Goal: Task Accomplishment & Management: Use online tool/utility

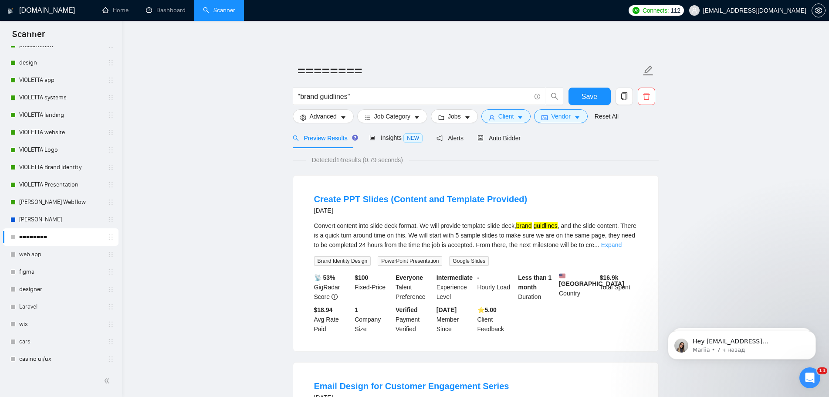
scroll to position [317, 0]
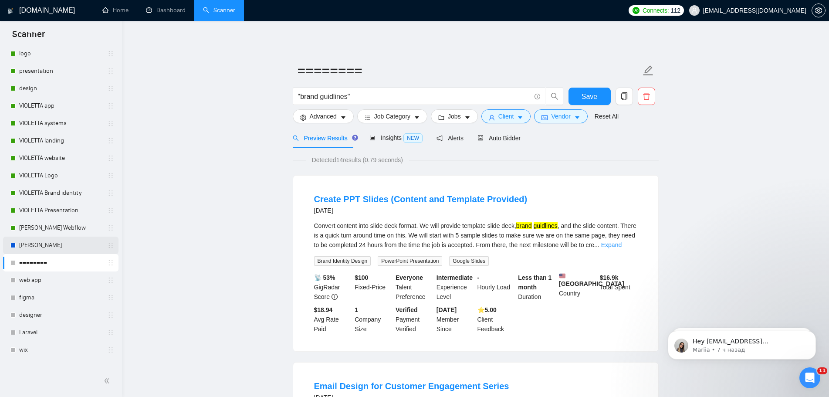
scroll to position [273, 0]
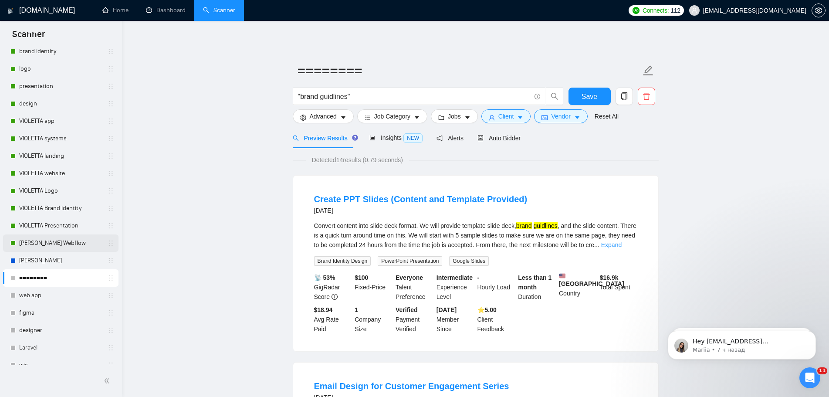
click at [56, 247] on link "[PERSON_NAME] Webflow" at bounding box center [60, 242] width 83 height 17
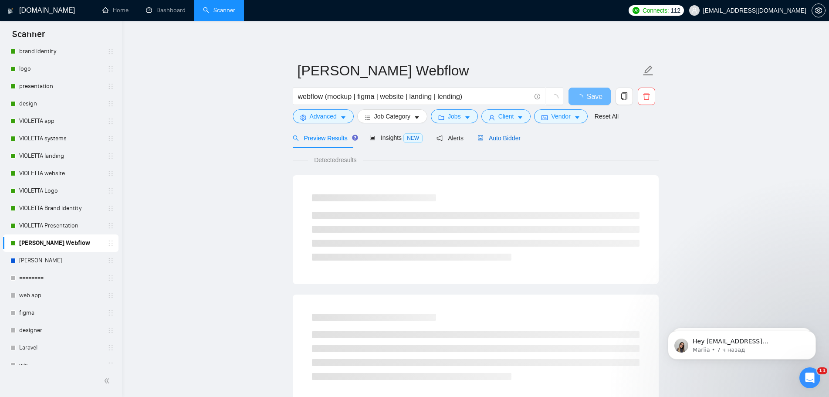
click at [499, 139] on span "Auto Bidder" at bounding box center [498, 138] width 43 height 7
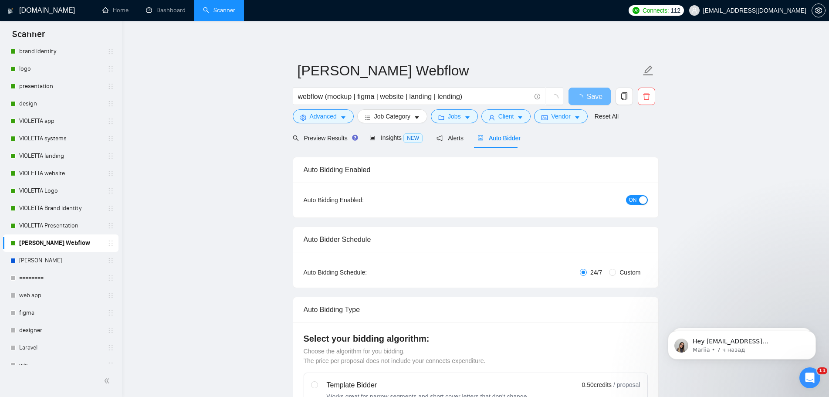
radio input "false"
radio input "true"
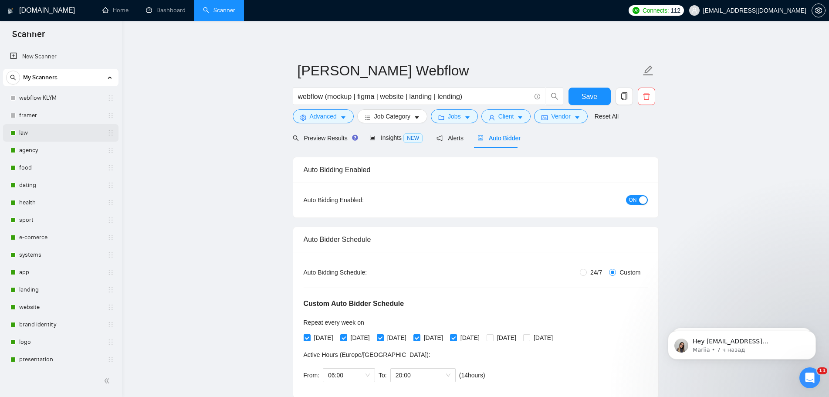
click at [33, 128] on link "law" at bounding box center [60, 132] width 83 height 17
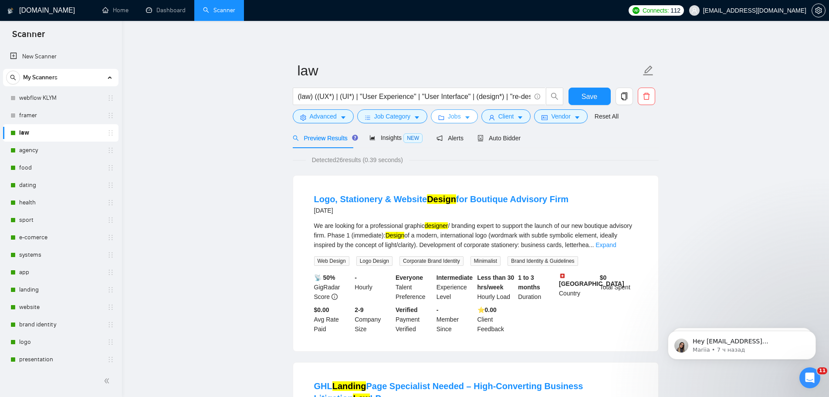
click at [449, 118] on span "Jobs" at bounding box center [454, 116] width 13 height 10
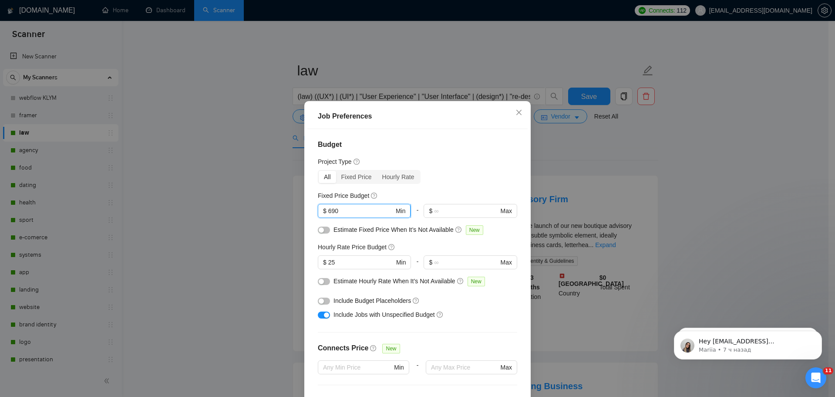
drag, startPoint x: 338, startPoint y: 210, endPoint x: 324, endPoint y: 211, distance: 14.8
click at [324, 211] on span "$ 690 Min" at bounding box center [364, 211] width 93 height 14
type input "990"
drag, startPoint x: 334, startPoint y: 262, endPoint x: 331, endPoint y: 272, distance: 10.4
click at [334, 263] on input "25" at bounding box center [361, 262] width 66 height 10
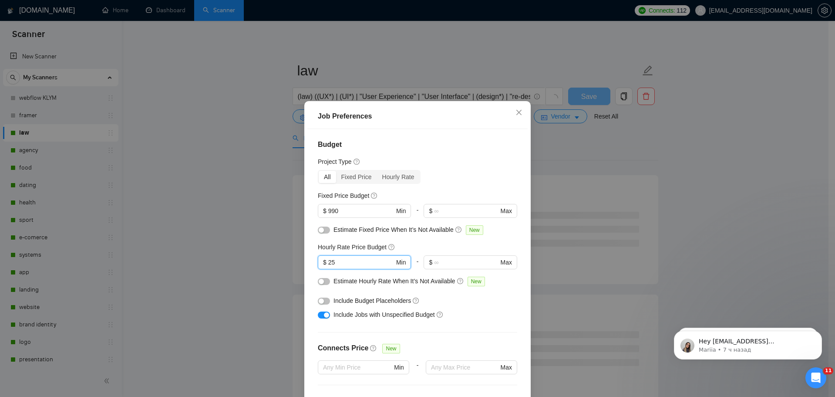
type input "2"
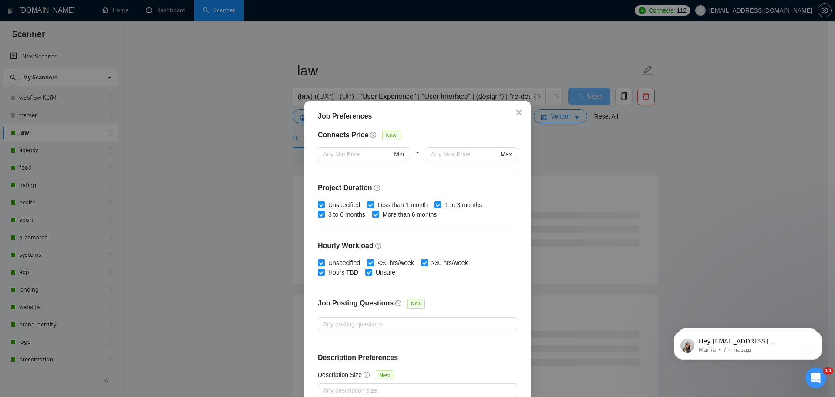
scroll to position [48, 0]
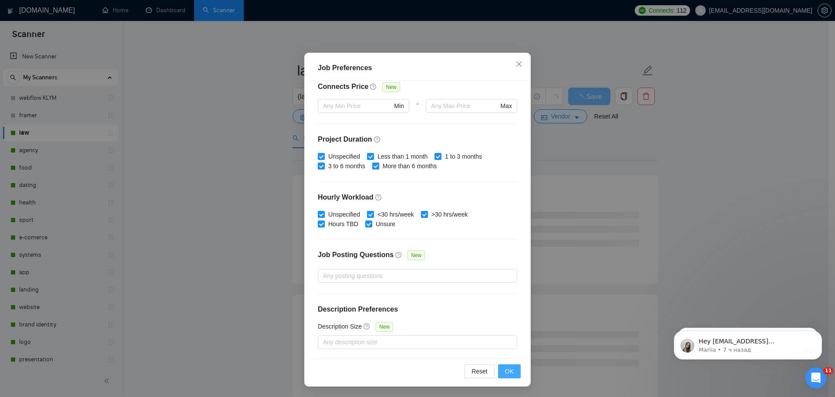
type input "35"
click at [507, 371] on span "OK" at bounding box center [509, 371] width 9 height 10
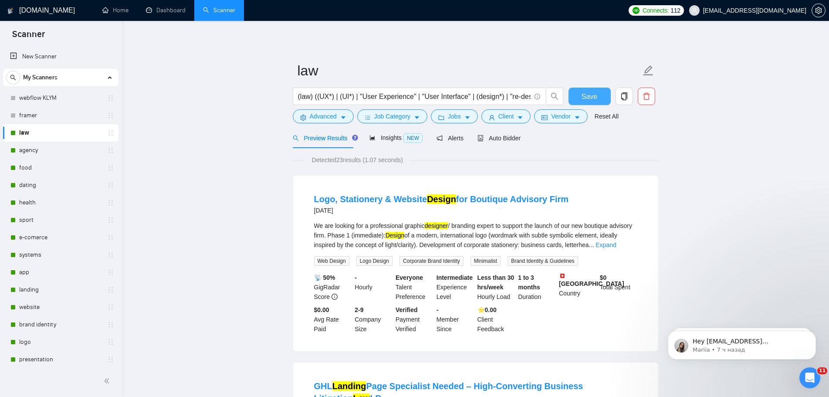
click at [582, 98] on span "Save" at bounding box center [589, 96] width 16 height 11
click at [46, 149] on link "agency" at bounding box center [60, 150] width 83 height 17
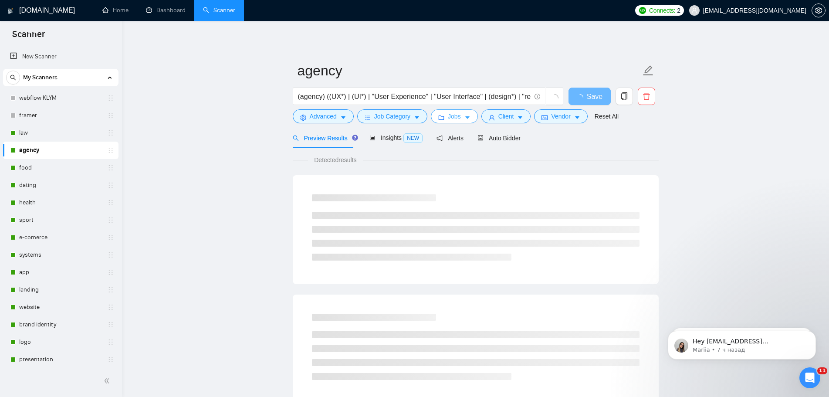
click at [457, 116] on span "Jobs" at bounding box center [454, 116] width 13 height 10
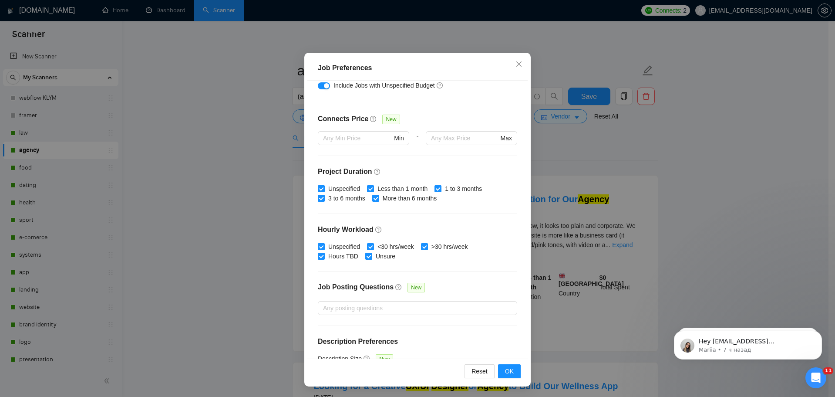
scroll to position [39, 0]
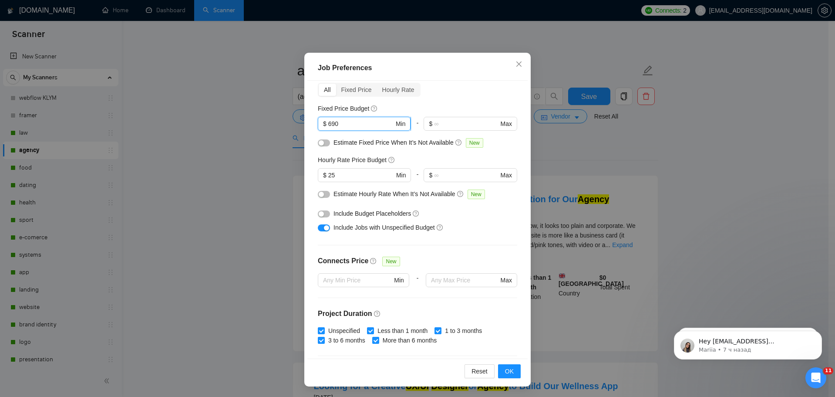
drag, startPoint x: 340, startPoint y: 121, endPoint x: 324, endPoint y: 121, distance: 15.7
click at [324, 121] on span "$ 690 Min" at bounding box center [364, 124] width 93 height 14
type input "990"
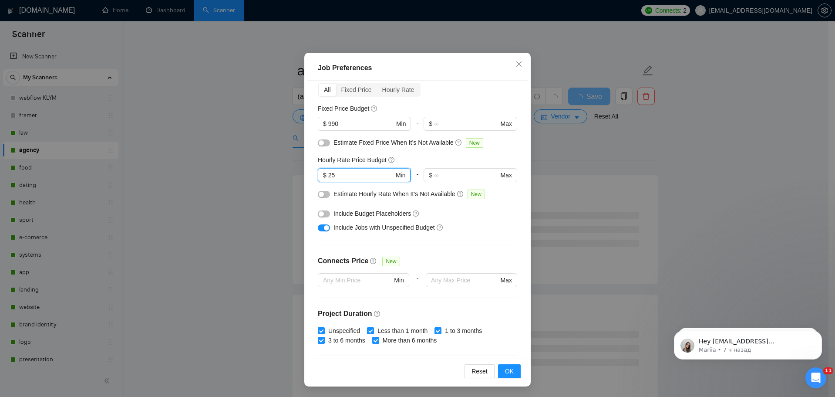
drag, startPoint x: 354, startPoint y: 177, endPoint x: 325, endPoint y: 175, distance: 29.2
click at [328, 175] on input "25" at bounding box center [361, 175] width 66 height 10
type input "35"
click at [508, 377] on button "OK" at bounding box center [509, 371] width 23 height 14
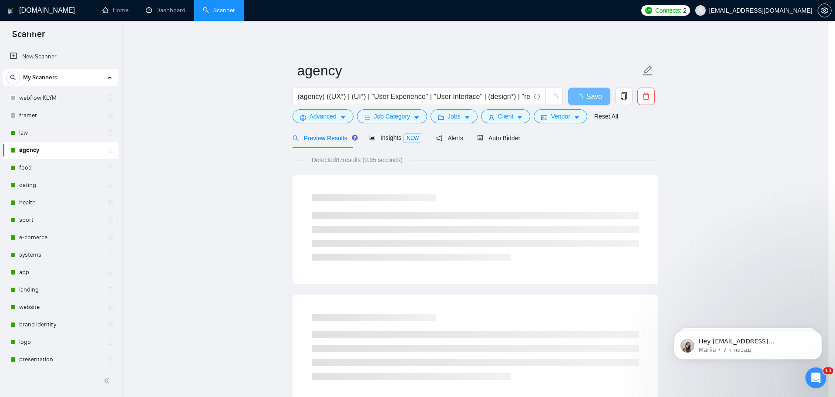
scroll to position [0, 0]
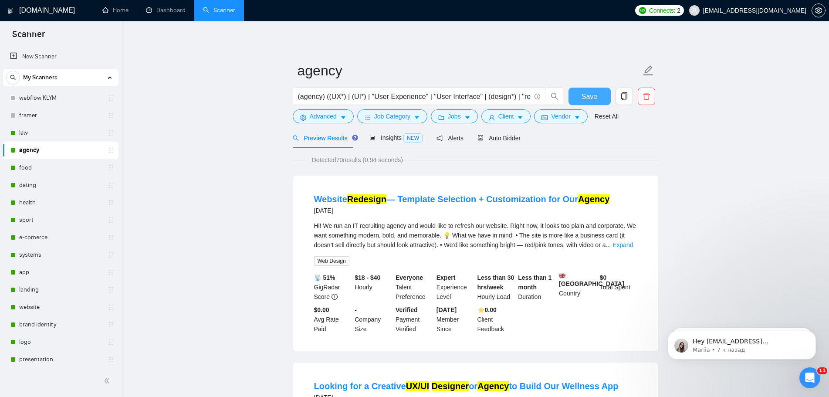
click at [597, 93] on button "Save" at bounding box center [589, 96] width 42 height 17
click at [26, 169] on link "food" at bounding box center [60, 167] width 83 height 17
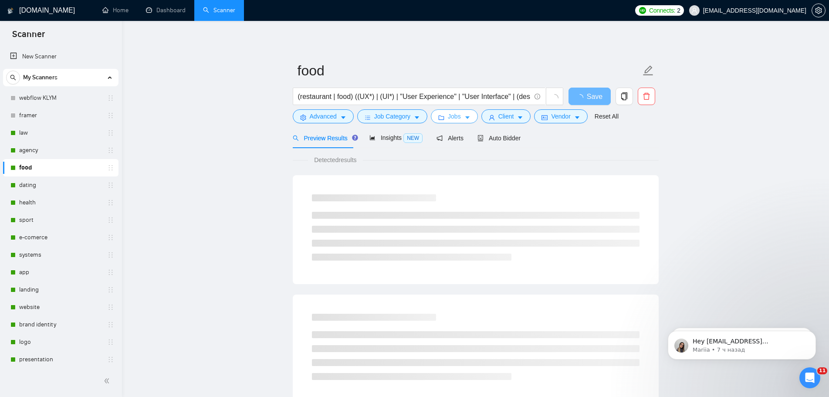
click at [445, 119] on button "Jobs" at bounding box center [454, 116] width 47 height 14
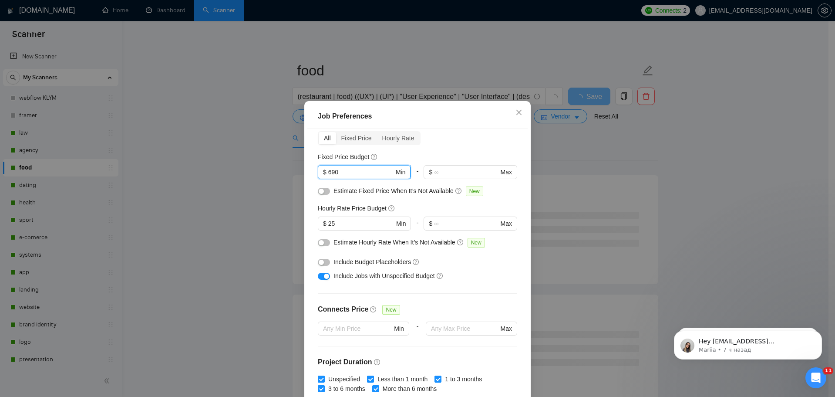
drag, startPoint x: 351, startPoint y: 173, endPoint x: 325, endPoint y: 174, distance: 26.1
click at [328, 174] on input "690" at bounding box center [361, 172] width 66 height 10
type input "990"
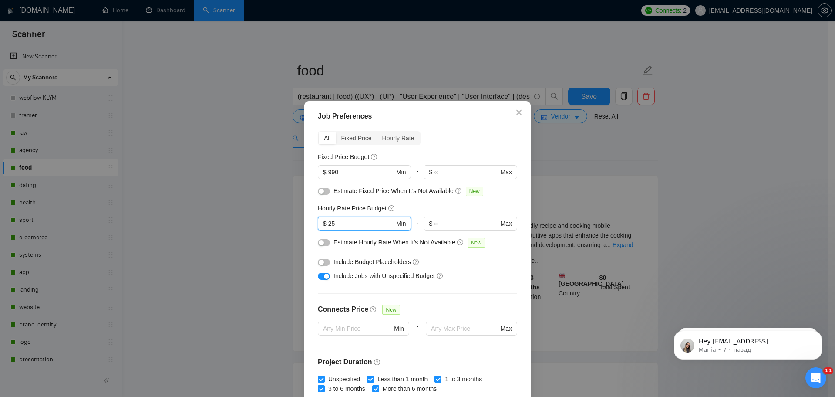
drag, startPoint x: 339, startPoint y: 224, endPoint x: 324, endPoint y: 232, distance: 17.1
click at [328, 228] on input "25" at bounding box center [361, 224] width 66 height 10
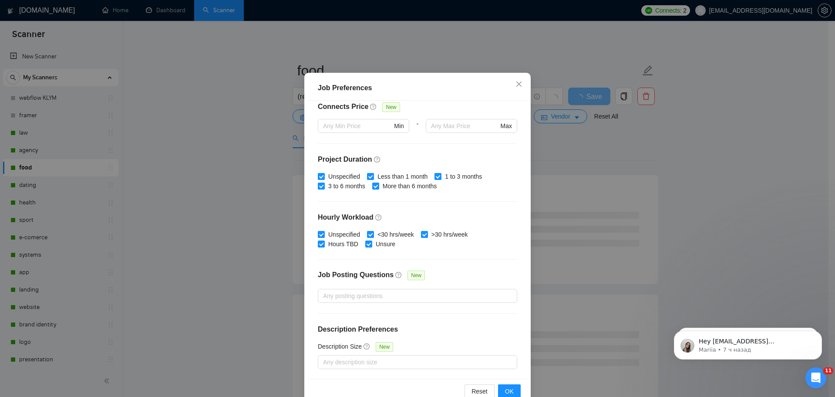
scroll to position [48, 0]
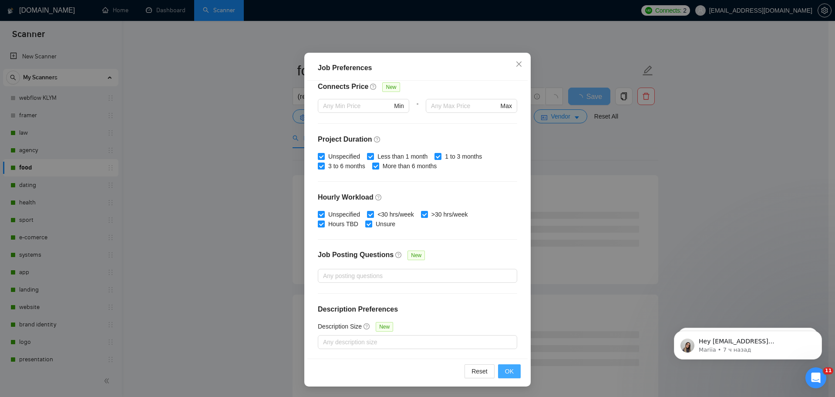
type input "35"
click at [502, 372] on button "OK" at bounding box center [509, 371] width 23 height 14
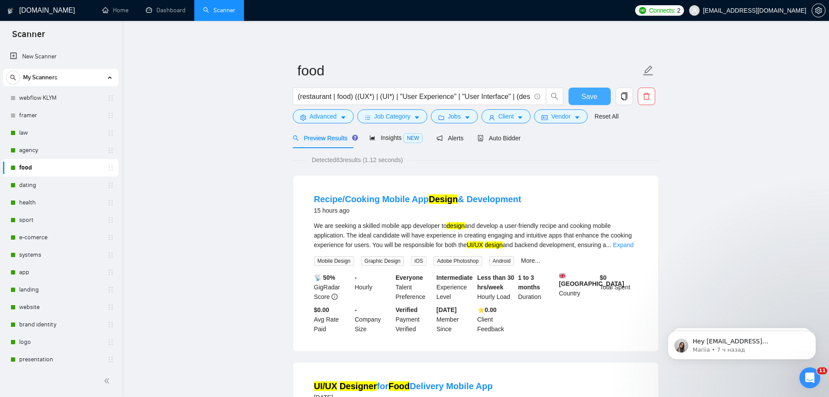
click at [589, 90] on button "Save" at bounding box center [589, 96] width 42 height 17
click at [44, 181] on link "dating" at bounding box center [60, 184] width 83 height 17
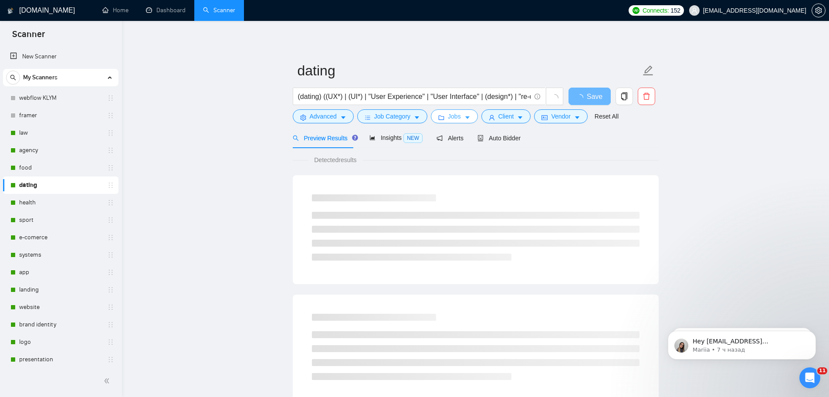
click at [470, 113] on button "Jobs" at bounding box center [454, 116] width 47 height 14
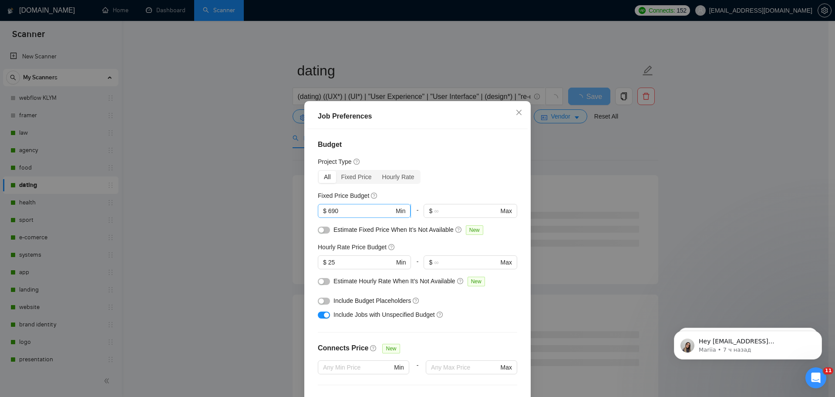
click at [318, 209] on span "$ 690 Min" at bounding box center [364, 211] width 93 height 14
type input "990"
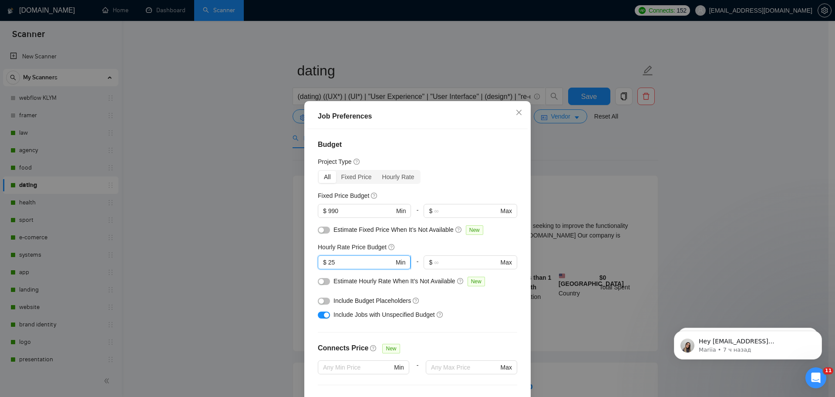
drag, startPoint x: 341, startPoint y: 264, endPoint x: 325, endPoint y: 265, distance: 16.6
click at [328, 265] on input "25" at bounding box center [361, 262] width 66 height 10
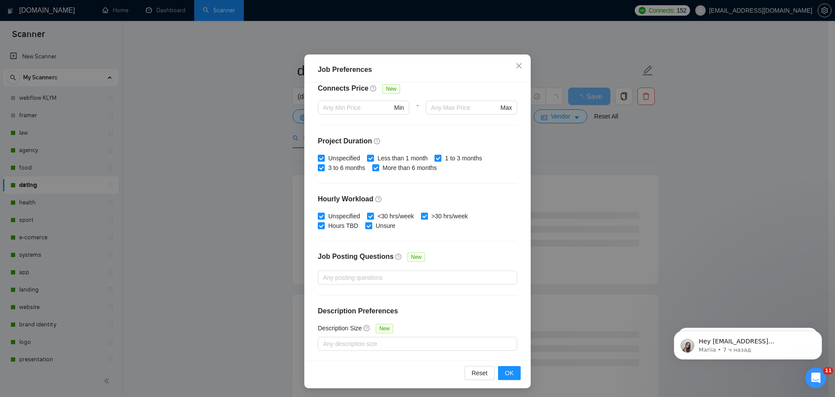
scroll to position [48, 0]
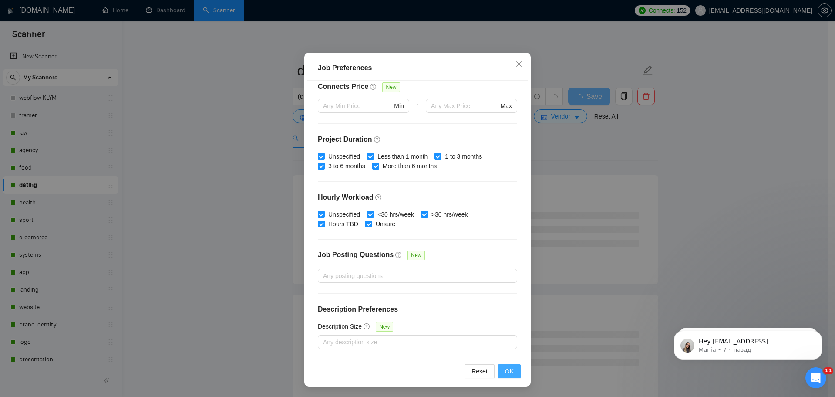
type input "35"
click at [515, 372] on button "OK" at bounding box center [509, 371] width 23 height 14
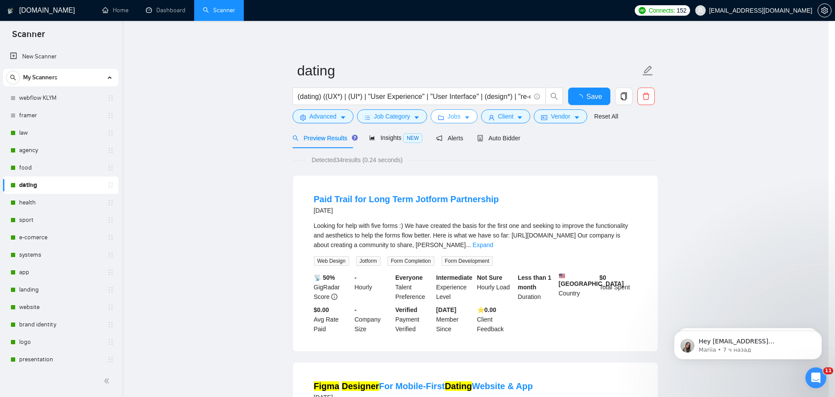
scroll to position [0, 0]
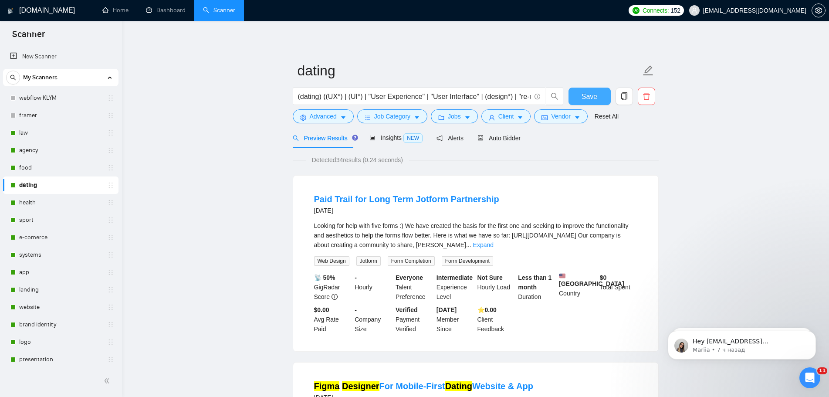
click at [596, 104] on button "Save" at bounding box center [589, 96] width 42 height 17
click at [448, 118] on span "Jobs" at bounding box center [454, 116] width 13 height 10
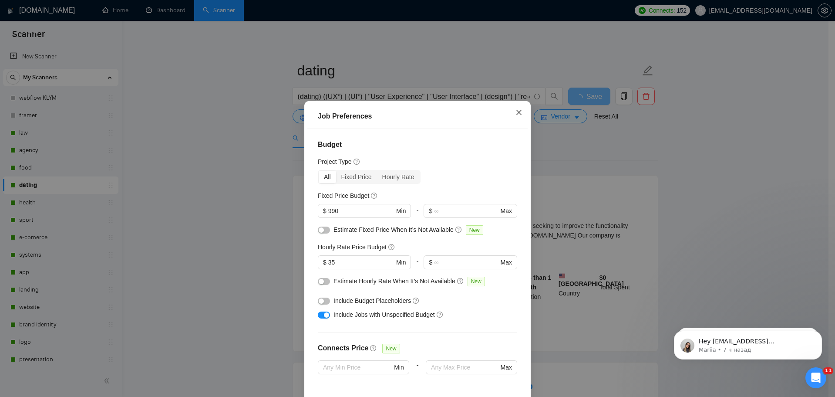
click at [515, 108] on span "Close" at bounding box center [519, 113] width 24 height 24
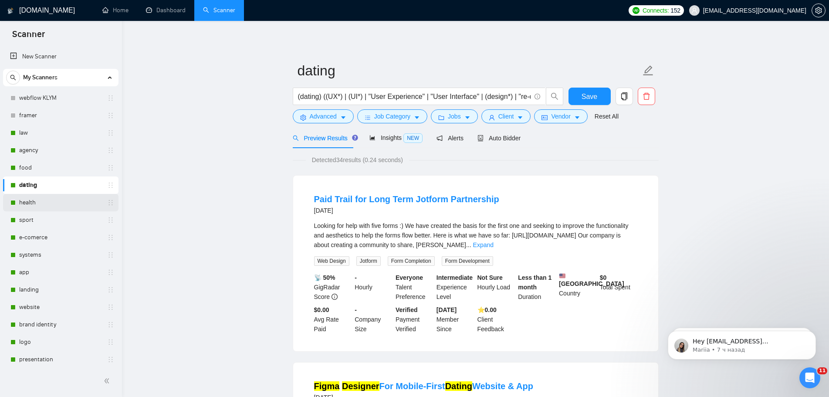
drag, startPoint x: 813, startPoint y: 193, endPoint x: 39, endPoint y: 201, distance: 773.4
click at [39, 201] on link "health" at bounding box center [60, 202] width 83 height 17
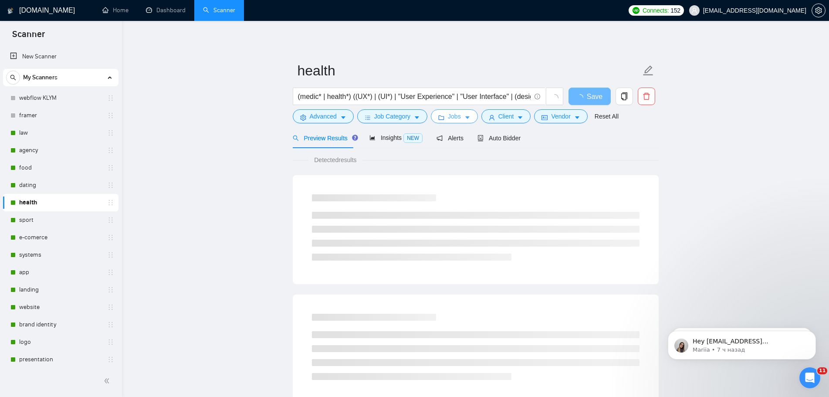
click at [450, 118] on span "Jobs" at bounding box center [454, 116] width 13 height 10
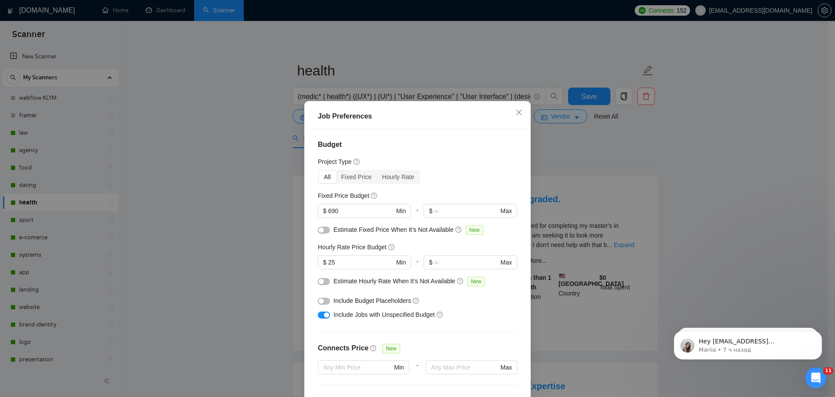
drag, startPoint x: 786, startPoint y: 271, endPoint x: 752, endPoint y: 291, distance: 39.8
click at [745, 291] on div "Job Preferences Budget Project Type All Fixed Price Hourly Rate Fixed Price Bud…" at bounding box center [417, 198] width 835 height 397
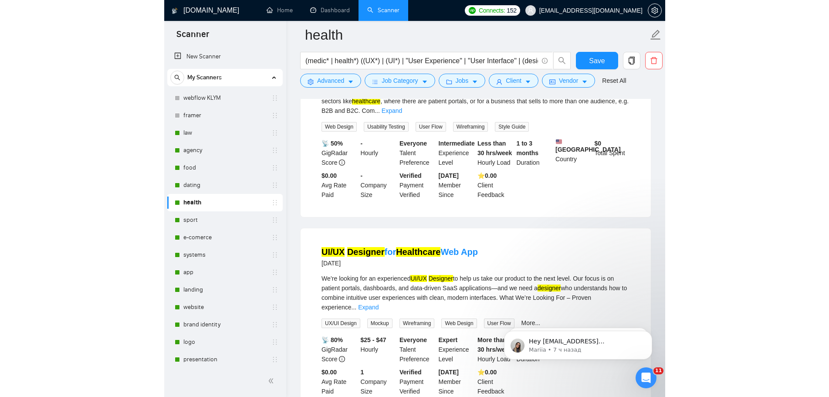
scroll to position [368, 0]
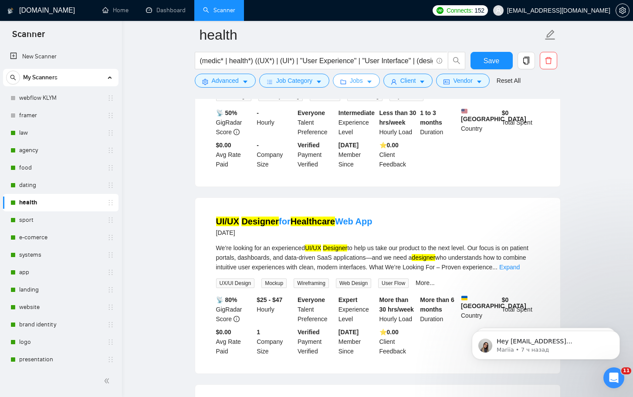
click at [345, 77] on button "Jobs" at bounding box center [356, 81] width 47 height 14
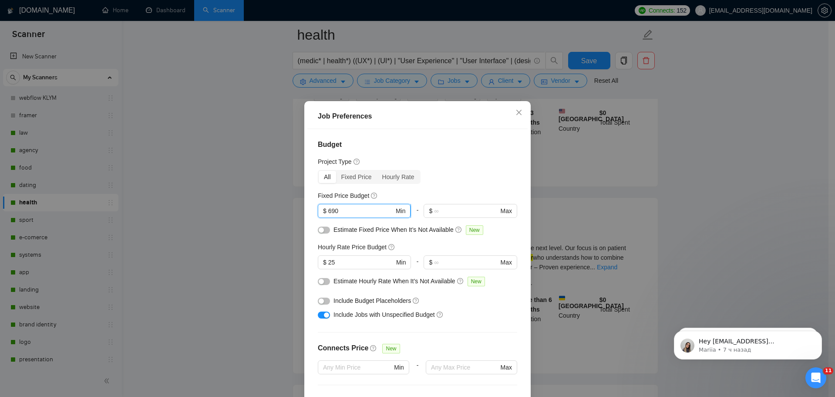
drag, startPoint x: 341, startPoint y: 158, endPoint x: 319, endPoint y: 160, distance: 21.4
click at [319, 204] on span "$ 690 Min" at bounding box center [364, 211] width 93 height 14
type input "990"
drag, startPoint x: 334, startPoint y: 213, endPoint x: 328, endPoint y: 213, distance: 6.5
click at [328, 257] on input "25" at bounding box center [361, 262] width 66 height 10
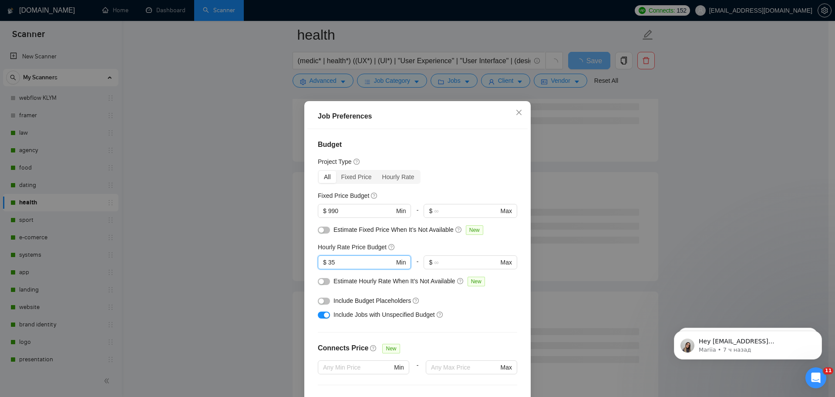
type input "35"
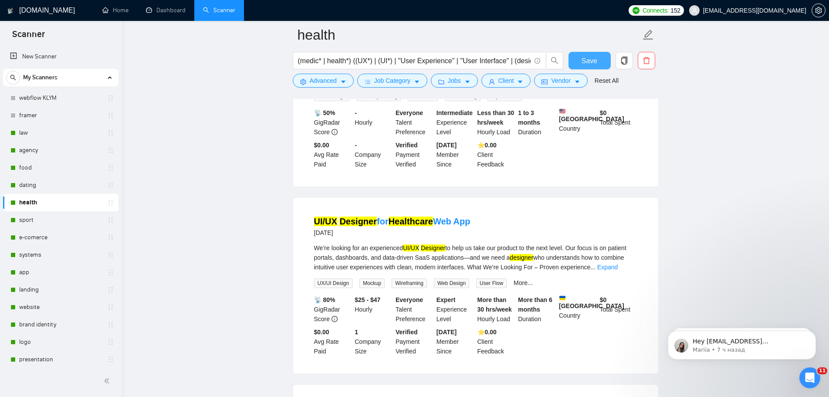
click at [591, 56] on span "Save" at bounding box center [589, 60] width 16 height 11
click at [24, 222] on link "sport" at bounding box center [60, 219] width 83 height 17
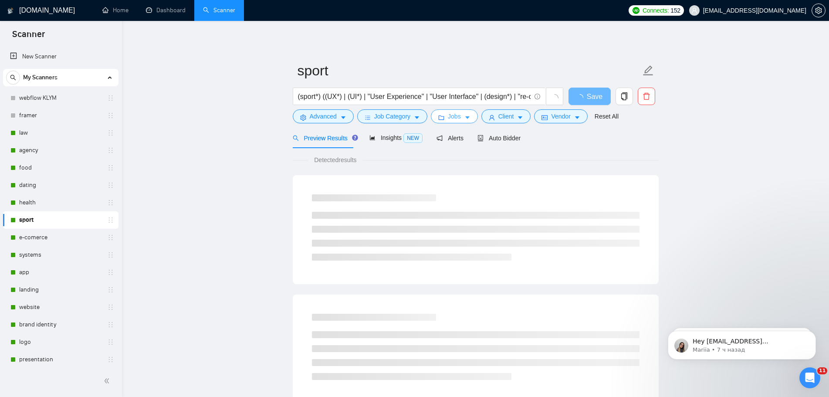
click at [456, 117] on span "Jobs" at bounding box center [454, 116] width 13 height 10
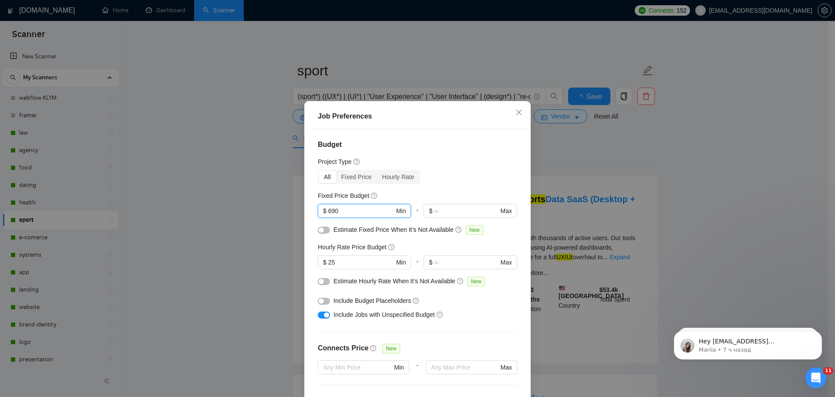
drag, startPoint x: 326, startPoint y: 159, endPoint x: 308, endPoint y: 160, distance: 17.4
click at [308, 160] on div "Budget Project Type All Fixed Price Hourly Rate Fixed Price Budget $ 690 Min - …" at bounding box center [417, 268] width 220 height 278
type input "990"
drag, startPoint x: 334, startPoint y: 214, endPoint x: 329, endPoint y: 216, distance: 5.9
click at [329, 255] on span "$ 25 Min" at bounding box center [364, 262] width 93 height 14
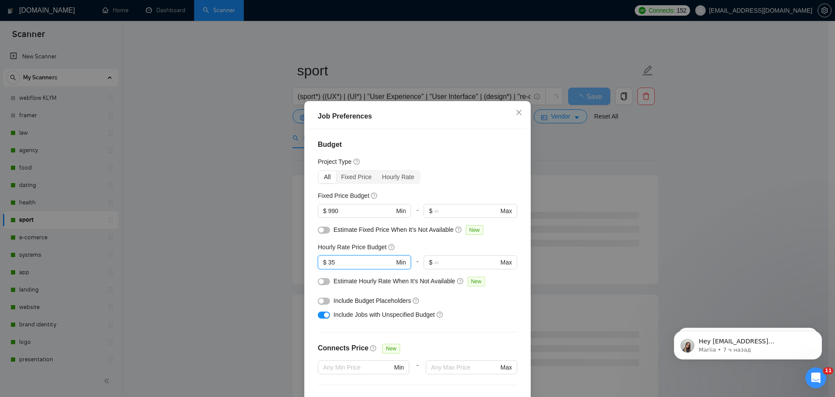
type input "35"
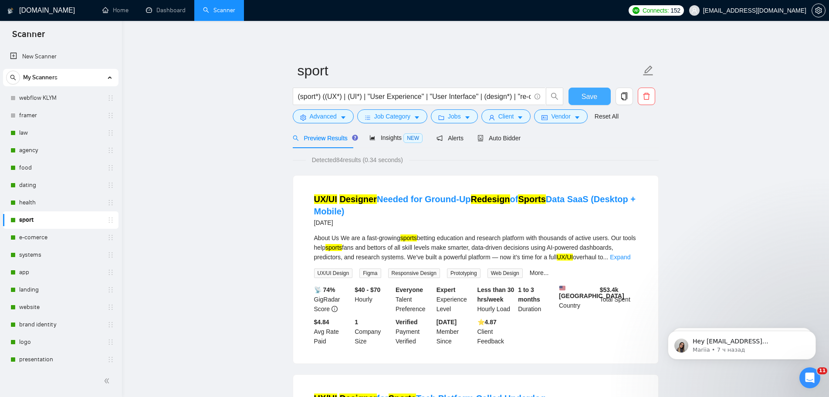
click at [591, 98] on span "Save" at bounding box center [589, 96] width 16 height 11
click at [39, 236] on link "e-comerce" at bounding box center [60, 237] width 83 height 17
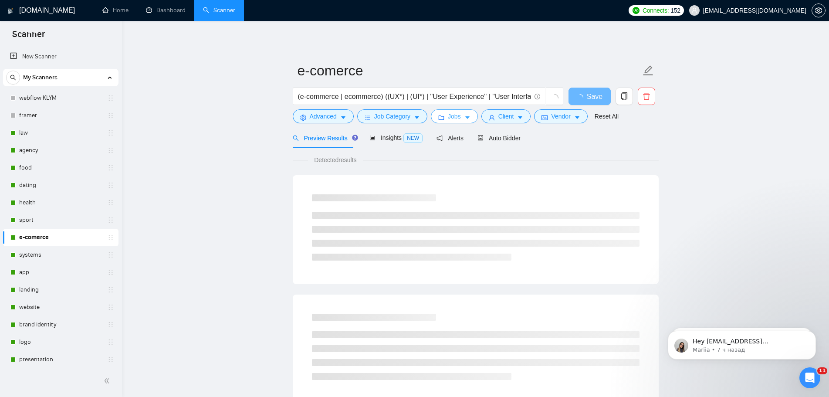
click at [448, 117] on span "Jobs" at bounding box center [454, 116] width 13 height 10
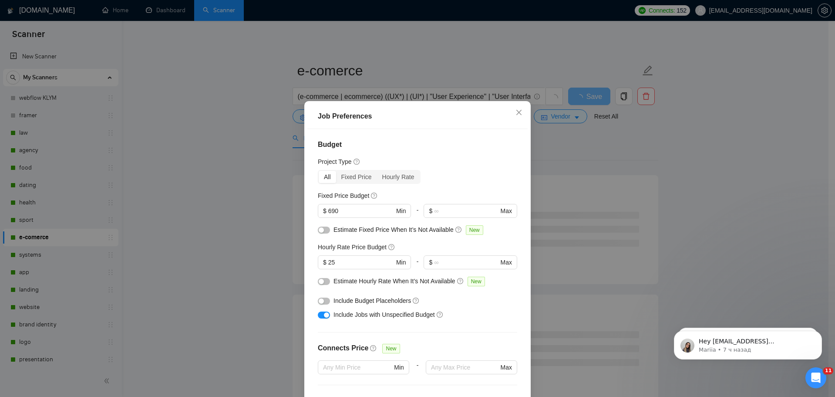
click at [359, 218] on div at bounding box center [364, 221] width 93 height 7
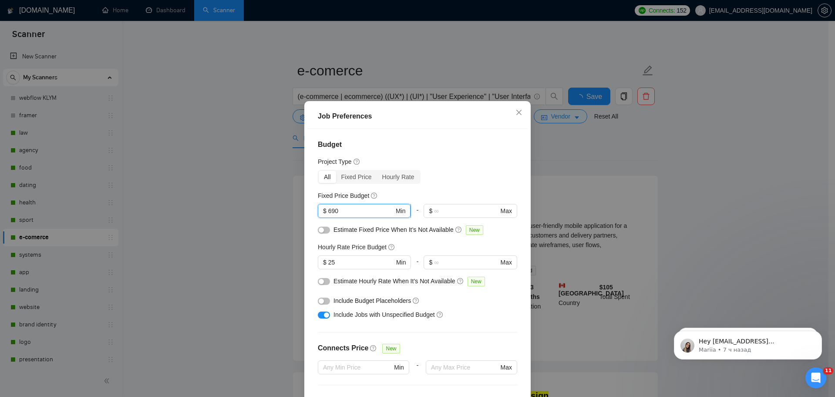
drag, startPoint x: 353, startPoint y: 162, endPoint x: 328, endPoint y: 161, distance: 24.8
click at [328, 206] on input "690" at bounding box center [361, 211] width 66 height 10
type input "990"
drag, startPoint x: 340, startPoint y: 209, endPoint x: 327, endPoint y: 214, distance: 13.5
click at [327, 255] on span "$ 25 Min" at bounding box center [364, 262] width 93 height 14
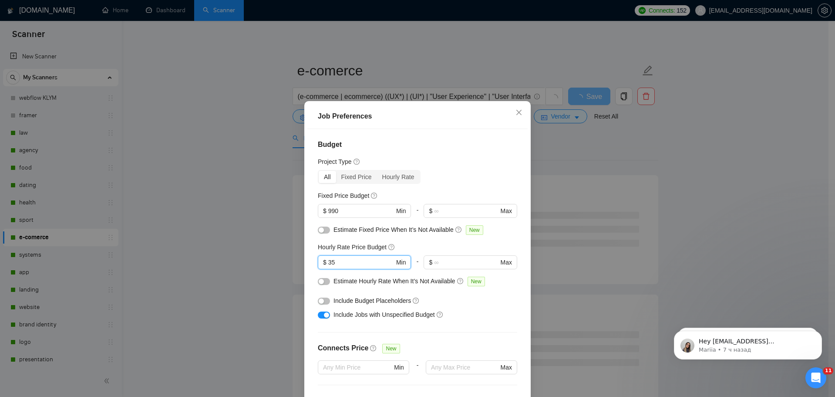
type input "35"
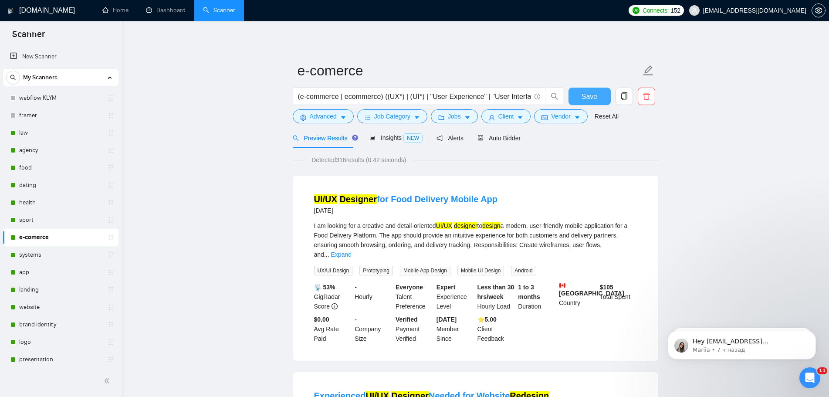
click at [597, 97] on button "Save" at bounding box center [589, 96] width 42 height 17
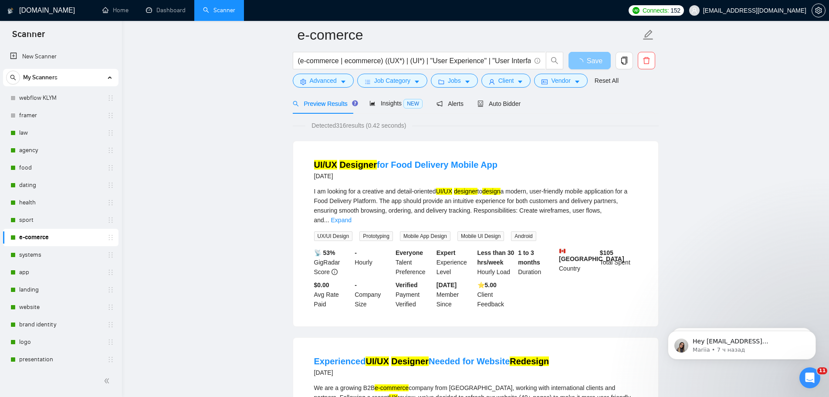
scroll to position [87, 0]
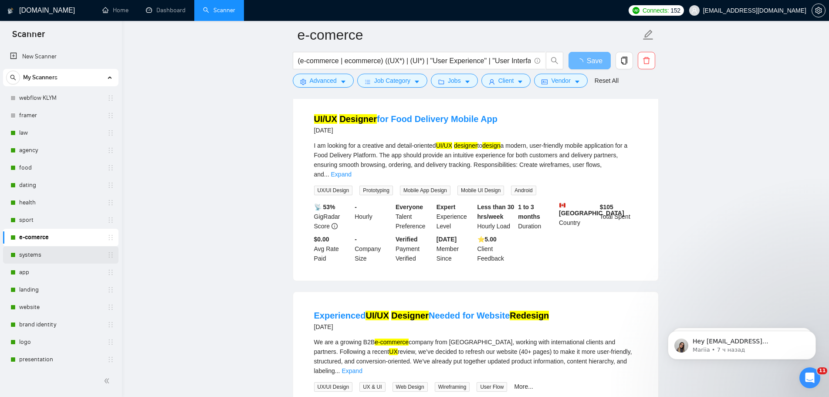
click at [34, 254] on link "systems" at bounding box center [60, 254] width 83 height 17
click at [38, 255] on link "systems" at bounding box center [60, 254] width 83 height 17
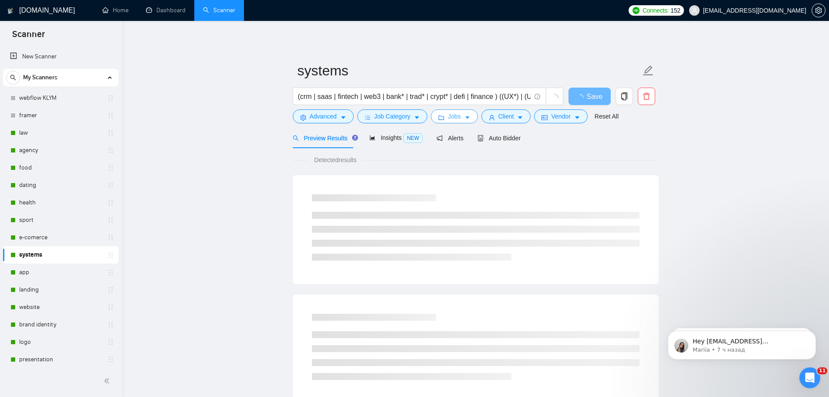
click at [444, 115] on button "Jobs" at bounding box center [454, 116] width 47 height 14
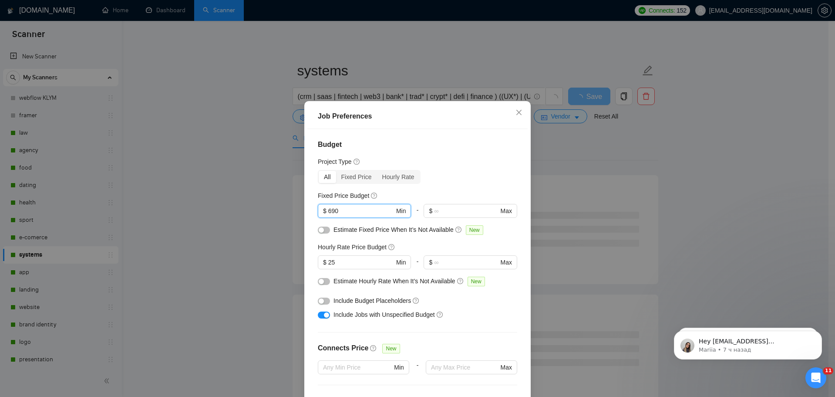
drag, startPoint x: 342, startPoint y: 162, endPoint x: 315, endPoint y: 162, distance: 27.4
click at [315, 162] on div "Budget Project Type All Fixed Price Hourly Rate Fixed Price Budget 690 $ 690 Mi…" at bounding box center [417, 268] width 220 height 278
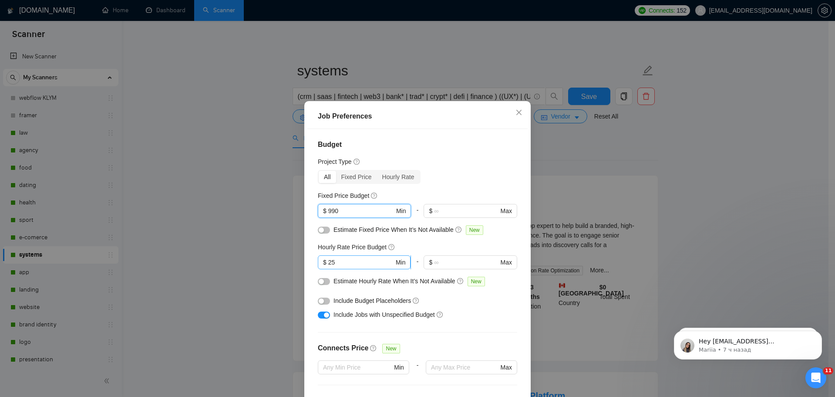
type input "990"
drag, startPoint x: 348, startPoint y: 210, endPoint x: 309, endPoint y: 211, distance: 39.2
click at [309, 211] on div "Budget Project Type All Fixed Price Hourly Rate Fixed Price Budget $ 990 Min - …" at bounding box center [417, 268] width 220 height 278
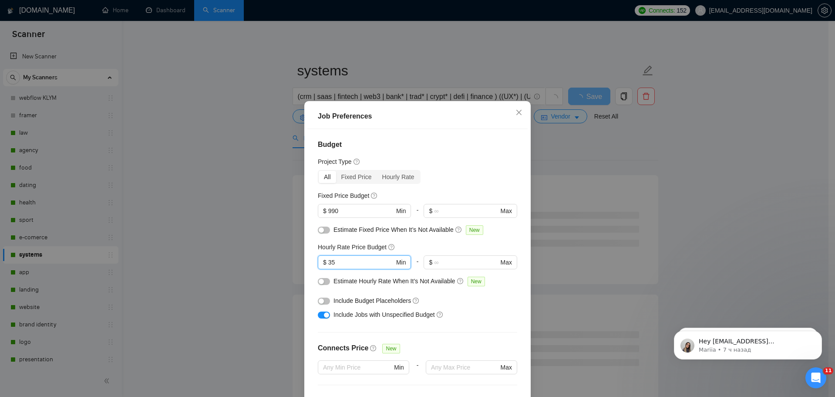
type input "35"
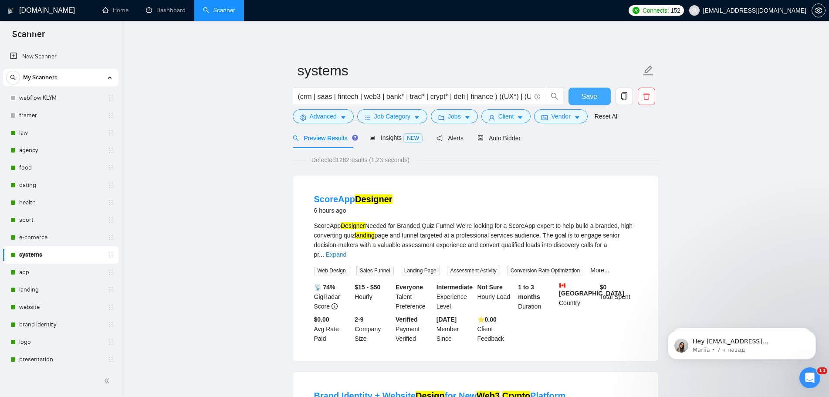
click at [602, 96] on button "Save" at bounding box center [589, 96] width 42 height 17
click at [53, 275] on link "app" at bounding box center [60, 271] width 83 height 17
click at [34, 270] on link "app" at bounding box center [60, 271] width 83 height 17
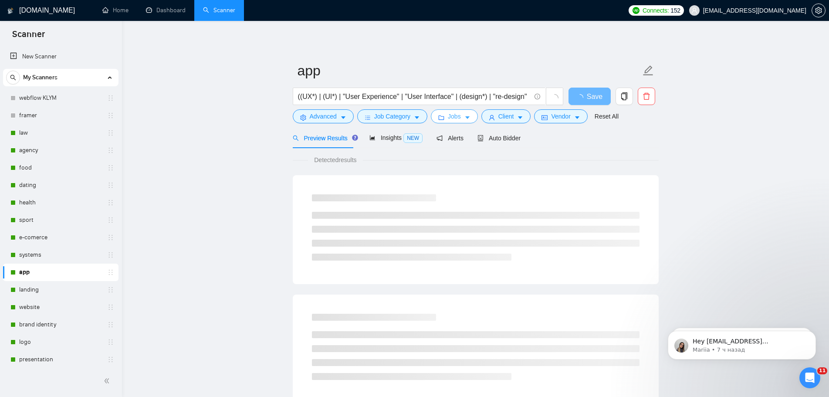
click at [465, 121] on icon "caret-down" at bounding box center [467, 118] width 6 height 6
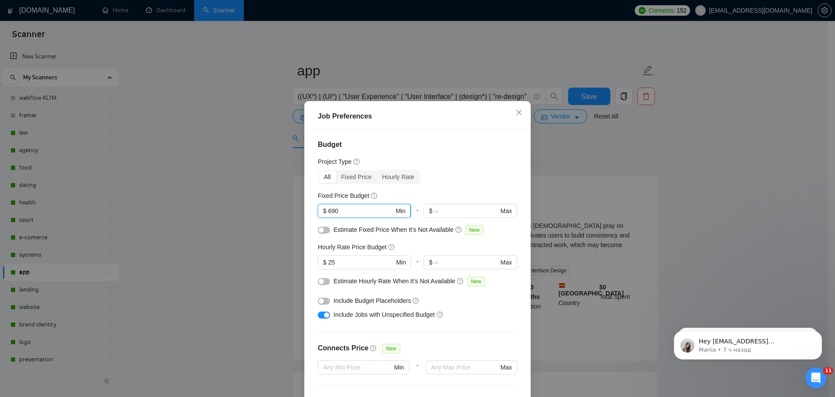
drag, startPoint x: 330, startPoint y: 162, endPoint x: 325, endPoint y: 163, distance: 5.4
click at [325, 204] on span "$ 690 Min" at bounding box center [364, 211] width 93 height 14
type input "690"
drag, startPoint x: 340, startPoint y: 210, endPoint x: 327, endPoint y: 212, distance: 13.2
click at [327, 255] on span "$ 25 Min" at bounding box center [364, 262] width 93 height 14
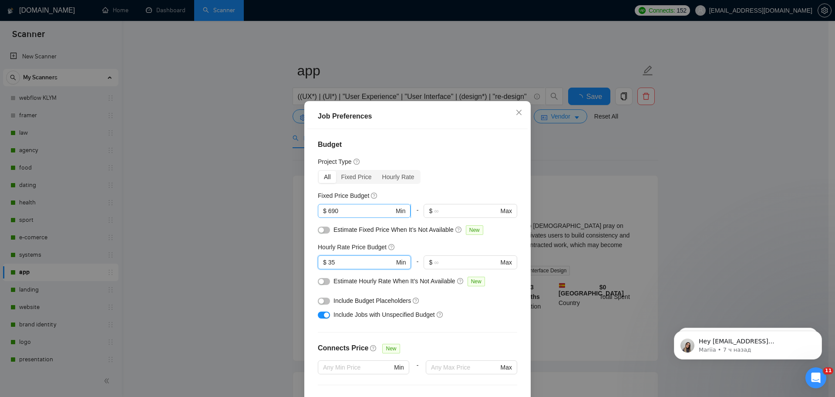
type input "35"
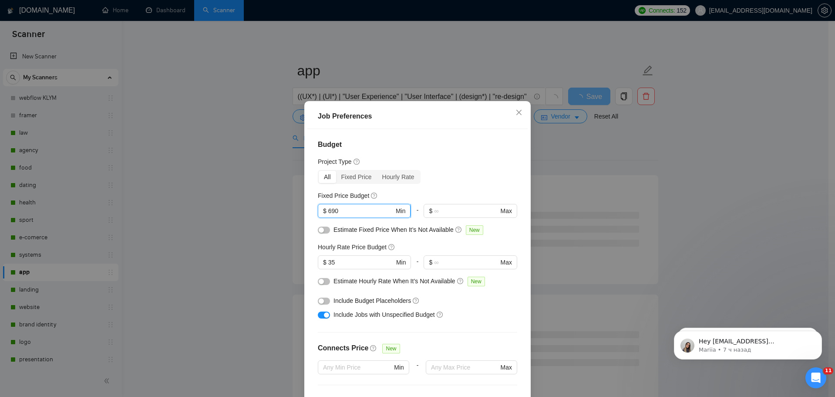
drag, startPoint x: 350, startPoint y: 158, endPoint x: 327, endPoint y: 159, distance: 22.7
click at [327, 204] on span "$ 690 Min" at bounding box center [364, 211] width 93 height 14
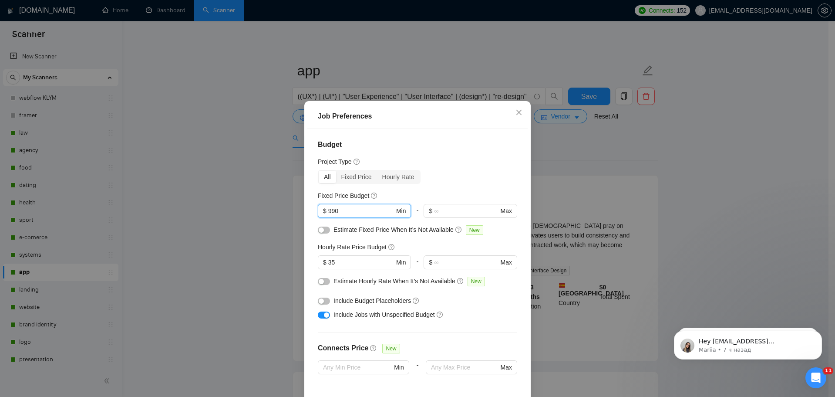
type input "990"
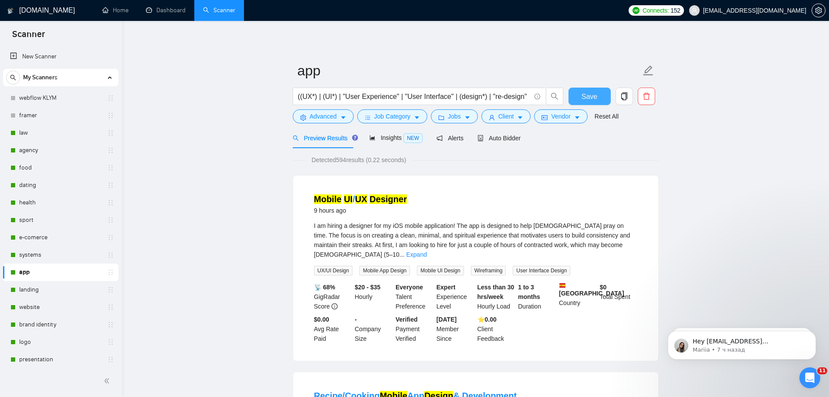
click at [605, 99] on button "Save" at bounding box center [589, 96] width 42 height 17
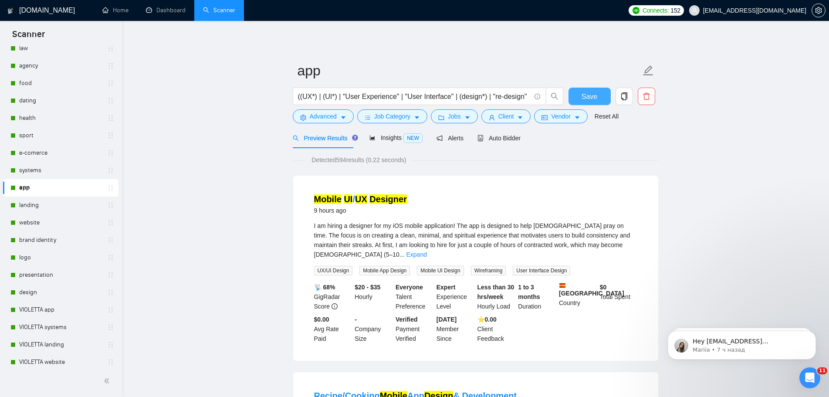
scroll to position [87, 0]
click at [37, 205] on link "landing" at bounding box center [60, 202] width 83 height 17
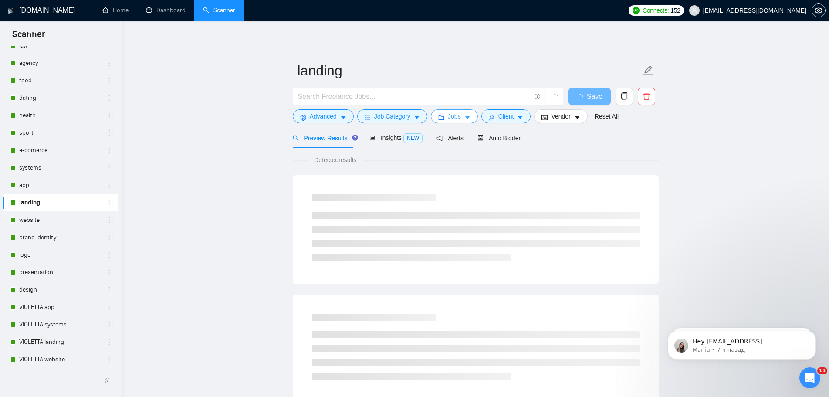
click at [462, 122] on button "Jobs" at bounding box center [454, 116] width 47 height 14
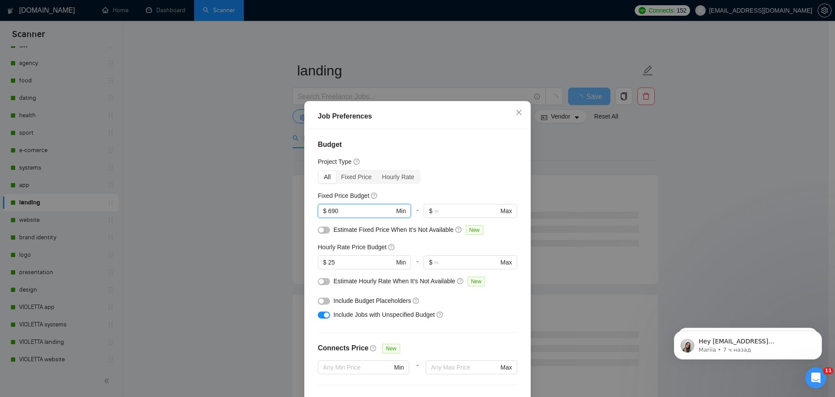
drag, startPoint x: 361, startPoint y: 156, endPoint x: 305, endPoint y: 157, distance: 55.3
click at [305, 157] on div "Job Preferences Budget Project Type All Fixed Price Hourly Rate Fixed Price Bud…" at bounding box center [417, 268] width 226 height 334
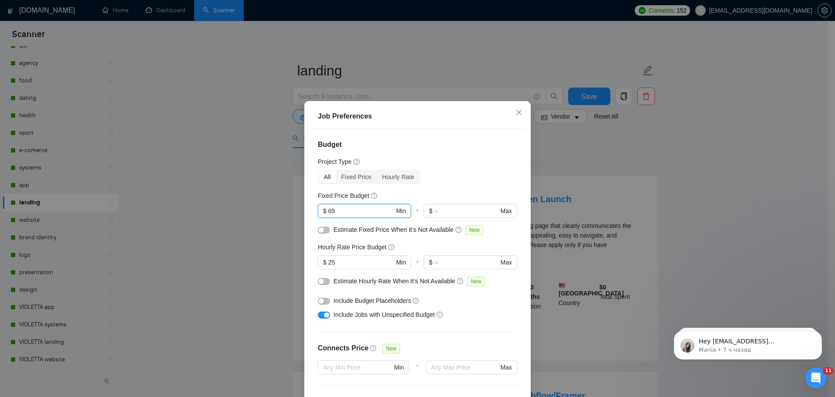
type input "690"
drag, startPoint x: 355, startPoint y: 211, endPoint x: 317, endPoint y: 213, distance: 37.9
click at [317, 213] on div "Budget Project Type All Fixed Price Hourly Rate Fixed Price Budget $ 690 Min - …" at bounding box center [417, 268] width 220 height 278
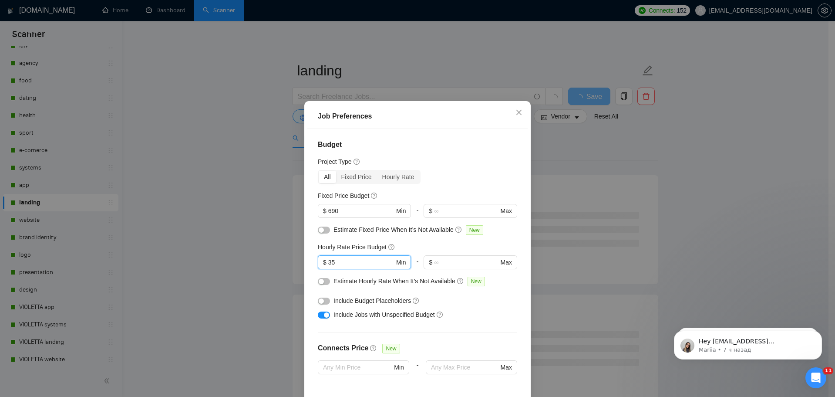
type input "35"
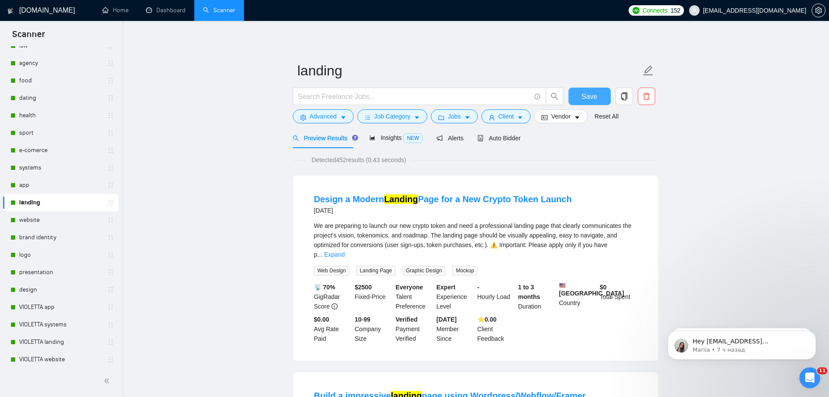
click at [585, 94] on span "Save" at bounding box center [589, 96] width 16 height 11
click at [21, 221] on link "website" at bounding box center [60, 219] width 83 height 17
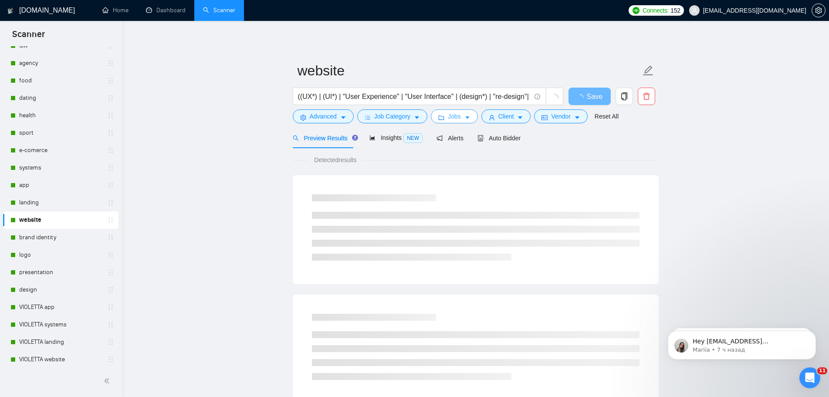
click at [461, 123] on button "Jobs" at bounding box center [454, 116] width 47 height 14
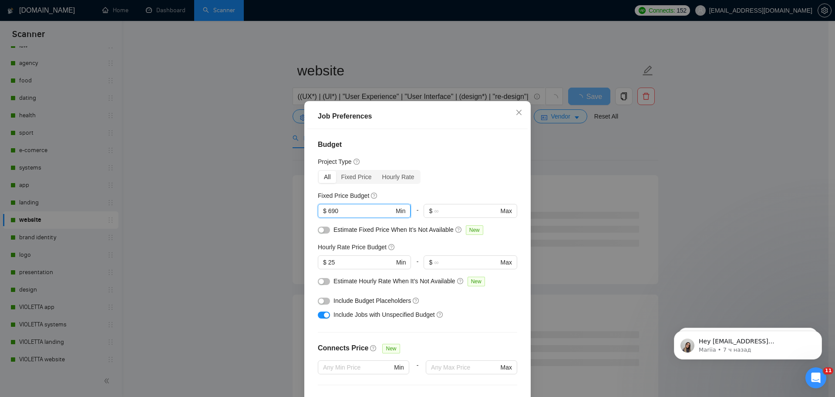
drag, startPoint x: 349, startPoint y: 163, endPoint x: 318, endPoint y: 164, distance: 30.9
click at [318, 204] on span "$ 690 Min" at bounding box center [364, 211] width 93 height 14
type input "690"
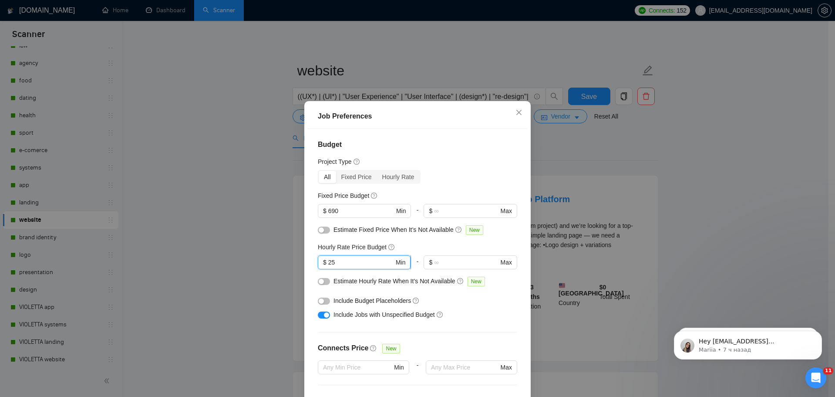
drag, startPoint x: 344, startPoint y: 210, endPoint x: 324, endPoint y: 208, distance: 20.1
click at [324, 255] on span "$ 25 Min" at bounding box center [364, 262] width 93 height 14
type input "35"
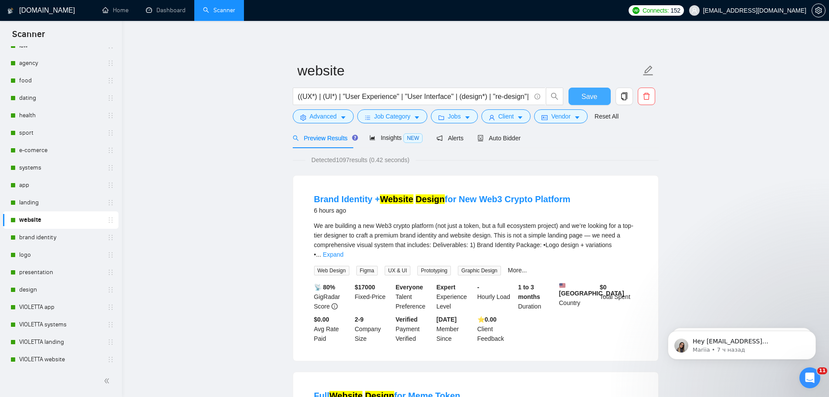
click at [594, 94] on span "Save" at bounding box center [589, 96] width 16 height 11
click at [44, 237] on link "brand identity" at bounding box center [60, 237] width 83 height 17
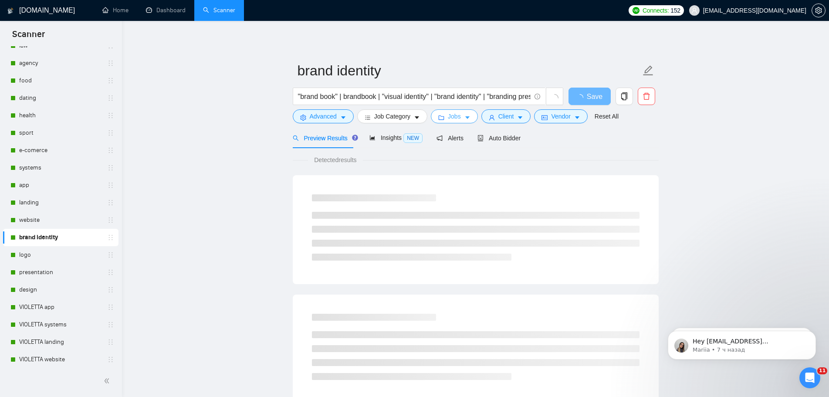
click at [457, 117] on span "Jobs" at bounding box center [454, 116] width 13 height 10
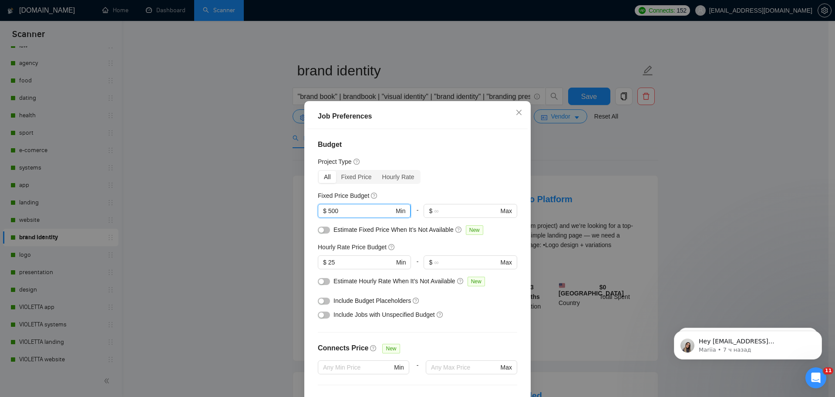
drag, startPoint x: 348, startPoint y: 161, endPoint x: 321, endPoint y: 162, distance: 26.6
click at [321, 204] on span "$ 500 Min" at bounding box center [364, 211] width 93 height 14
click at [520, 109] on icon "close" at bounding box center [519, 112] width 7 height 7
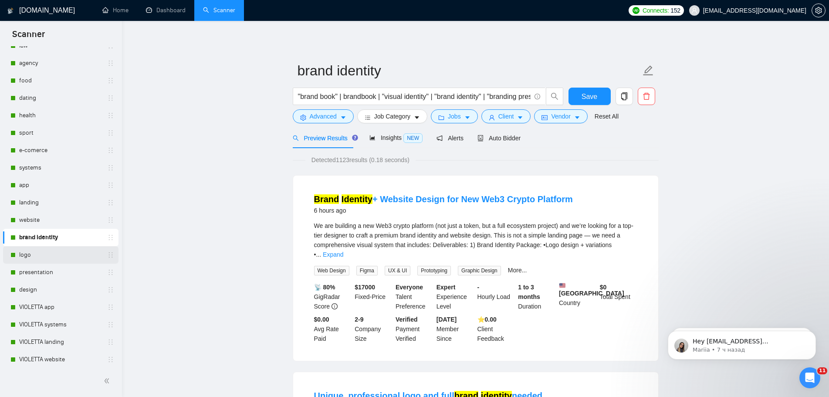
click at [26, 251] on link "logo" at bounding box center [60, 254] width 83 height 17
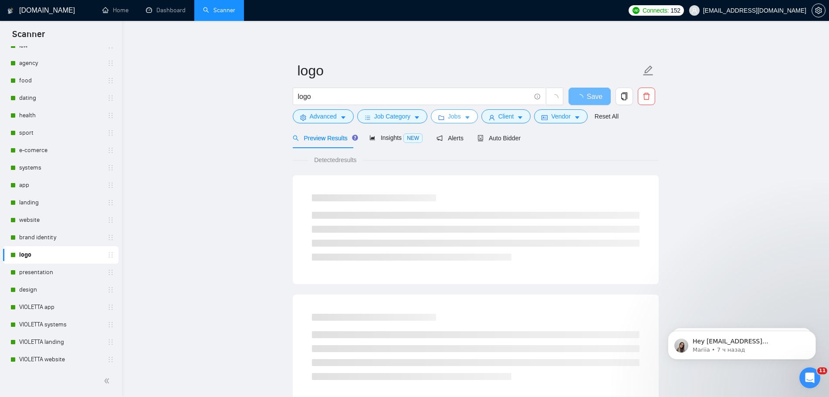
click at [455, 117] on span "Jobs" at bounding box center [454, 116] width 13 height 10
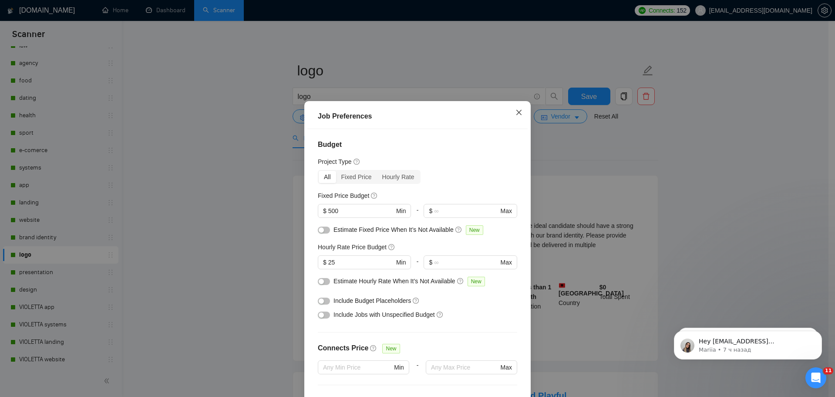
click at [522, 109] on icon "close" at bounding box center [519, 112] width 7 height 7
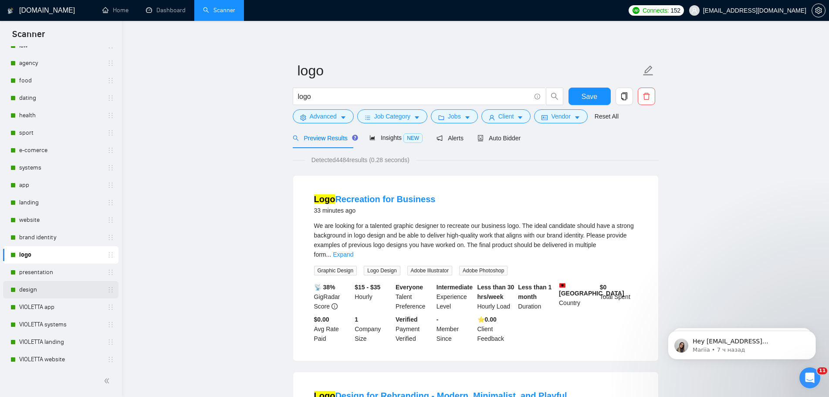
click at [38, 290] on link "design" at bounding box center [60, 289] width 83 height 17
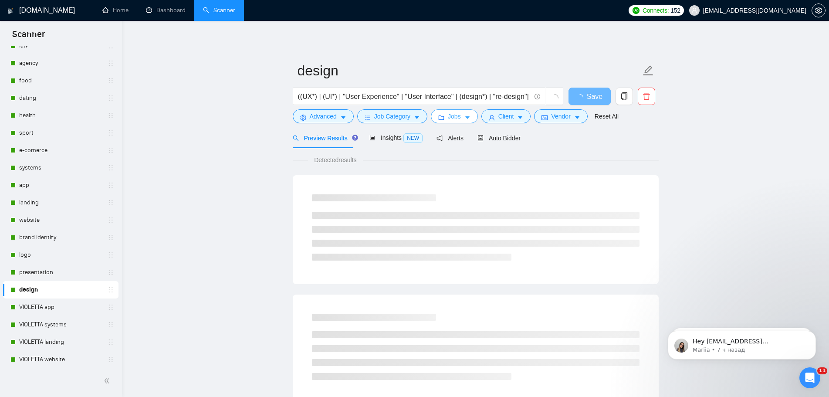
click at [464, 113] on button "Jobs" at bounding box center [454, 116] width 47 height 14
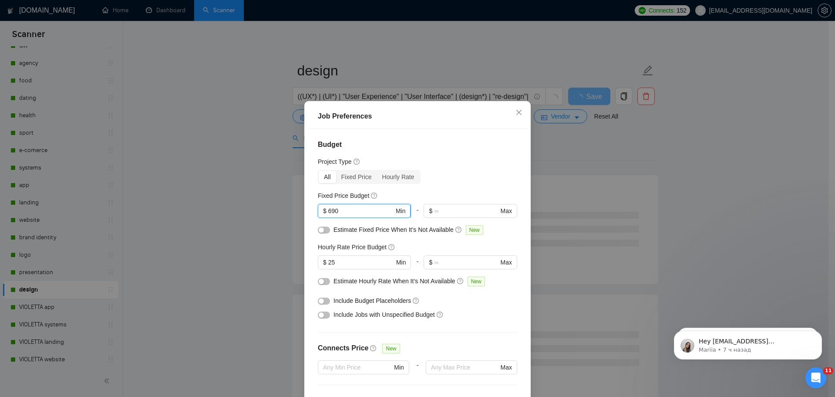
drag, startPoint x: 344, startPoint y: 161, endPoint x: 320, endPoint y: 162, distance: 24.0
click at [320, 204] on span "$ 690 Min" at bounding box center [364, 211] width 93 height 14
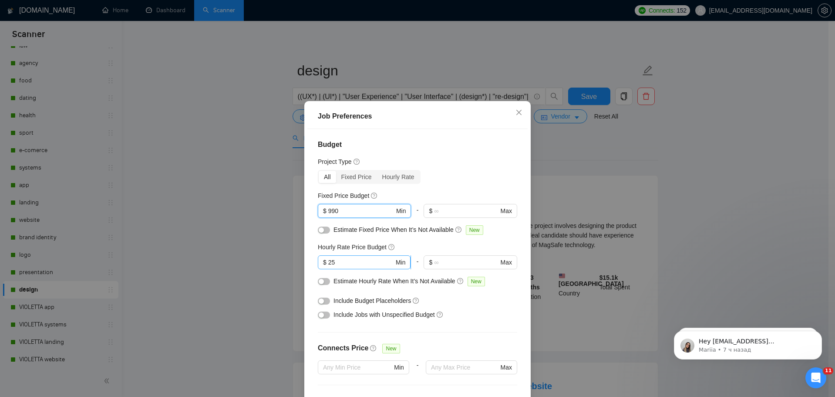
type input "990"
drag, startPoint x: 341, startPoint y: 211, endPoint x: 309, endPoint y: 209, distance: 31.8
click at [309, 209] on div "Budget Project Type All Fixed Price Hourly Rate Fixed Price Budget $ 990 Min - …" at bounding box center [417, 268] width 220 height 278
type input "35"
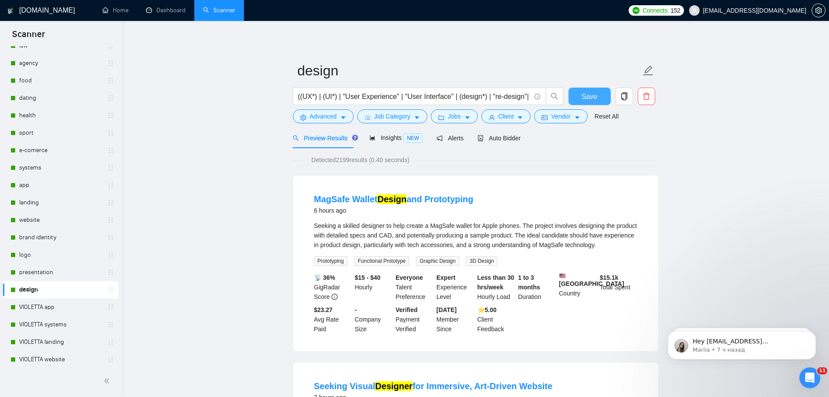
click at [587, 94] on span "Save" at bounding box center [589, 96] width 16 height 11
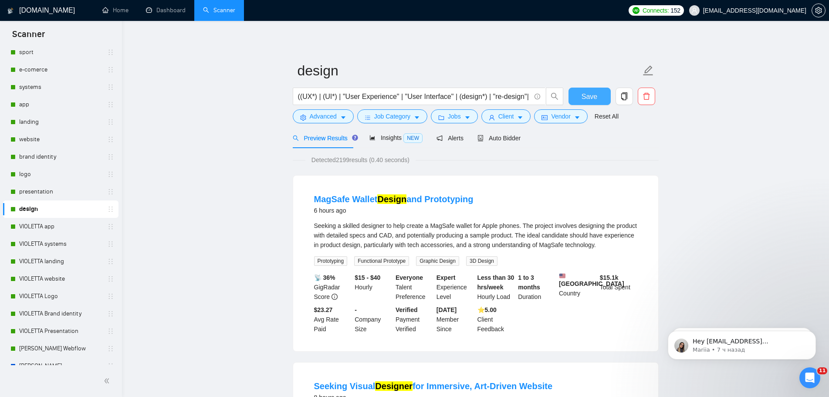
scroll to position [174, 0]
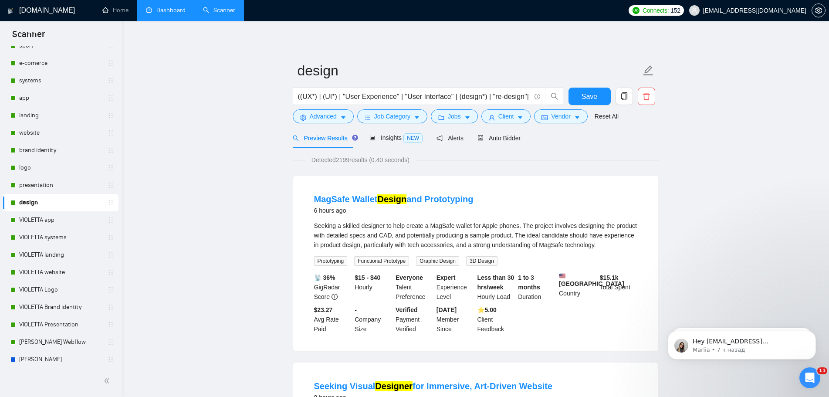
click at [172, 7] on link "Dashboard" at bounding box center [166, 10] width 40 height 7
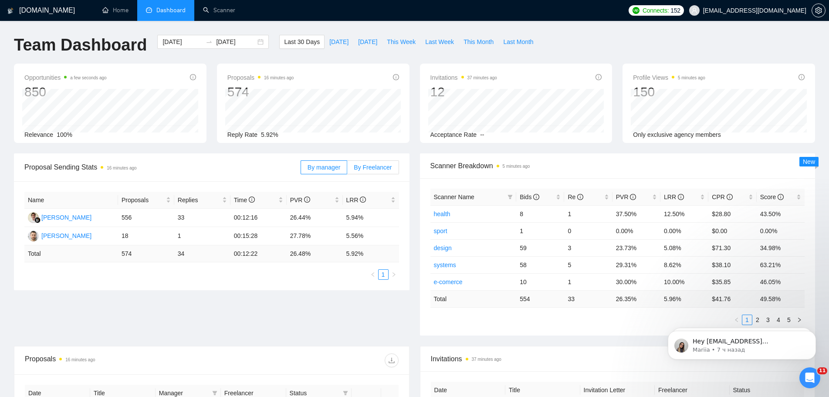
click at [391, 169] on span "By Freelancer" at bounding box center [373, 167] width 38 height 7
click at [347, 169] on input "By Freelancer" at bounding box center [347, 169] width 0 height 0
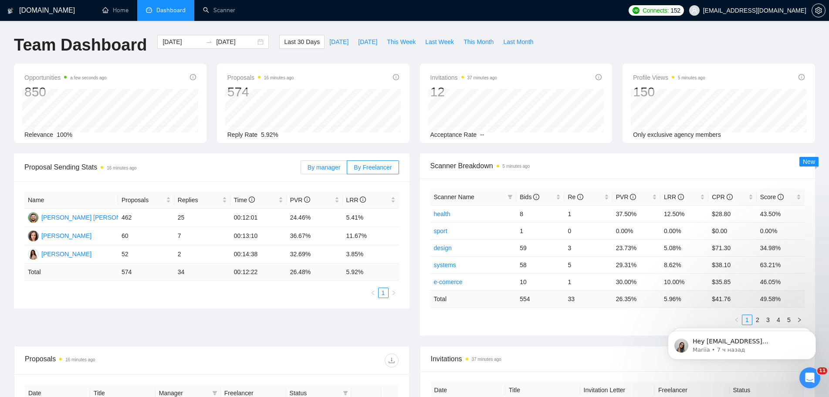
click at [331, 166] on span "By manager" at bounding box center [323, 167] width 33 height 7
click at [301, 169] on input "By manager" at bounding box center [301, 169] width 0 height 0
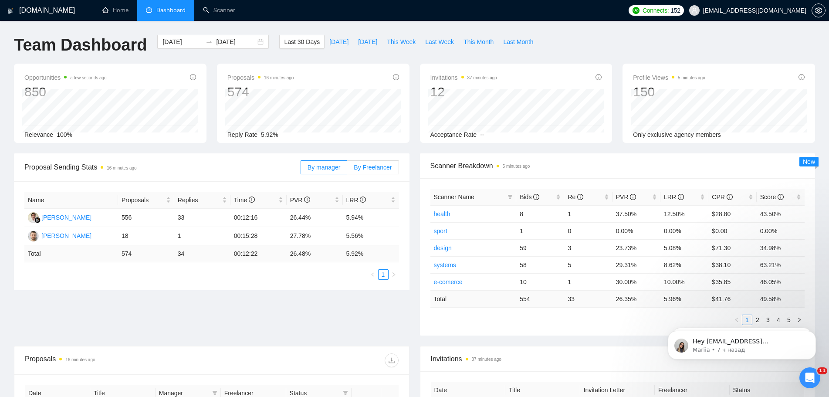
click at [384, 167] on span "By Freelancer" at bounding box center [373, 167] width 38 height 7
click at [347, 169] on input "By Freelancer" at bounding box center [347, 169] width 0 height 0
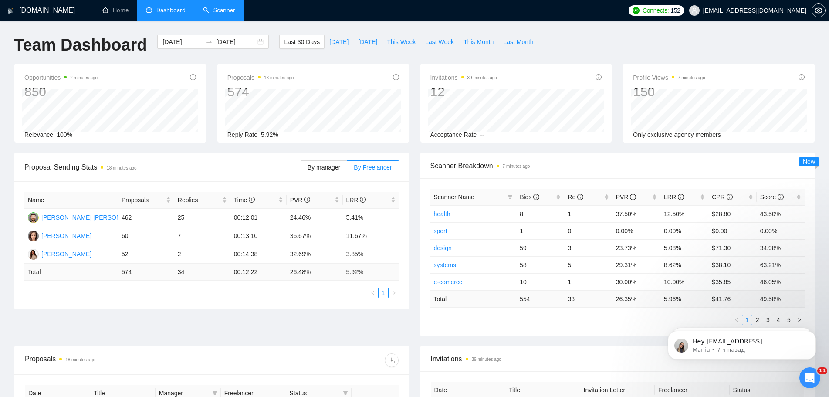
click at [219, 14] on link "Scanner" at bounding box center [219, 10] width 32 height 7
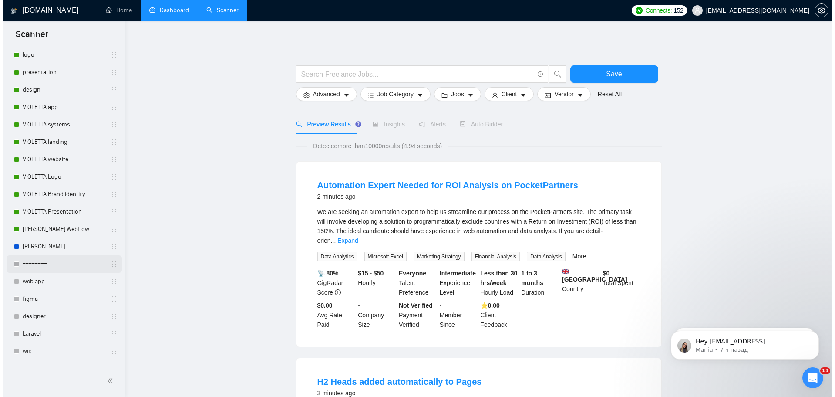
scroll to position [229, 0]
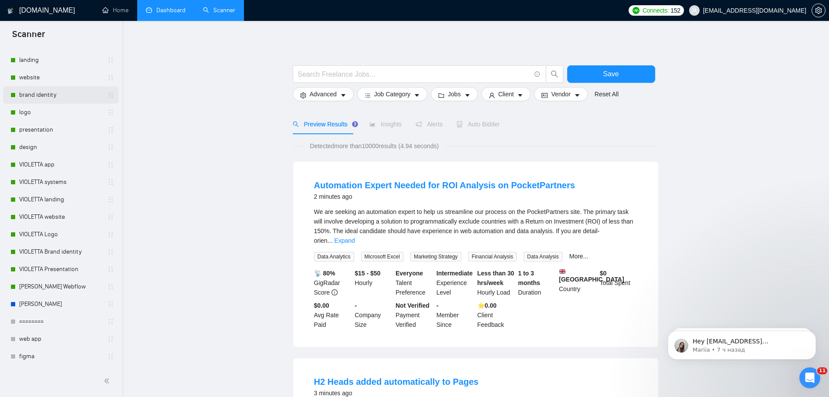
click at [53, 94] on link "brand identity" at bounding box center [60, 94] width 83 height 17
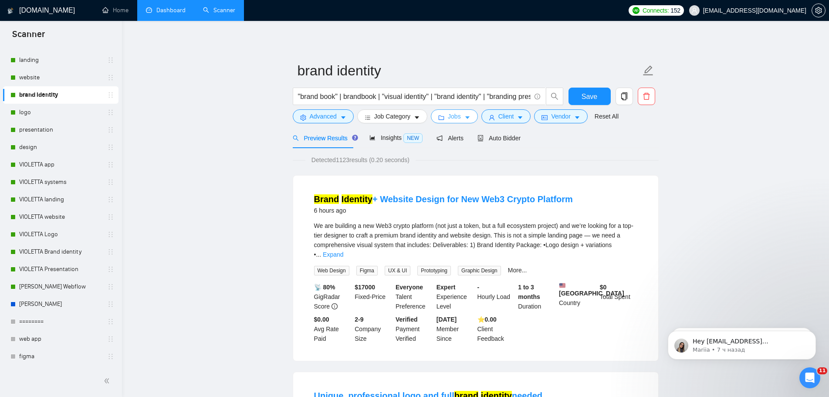
click at [456, 117] on span "Jobs" at bounding box center [454, 116] width 13 height 10
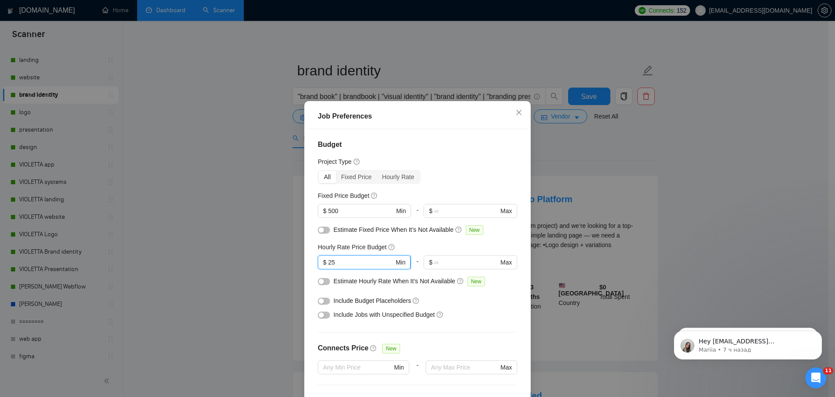
drag, startPoint x: 337, startPoint y: 261, endPoint x: 322, endPoint y: 262, distance: 15.7
click at [328, 262] on input "25" at bounding box center [361, 262] width 66 height 10
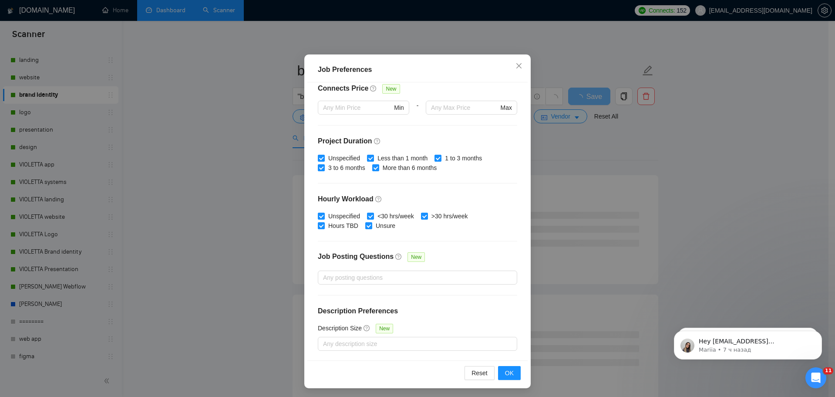
scroll to position [48, 0]
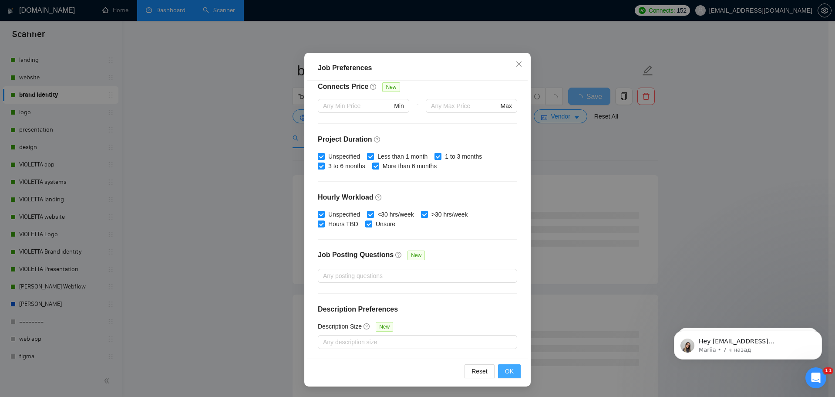
type input "35"
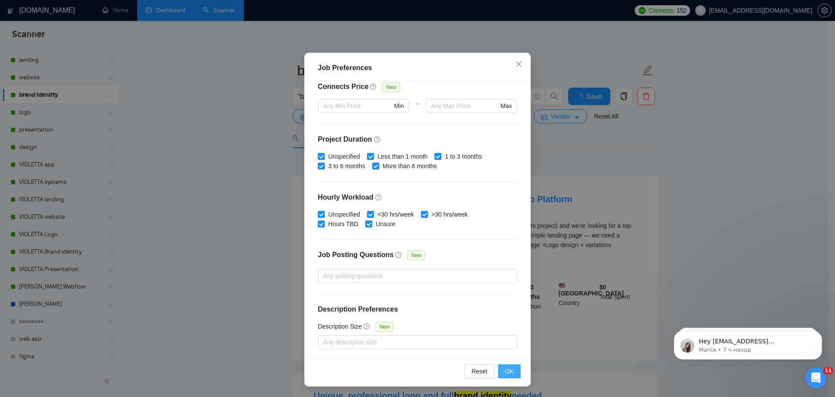
click at [510, 370] on span "OK" at bounding box center [509, 371] width 9 height 10
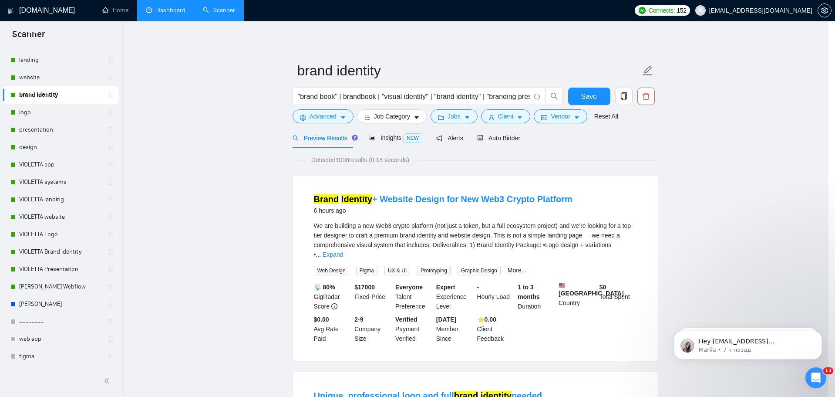
scroll to position [0, 0]
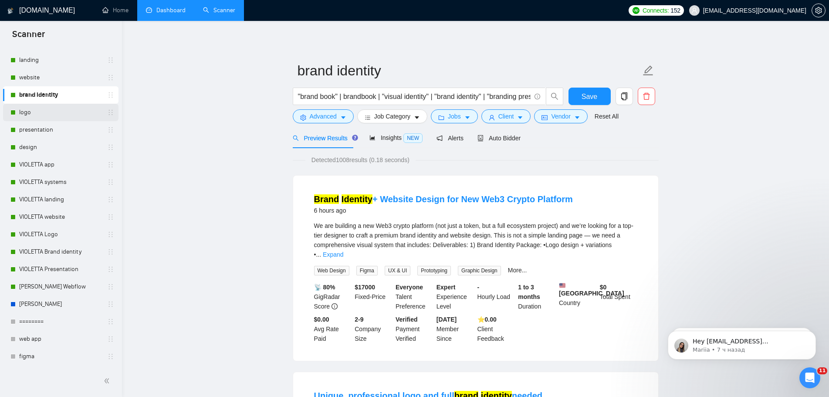
click at [48, 112] on link "logo" at bounding box center [60, 112] width 83 height 17
click at [590, 100] on span "Save" at bounding box center [589, 96] width 16 height 11
click at [34, 79] on link "website" at bounding box center [60, 77] width 83 height 17
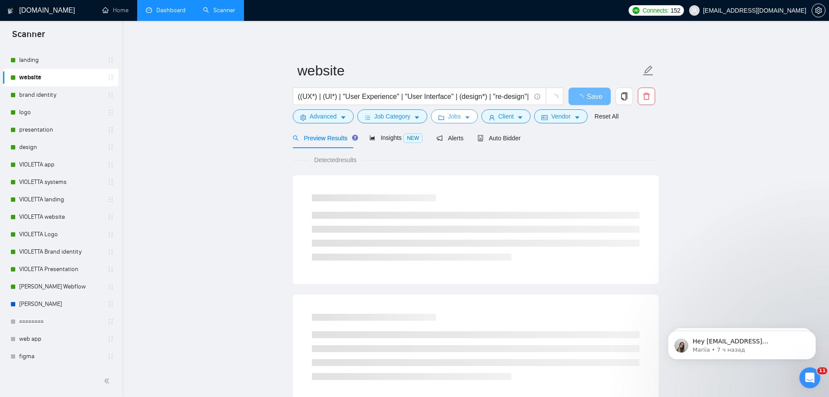
click at [464, 116] on icon "caret-down" at bounding box center [467, 118] width 6 height 6
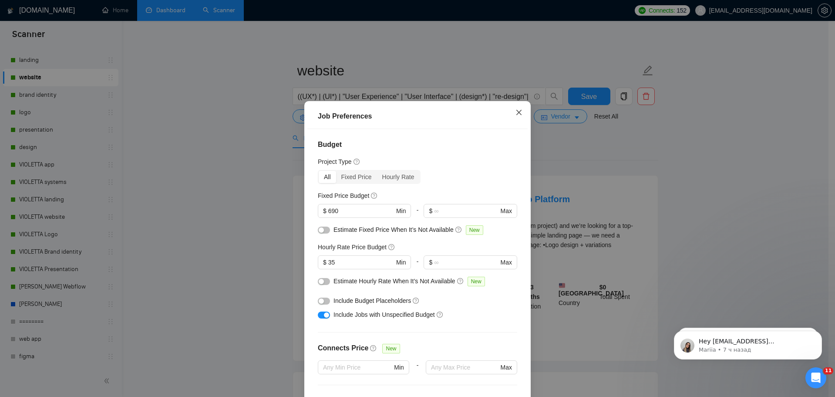
click at [519, 111] on icon "close" at bounding box center [519, 112] width 7 height 7
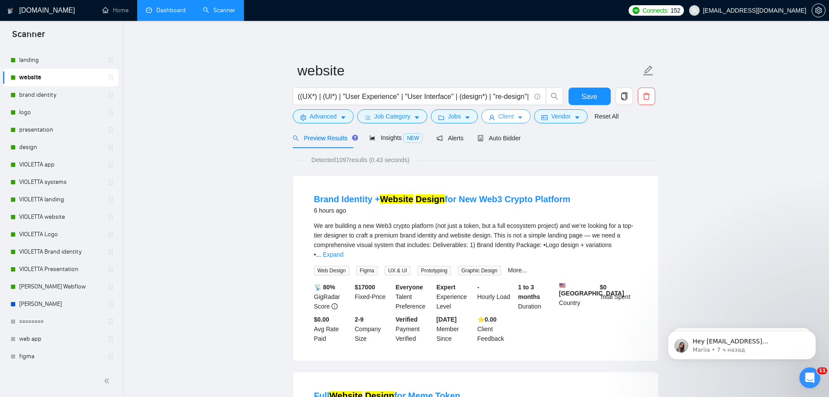
click at [502, 115] on span "Client" at bounding box center [506, 116] width 16 height 10
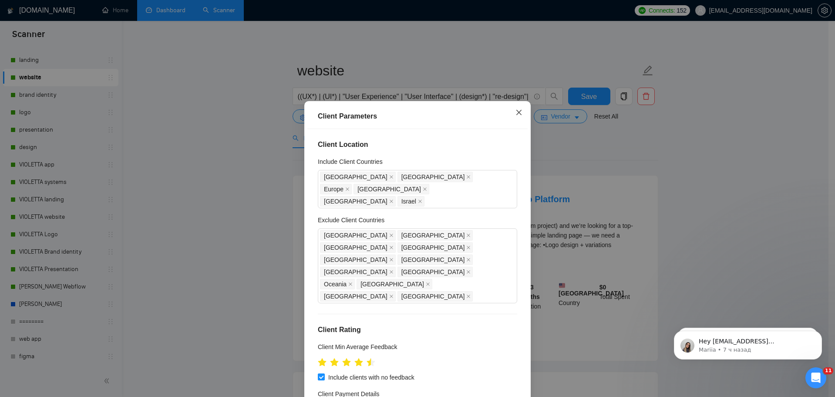
click at [519, 110] on icon "close" at bounding box center [519, 112] width 7 height 7
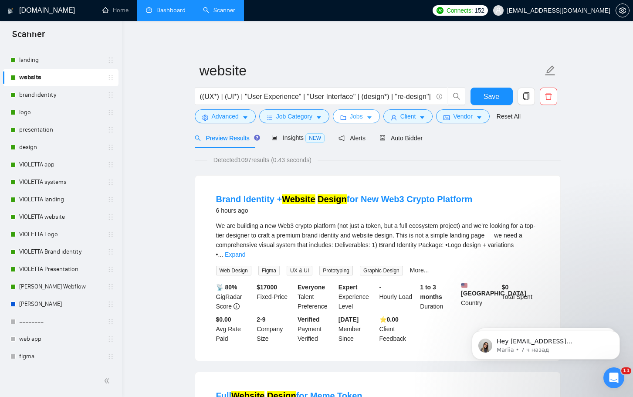
click at [357, 115] on span "Jobs" at bounding box center [356, 116] width 13 height 10
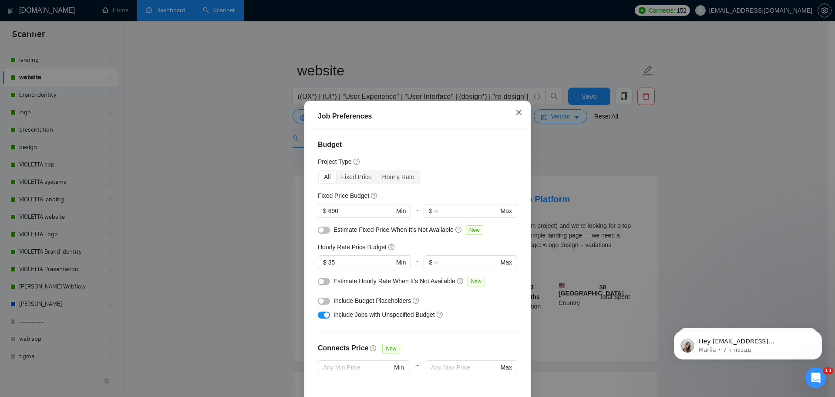
click at [515, 101] on span "Close" at bounding box center [519, 113] width 24 height 24
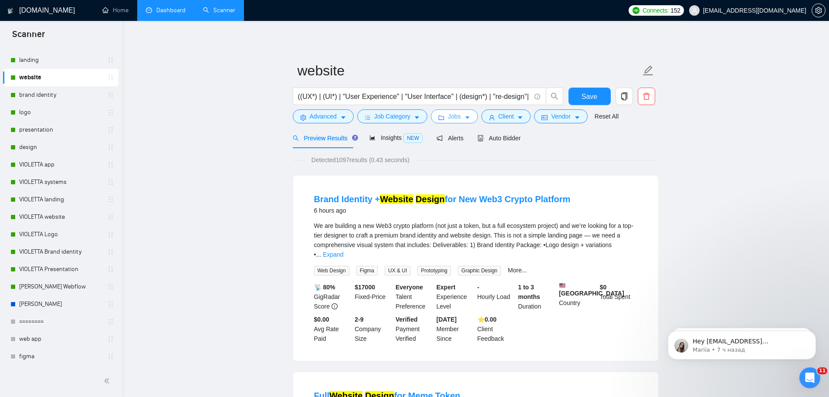
click at [460, 114] on button "Jobs" at bounding box center [454, 116] width 47 height 14
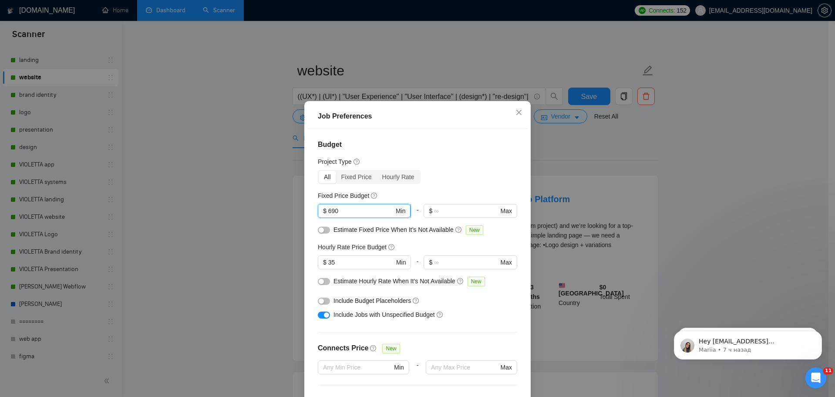
drag, startPoint x: 339, startPoint y: 154, endPoint x: 323, endPoint y: 153, distance: 15.7
click at [323, 204] on span "$ 690 Min" at bounding box center [364, 211] width 93 height 14
type input "990"
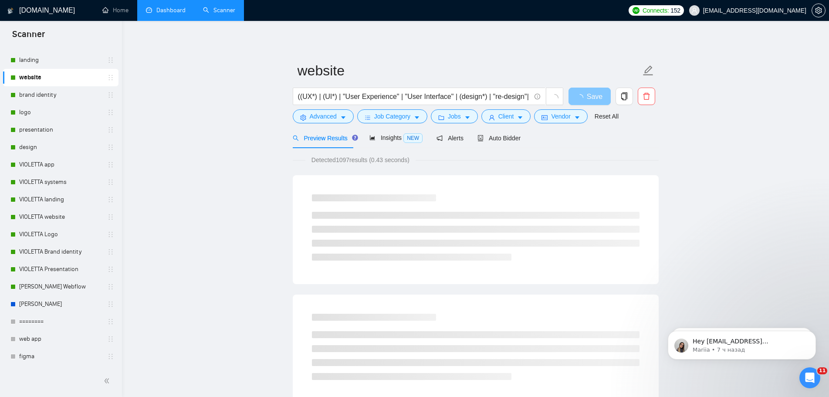
click at [587, 96] on button "Save" at bounding box center [589, 96] width 42 height 17
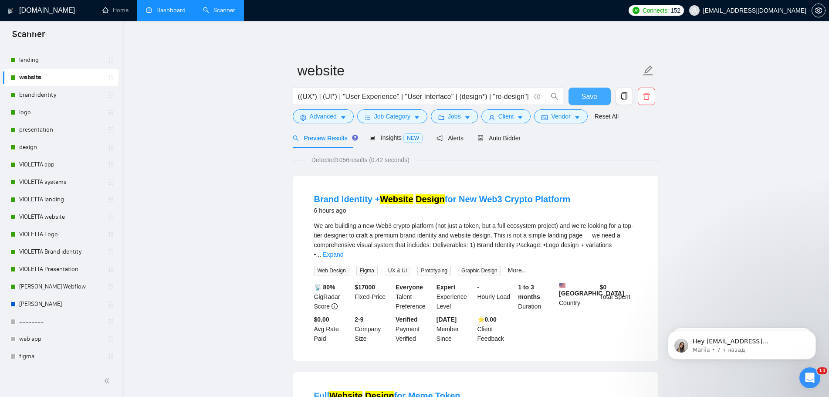
click at [593, 98] on span "Save" at bounding box center [589, 96] width 16 height 11
click at [49, 95] on link "brand identity" at bounding box center [60, 94] width 83 height 17
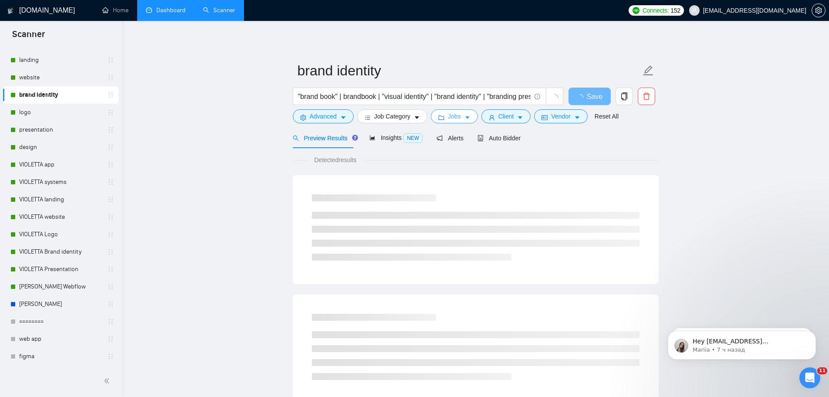
click at [449, 116] on span "Jobs" at bounding box center [454, 116] width 13 height 10
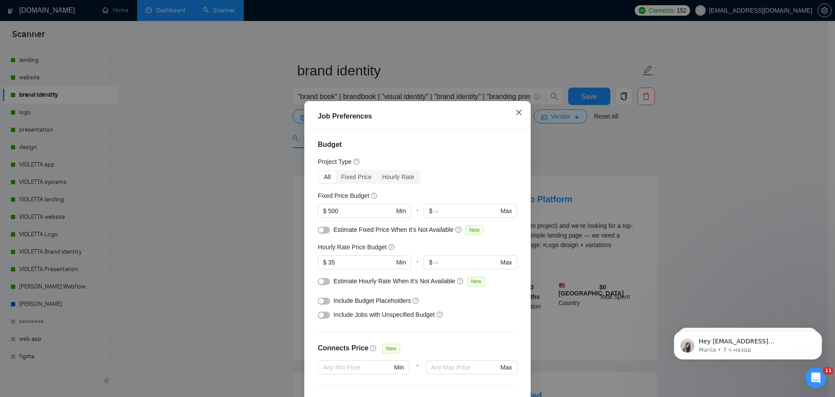
click at [521, 110] on icon "close" at bounding box center [518, 112] width 5 height 5
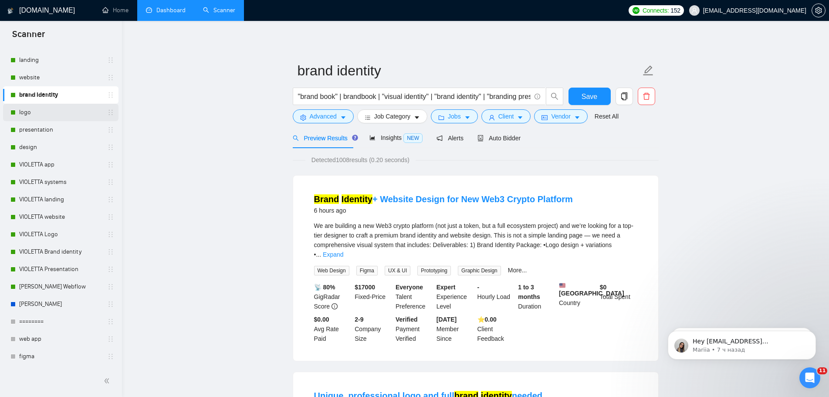
click at [42, 115] on link "logo" at bounding box center [60, 112] width 83 height 17
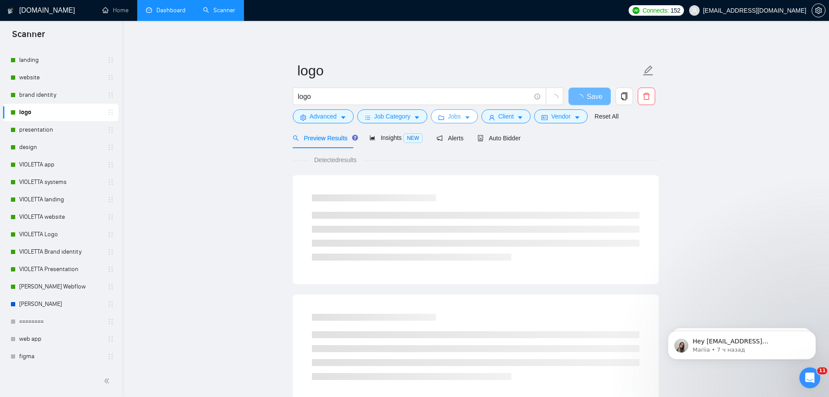
click at [460, 118] on button "Jobs" at bounding box center [454, 116] width 47 height 14
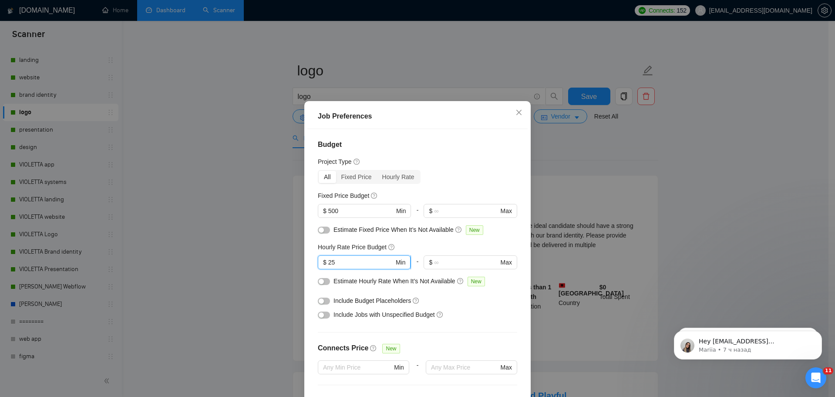
drag, startPoint x: 336, startPoint y: 209, endPoint x: 321, endPoint y: 209, distance: 14.8
click at [321, 255] on span "$ 25 Min" at bounding box center [364, 262] width 93 height 14
type input "35"
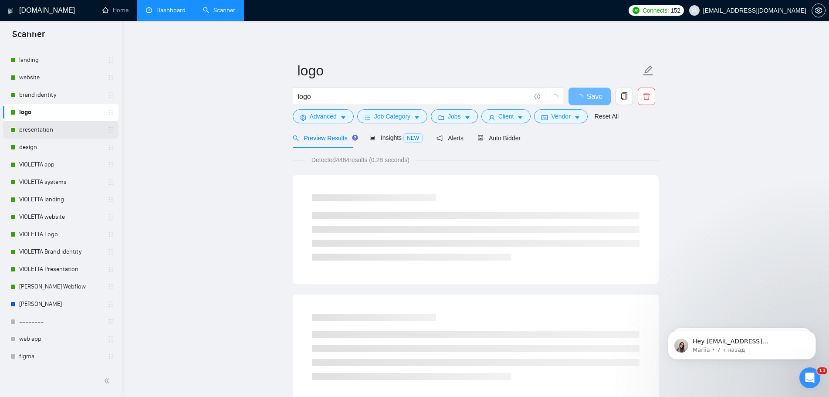
click at [55, 130] on link "presentation" at bounding box center [60, 129] width 83 height 17
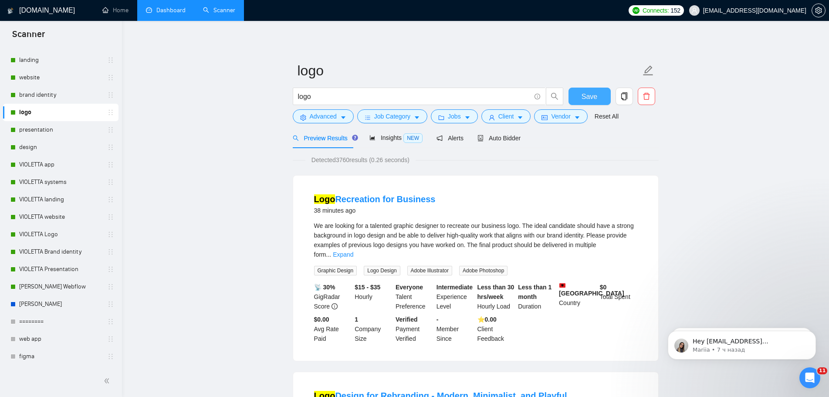
click at [600, 98] on button "Save" at bounding box center [589, 96] width 42 height 17
click at [39, 132] on link "presentation" at bounding box center [60, 129] width 83 height 17
click at [18, 132] on div "presentation" at bounding box center [62, 129] width 104 height 17
click at [452, 119] on span "Jobs" at bounding box center [454, 116] width 13 height 10
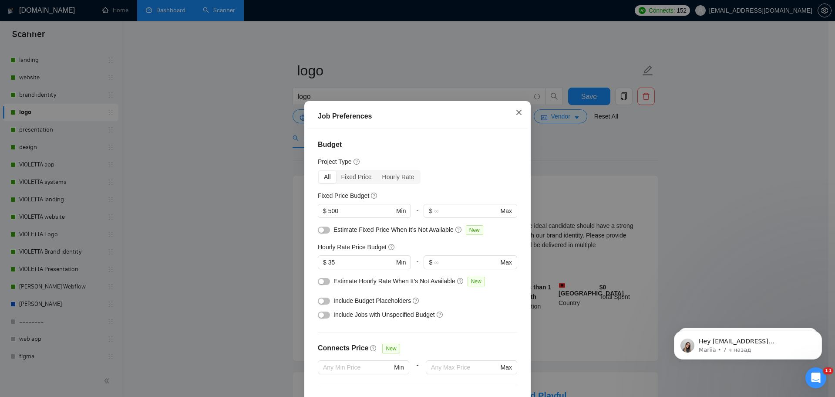
click at [521, 109] on icon "close" at bounding box center [519, 112] width 7 height 7
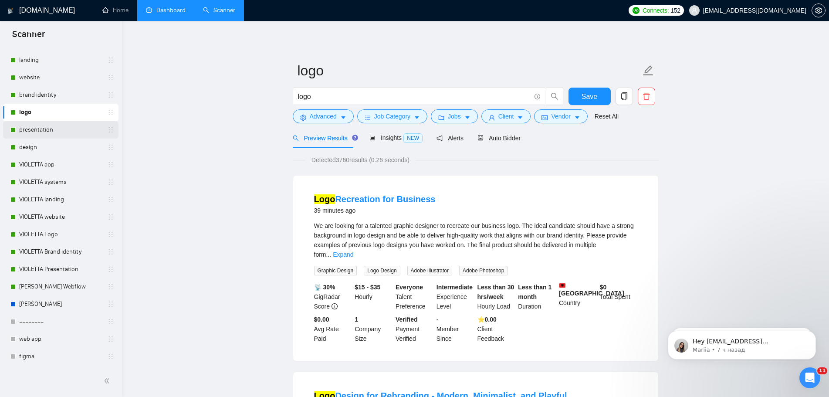
click at [51, 132] on link "presentation" at bounding box center [60, 129] width 83 height 17
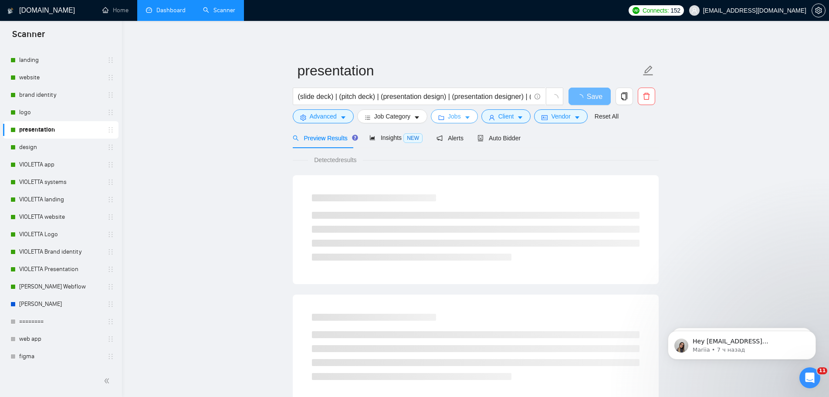
click at [454, 114] on span "Jobs" at bounding box center [454, 116] width 13 height 10
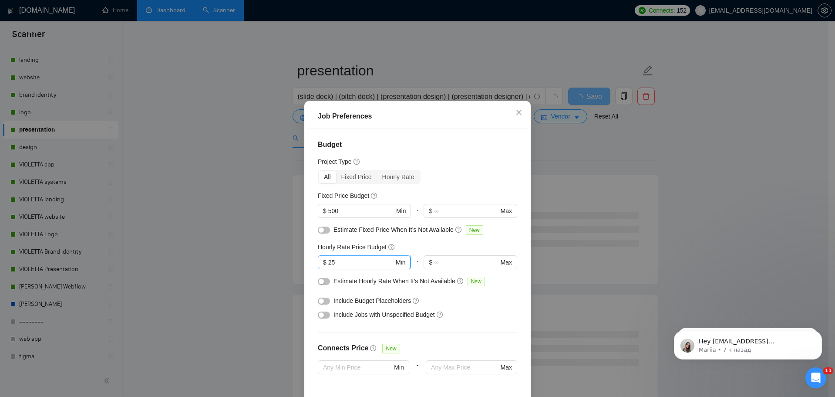
click at [322, 255] on span "$ 25 Min" at bounding box center [364, 262] width 93 height 14
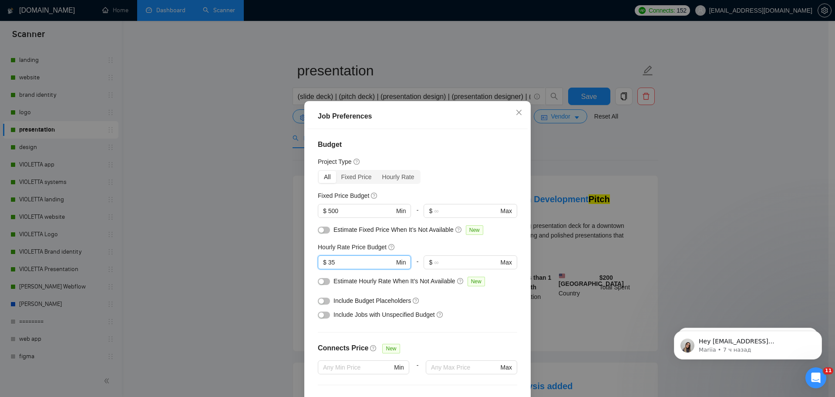
type input "35"
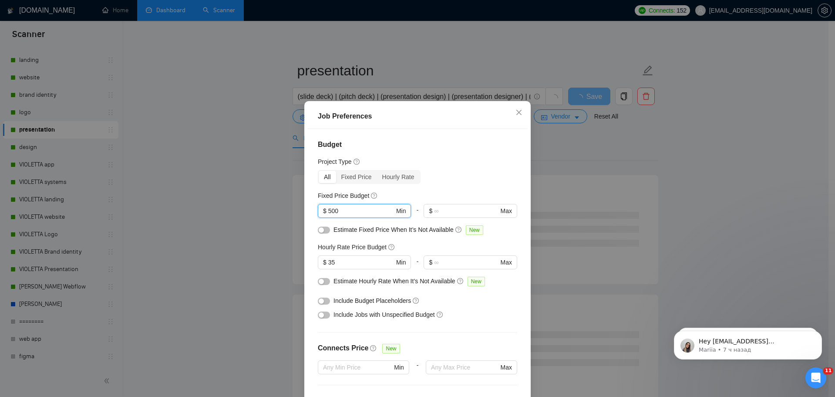
click at [310, 154] on div "Budget Project Type All Fixed Price Hourly Rate Fixed Price Budget 500 $ 500 Mi…" at bounding box center [417, 268] width 220 height 278
type input "700"
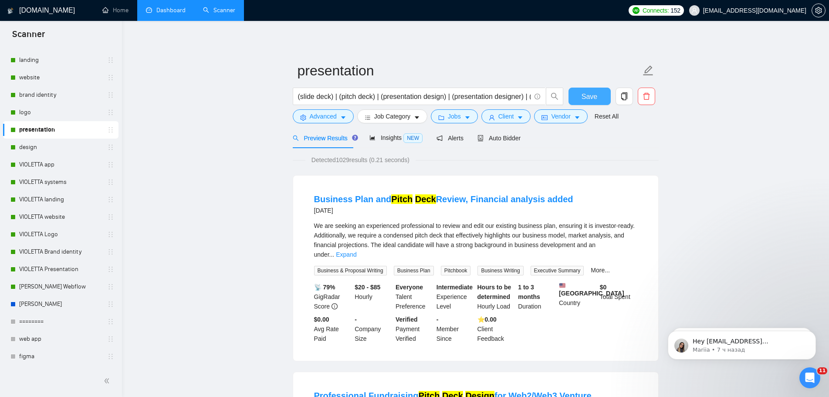
click at [584, 98] on span "Save" at bounding box center [589, 96] width 16 height 11
click at [37, 110] on link "logo" at bounding box center [60, 112] width 83 height 17
click at [46, 115] on link "logo" at bounding box center [60, 112] width 83 height 17
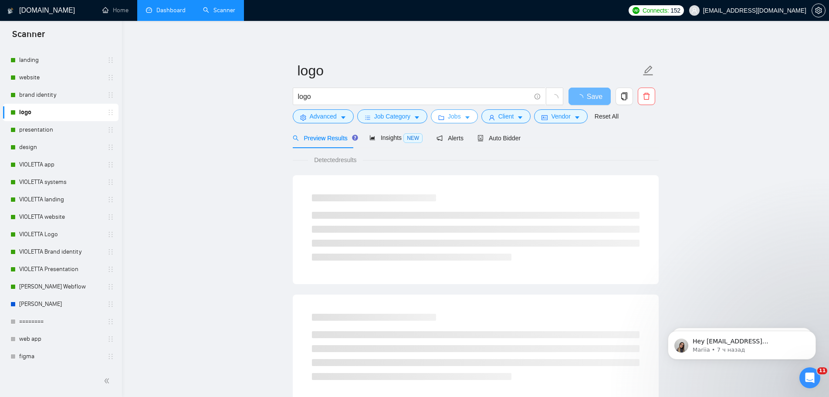
click at [458, 116] on span "Jobs" at bounding box center [454, 116] width 13 height 10
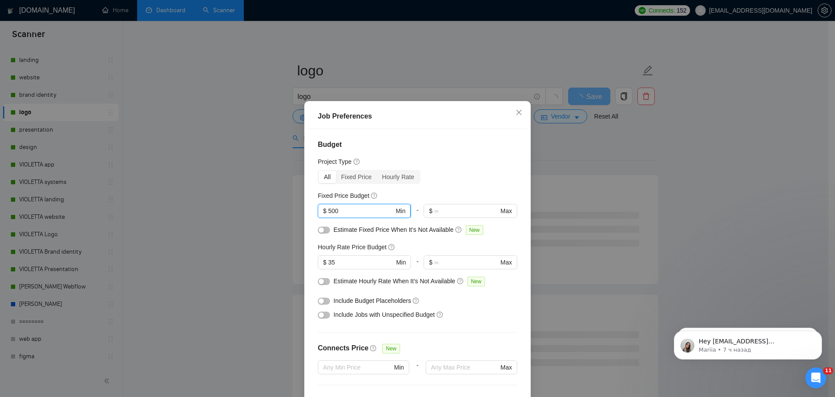
drag, startPoint x: 344, startPoint y: 161, endPoint x: 326, endPoint y: 161, distance: 18.3
click at [326, 204] on span "$ 500 Min" at bounding box center [364, 211] width 93 height 14
type input "700"
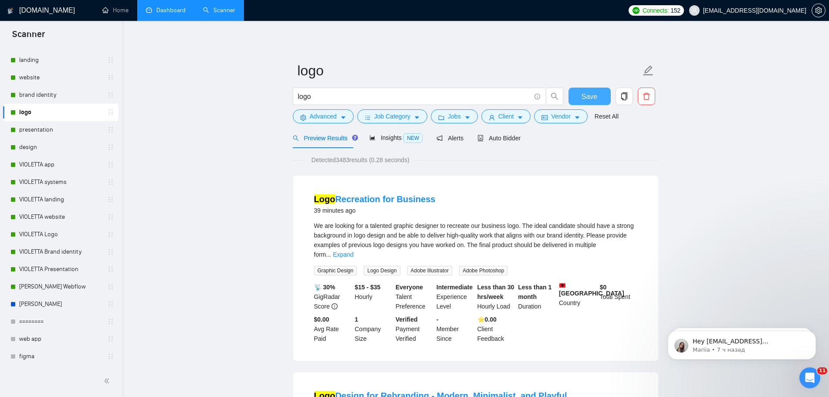
click at [589, 97] on span "Save" at bounding box center [589, 96] width 16 height 11
click at [58, 95] on link "brand identity" at bounding box center [60, 94] width 83 height 17
click at [37, 93] on link "brand identity" at bounding box center [60, 94] width 83 height 17
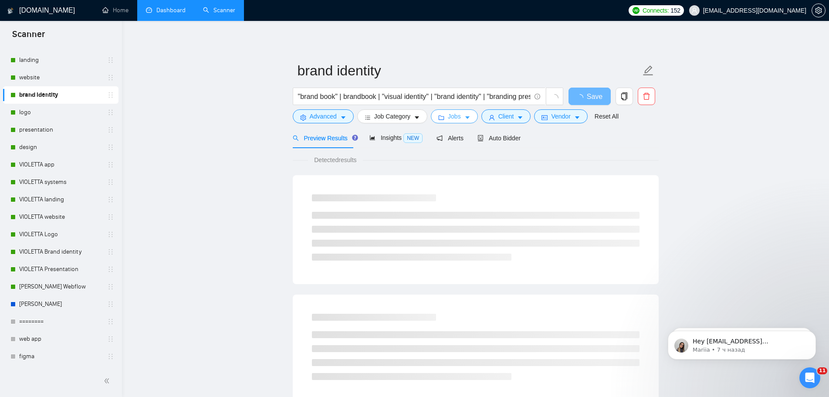
click at [465, 118] on icon "caret-down" at bounding box center [467, 118] width 6 height 6
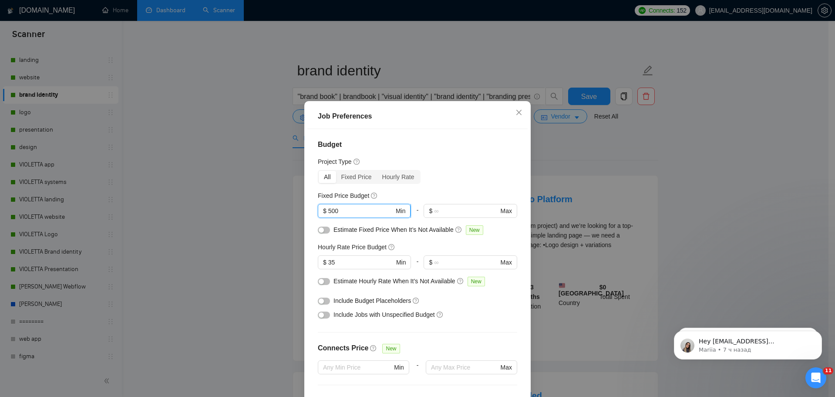
drag, startPoint x: 336, startPoint y: 159, endPoint x: 328, endPoint y: 162, distance: 8.3
click at [328, 206] on input "500" at bounding box center [361, 211] width 66 height 10
type input "700"
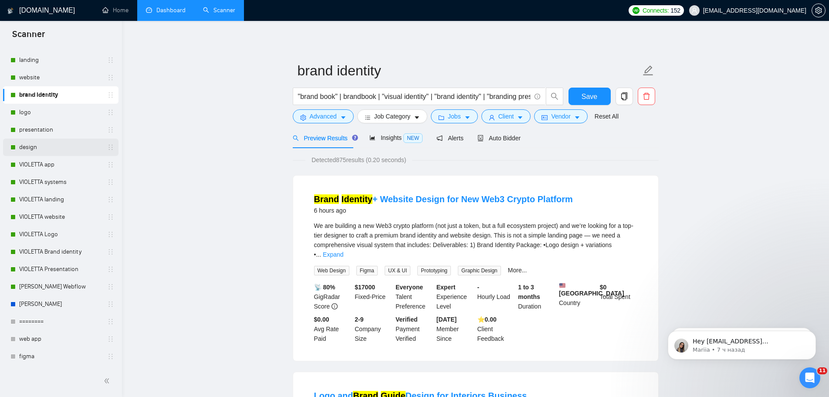
click at [24, 145] on link "design" at bounding box center [60, 146] width 83 height 17
click at [594, 97] on div "Reset all filters" at bounding box center [603, 99] width 47 height 15
click at [587, 95] on span "Save" at bounding box center [589, 96] width 16 height 11
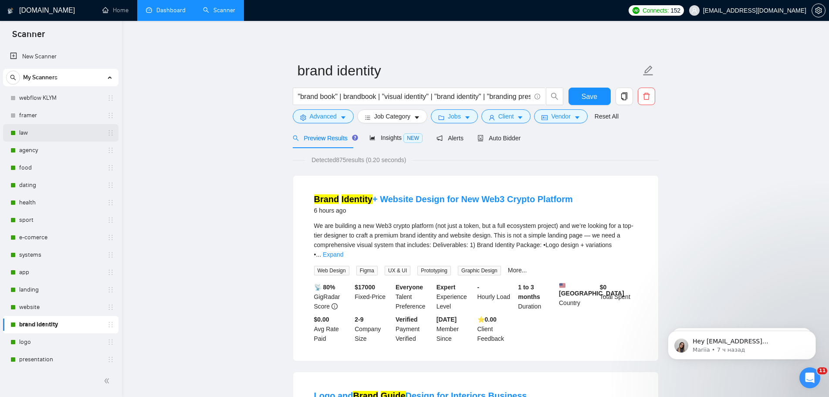
click at [32, 134] on link "law" at bounding box center [60, 132] width 83 height 17
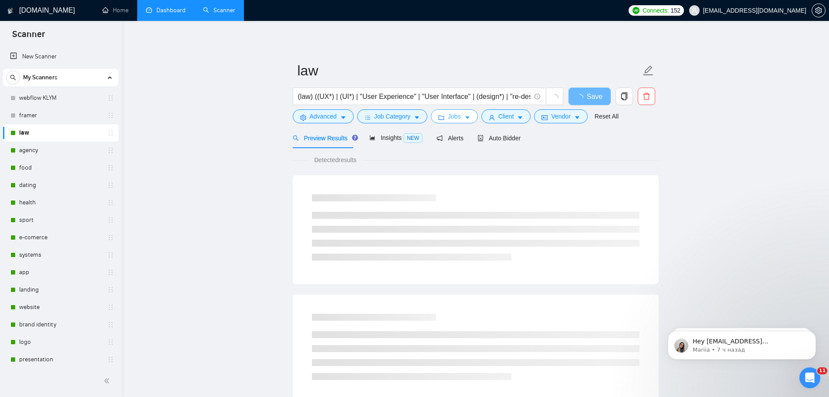
click at [451, 118] on span "Jobs" at bounding box center [454, 116] width 13 height 10
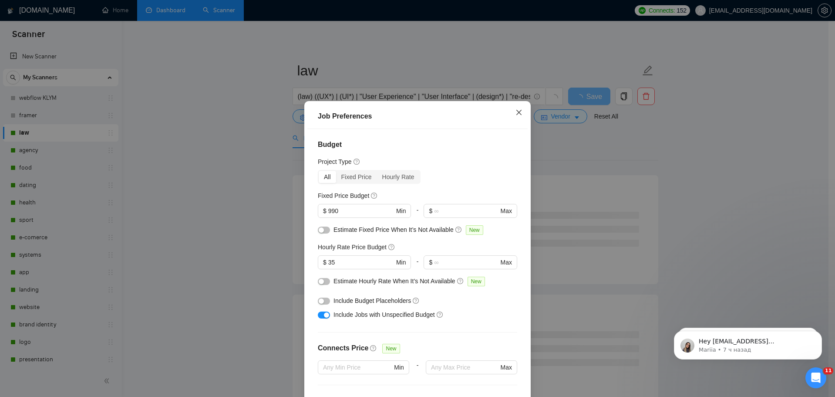
click at [517, 109] on icon "close" at bounding box center [519, 112] width 7 height 7
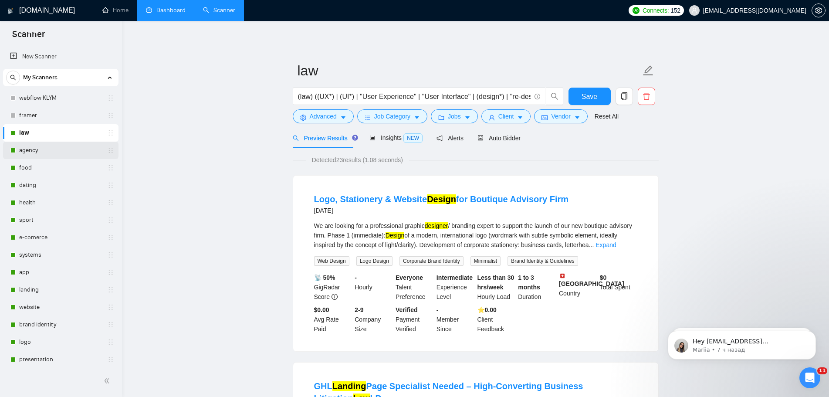
click at [23, 153] on link "agency" at bounding box center [60, 150] width 83 height 17
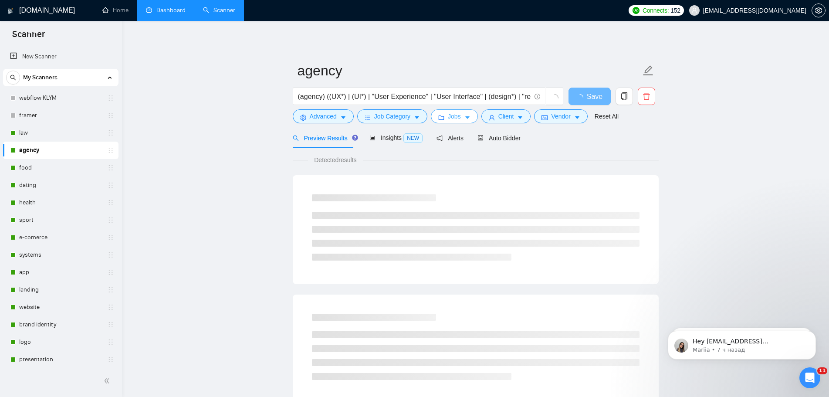
click at [457, 118] on span "Jobs" at bounding box center [454, 116] width 13 height 10
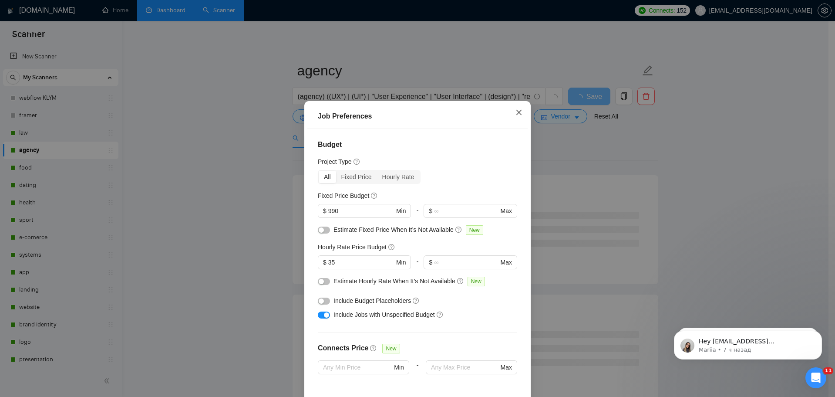
click at [517, 109] on icon "close" at bounding box center [519, 112] width 7 height 7
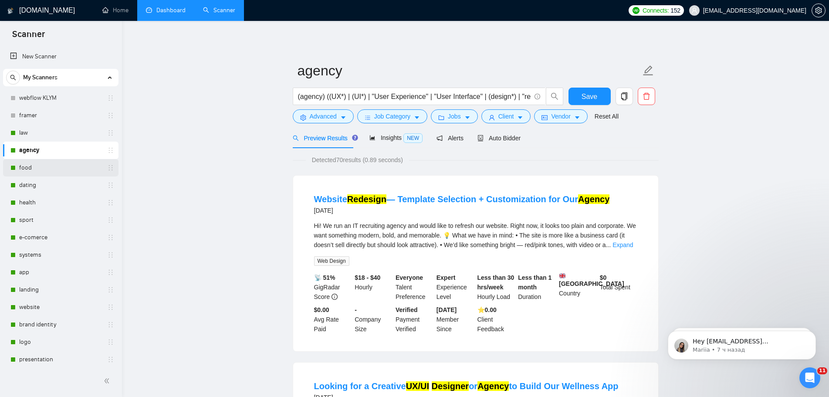
click at [27, 169] on link "food" at bounding box center [60, 167] width 83 height 17
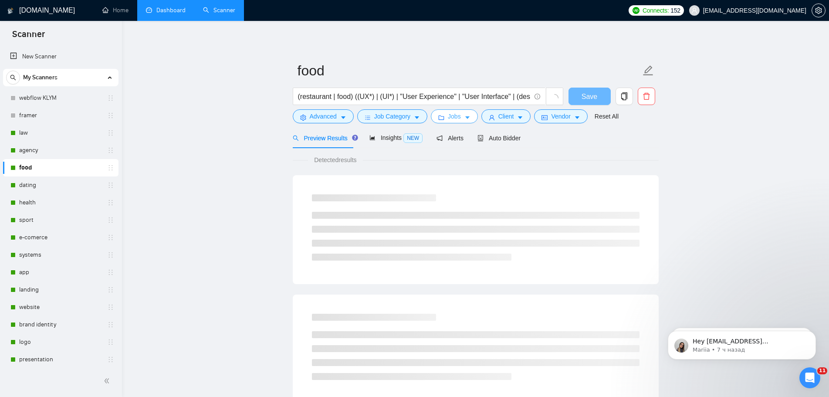
click at [461, 116] on button "Jobs" at bounding box center [454, 116] width 47 height 14
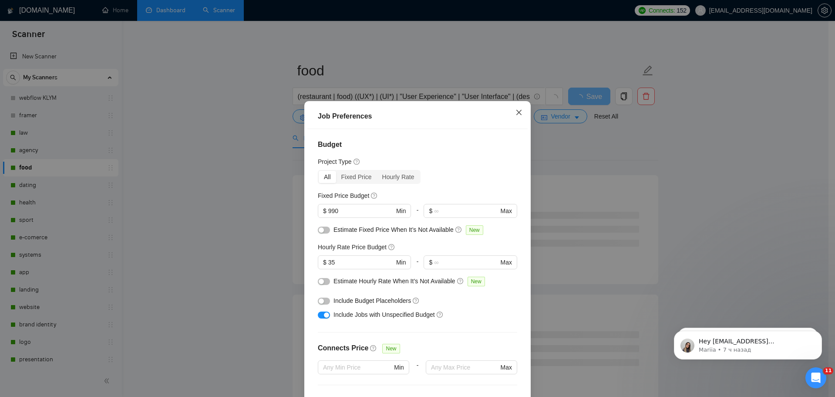
click at [520, 110] on icon "close" at bounding box center [518, 112] width 5 height 5
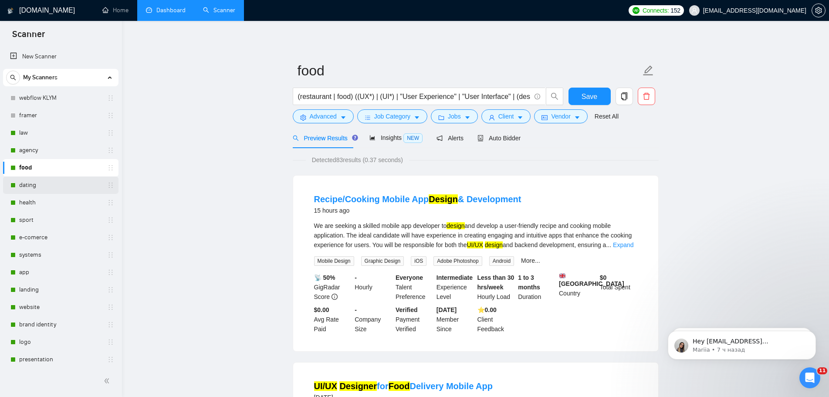
click at [30, 184] on link "dating" at bounding box center [60, 184] width 83 height 17
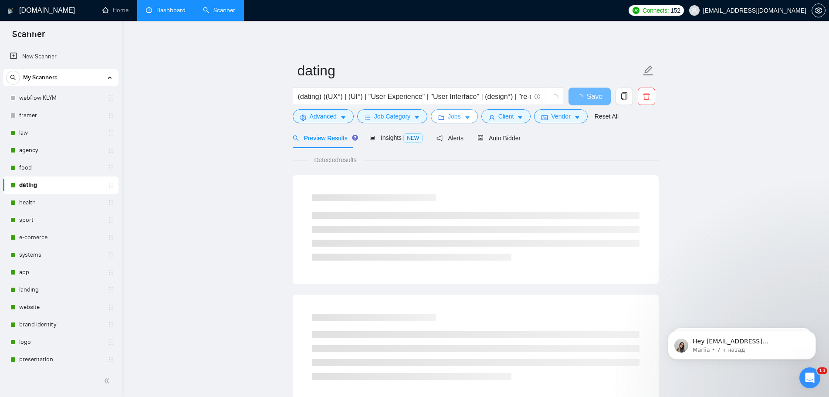
click at [451, 111] on span "Jobs" at bounding box center [454, 116] width 13 height 10
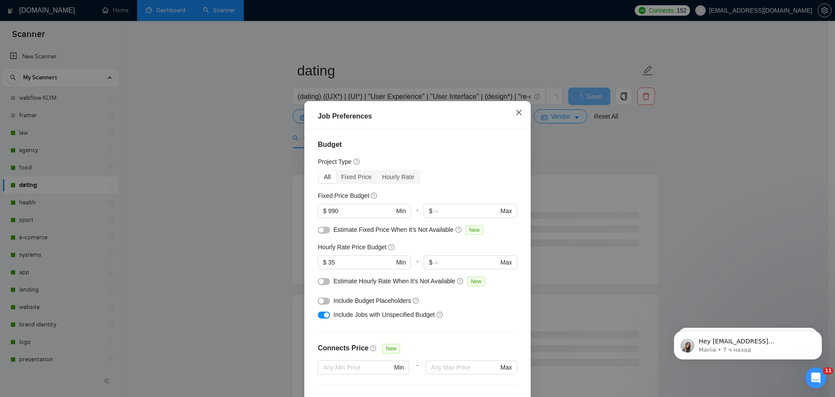
click at [521, 109] on icon "close" at bounding box center [519, 112] width 7 height 7
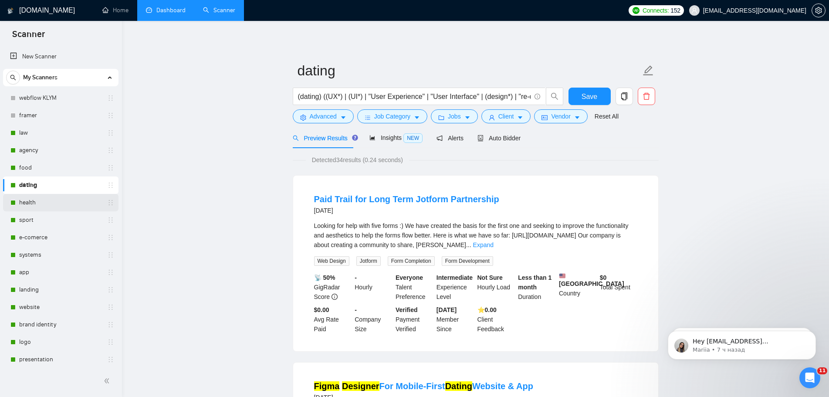
click at [37, 202] on link "health" at bounding box center [60, 202] width 83 height 17
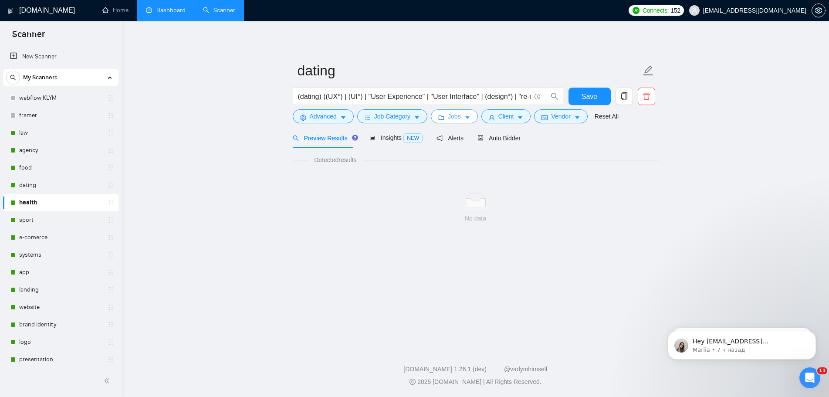
click at [458, 115] on span "Jobs" at bounding box center [454, 116] width 13 height 10
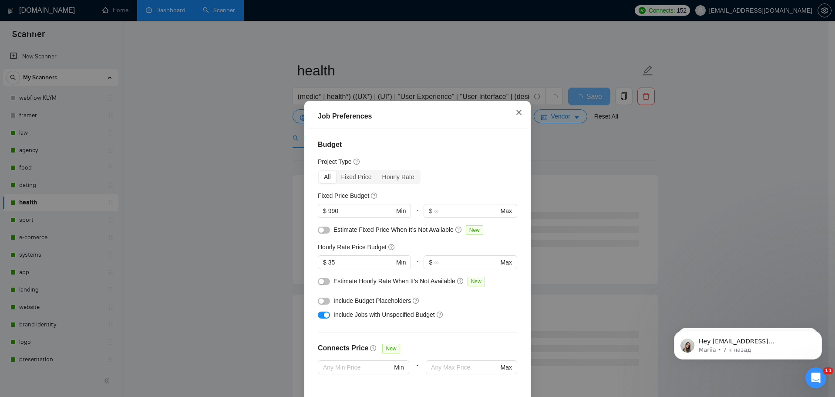
click at [520, 109] on icon "close" at bounding box center [519, 112] width 7 height 7
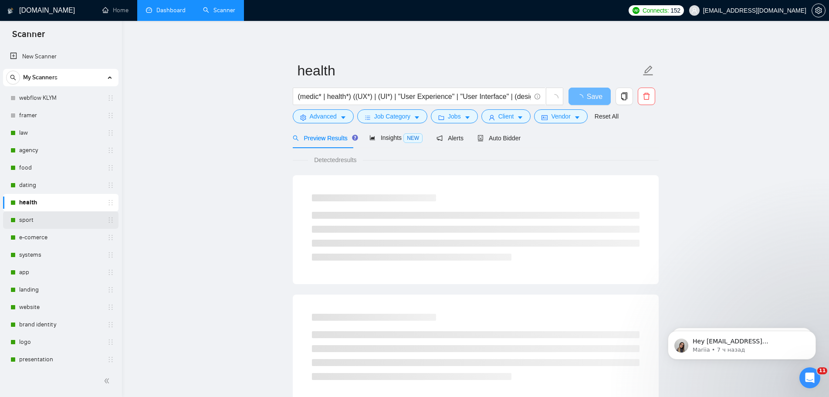
drag, startPoint x: 36, startPoint y: 222, endPoint x: 41, endPoint y: 220, distance: 5.4
click at [36, 222] on link "sport" at bounding box center [60, 219] width 83 height 17
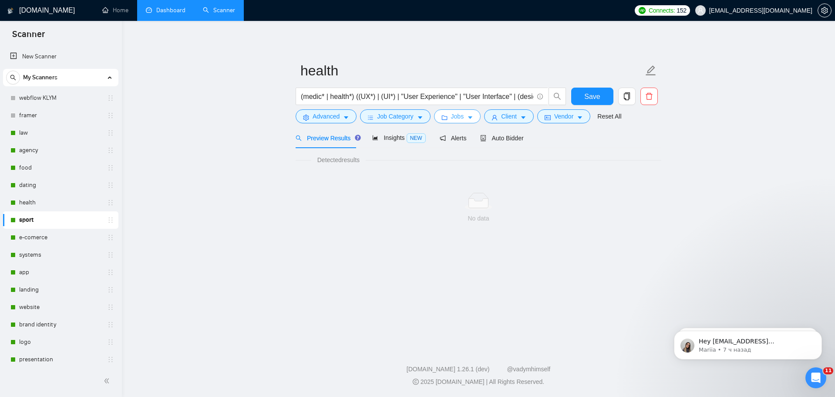
click at [467, 120] on icon "caret-down" at bounding box center [470, 118] width 6 height 6
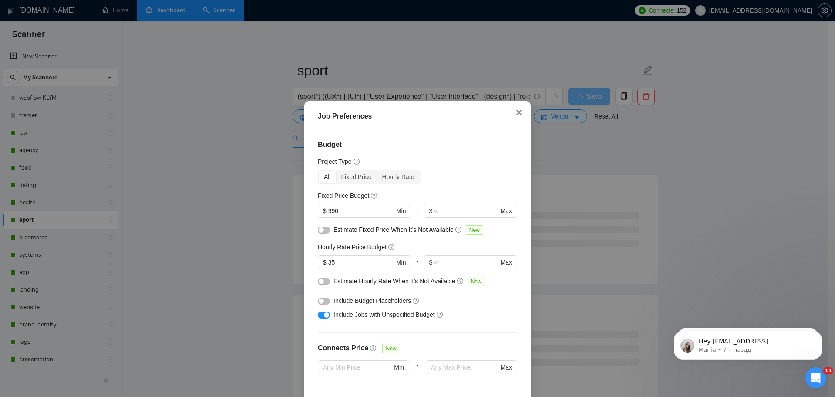
click at [522, 109] on icon "close" at bounding box center [519, 112] width 7 height 7
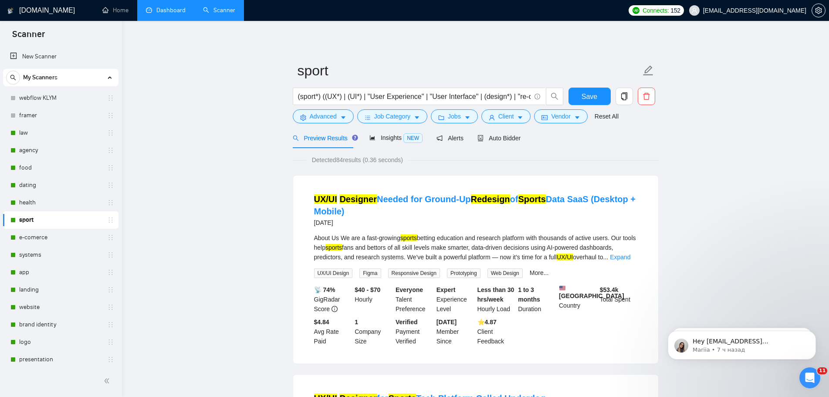
click at [33, 240] on link "e-comerce" at bounding box center [60, 237] width 83 height 17
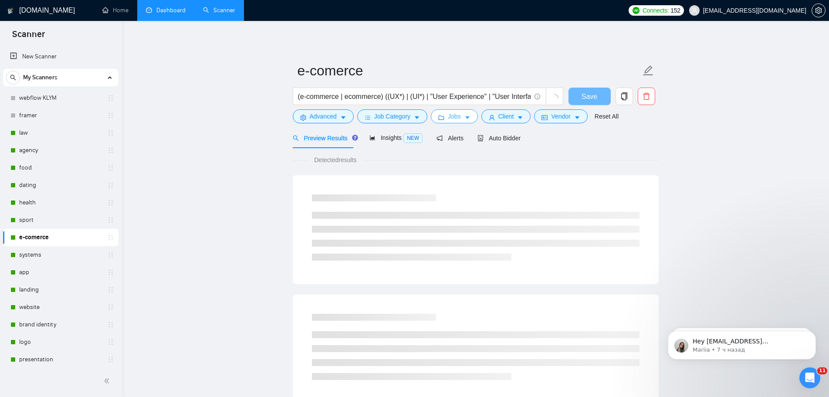
click at [456, 117] on span "Jobs" at bounding box center [454, 116] width 13 height 10
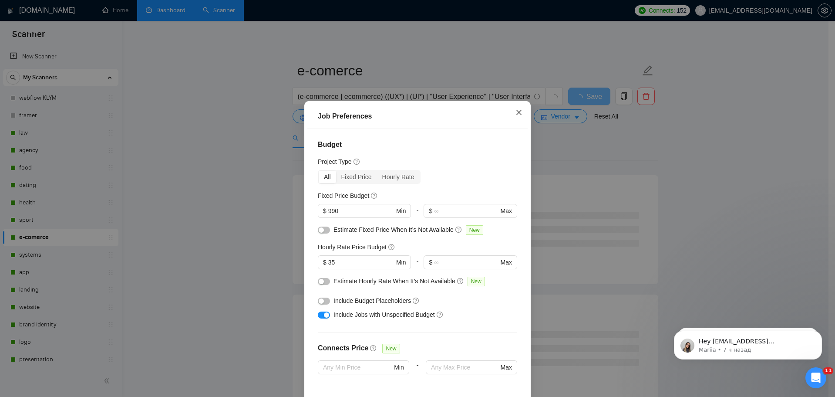
click at [521, 101] on span "Close" at bounding box center [519, 113] width 24 height 24
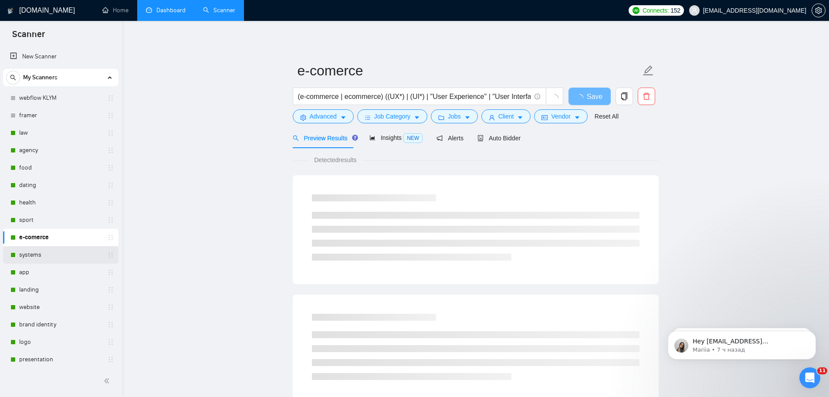
click at [13, 249] on div "systems" at bounding box center [62, 254] width 104 height 17
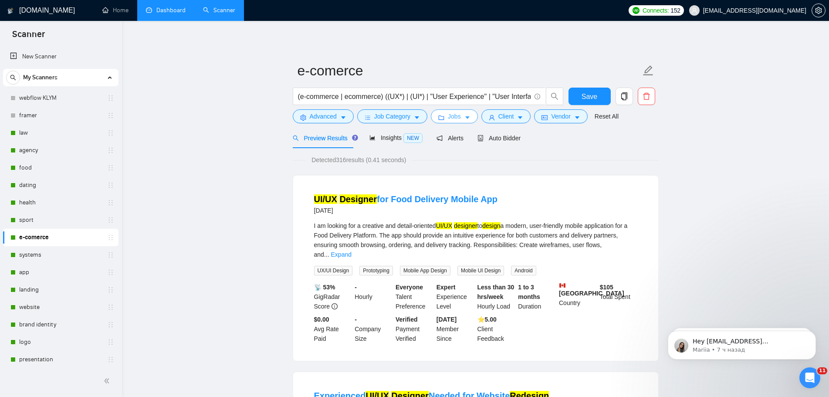
click at [467, 119] on icon "caret-down" at bounding box center [467, 118] width 6 height 6
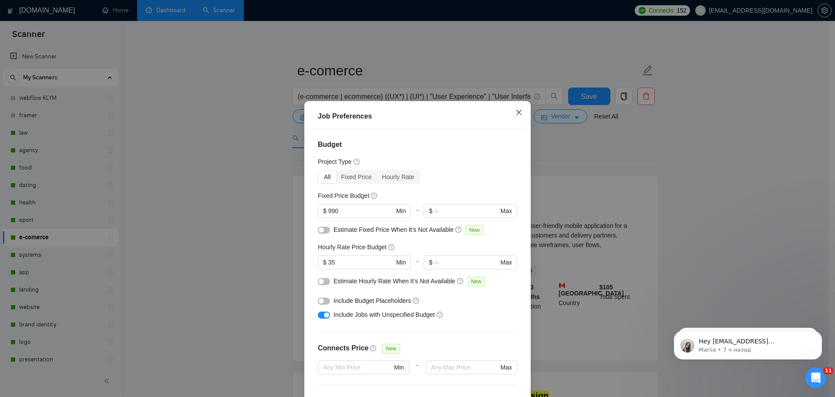
click at [521, 110] on icon "close" at bounding box center [518, 112] width 5 height 5
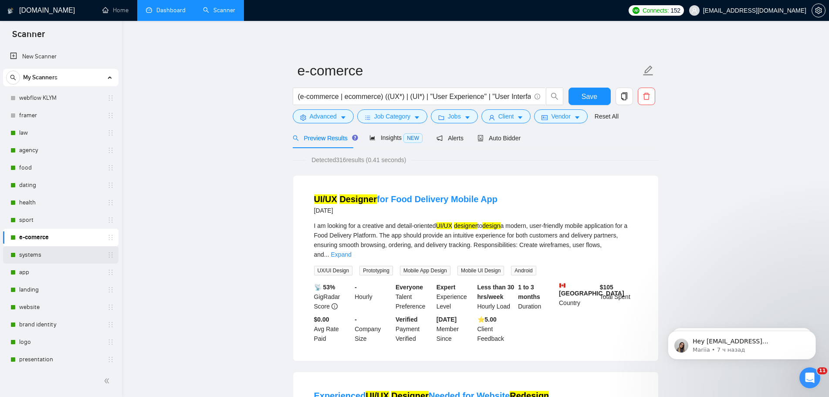
click at [38, 258] on link "systems" at bounding box center [60, 254] width 83 height 17
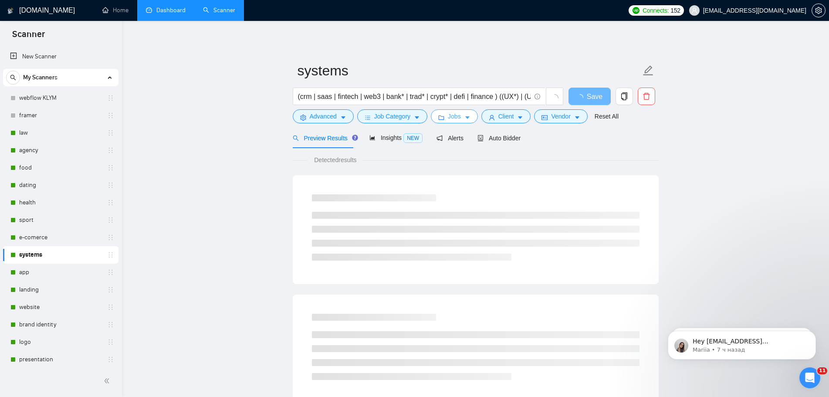
click at [459, 117] on button "Jobs" at bounding box center [454, 116] width 47 height 14
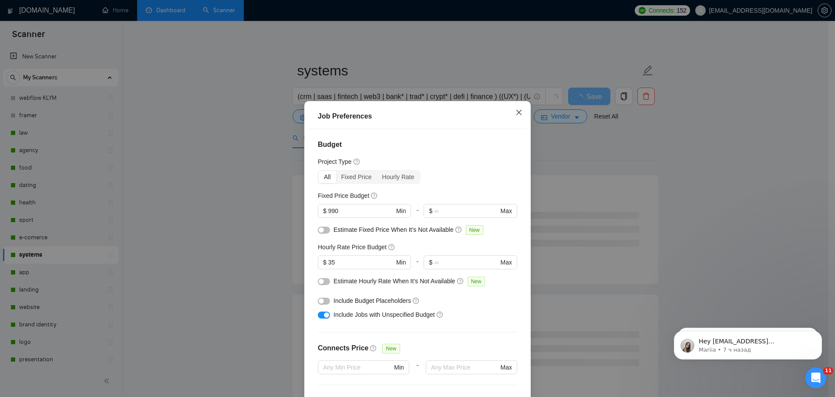
click at [516, 109] on icon "close" at bounding box center [519, 112] width 7 height 7
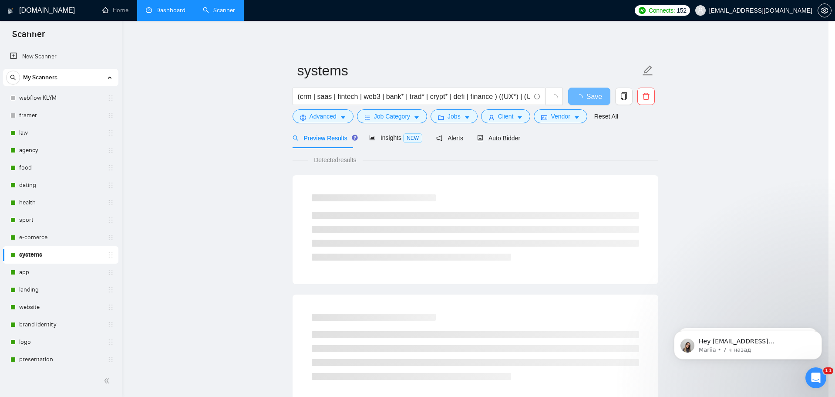
click at [38, 272] on link "app" at bounding box center [60, 271] width 83 height 17
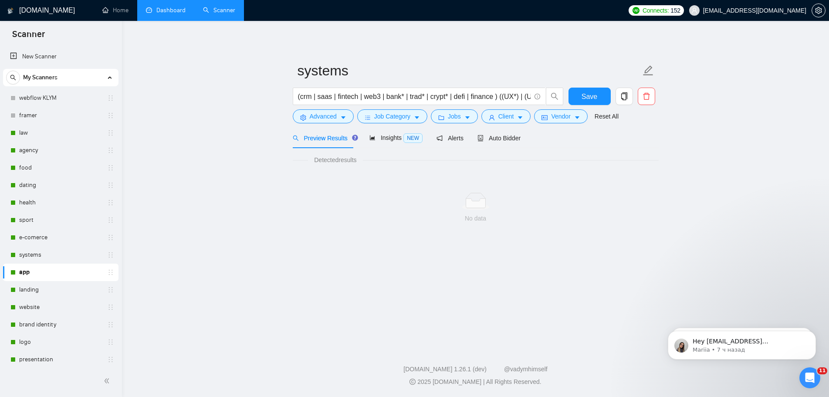
click at [462, 125] on form "systems (crm | saas | fintech | web3 | bank* | trad* | crypt* | defi | finance …" at bounding box center [476, 92] width 366 height 71
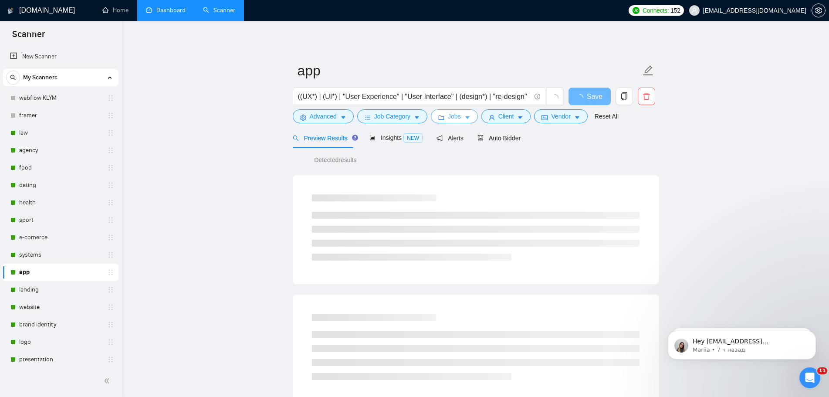
click at [464, 120] on icon "caret-down" at bounding box center [467, 118] width 6 height 6
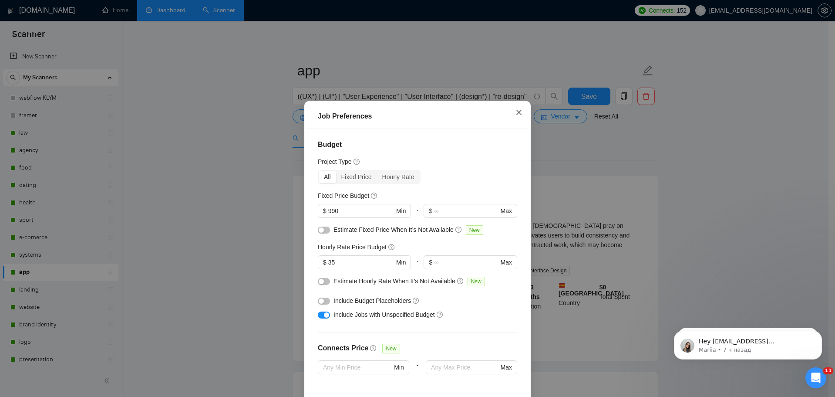
click at [521, 109] on icon "close" at bounding box center [519, 112] width 7 height 7
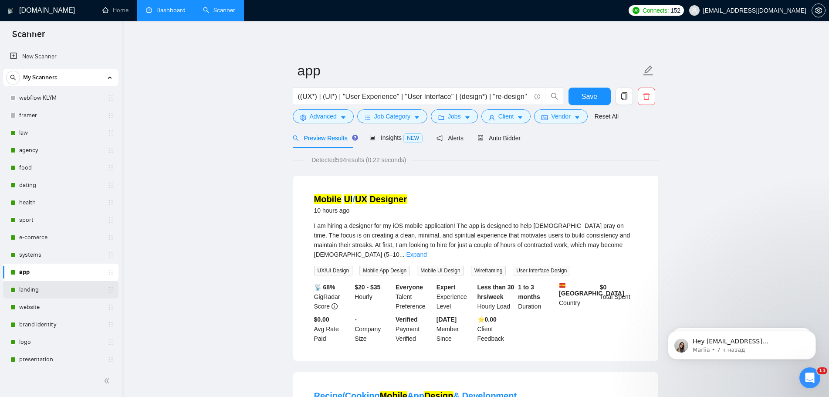
click at [23, 291] on link "landing" at bounding box center [60, 289] width 83 height 17
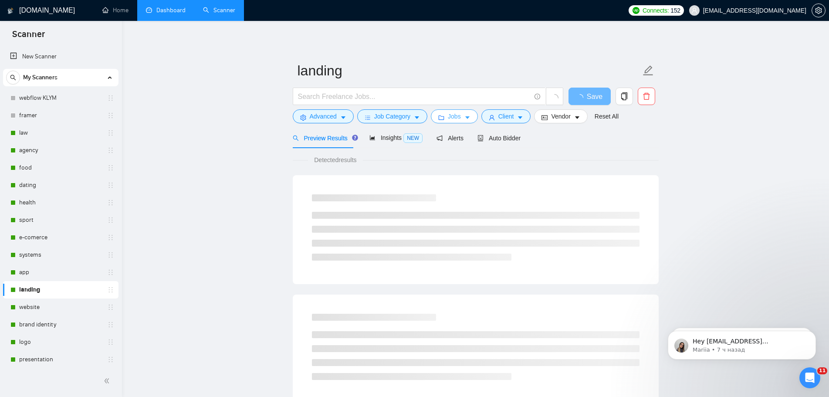
click at [466, 118] on icon "caret-down" at bounding box center [467, 118] width 6 height 6
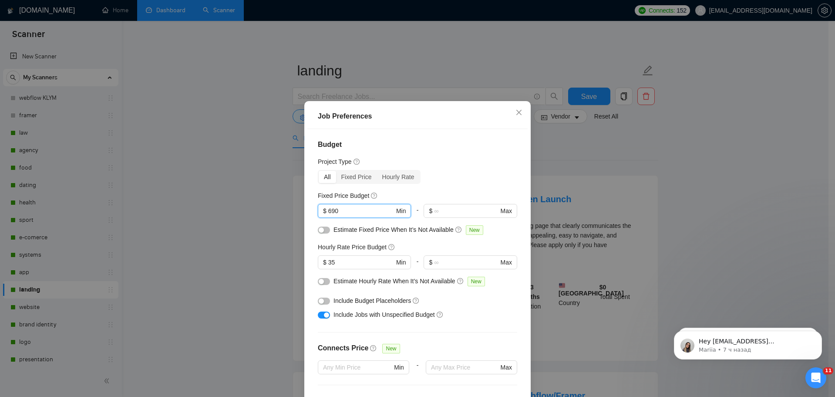
drag, startPoint x: 354, startPoint y: 159, endPoint x: 308, endPoint y: 163, distance: 46.8
click at [308, 163] on div "Budget Project Type All Fixed Price Hourly Rate Fixed Price Budget 690 $ 690 Mi…" at bounding box center [417, 268] width 220 height 278
type input "990"
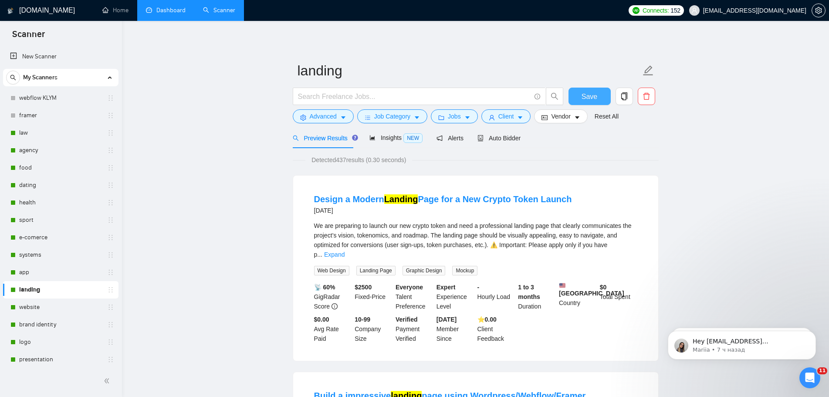
click at [601, 92] on button "Save" at bounding box center [589, 96] width 42 height 17
click at [41, 310] on link "website" at bounding box center [60, 306] width 83 height 17
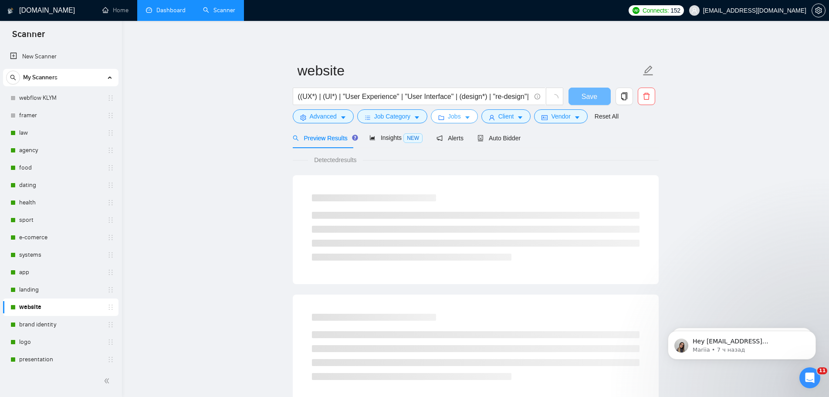
click at [456, 114] on span "Jobs" at bounding box center [454, 116] width 13 height 10
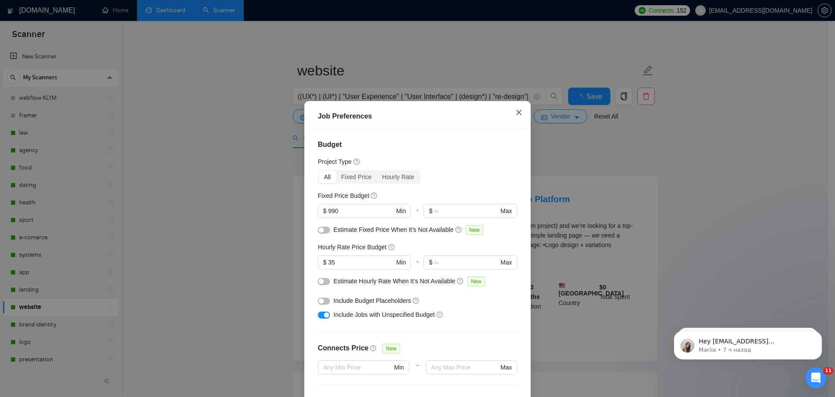
click at [520, 110] on icon "close" at bounding box center [518, 112] width 5 height 5
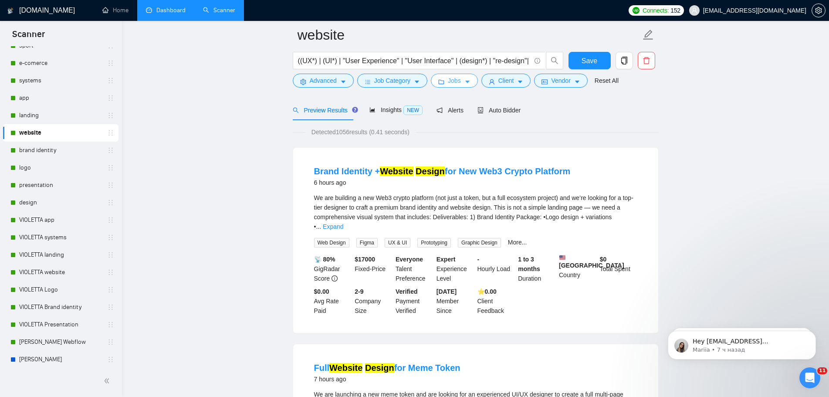
scroll to position [44, 0]
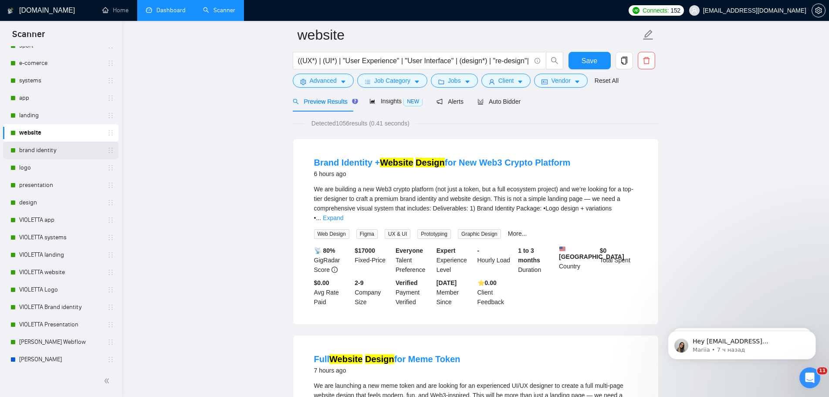
click at [50, 149] on link "brand identity" at bounding box center [60, 150] width 83 height 17
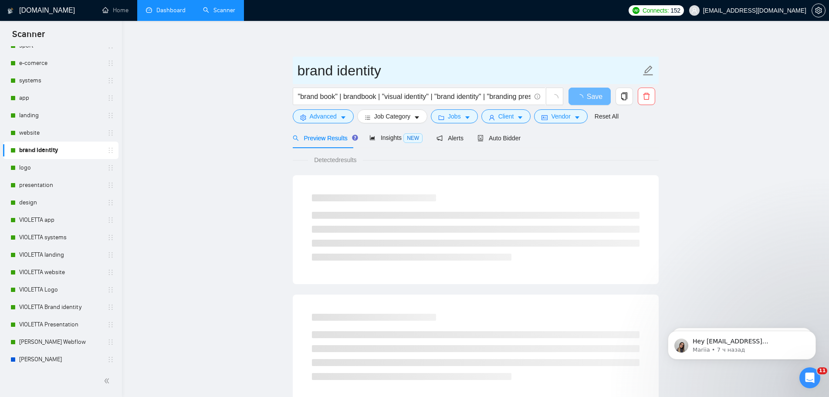
click at [462, 82] on span "brand identity" at bounding box center [476, 70] width 366 height 27
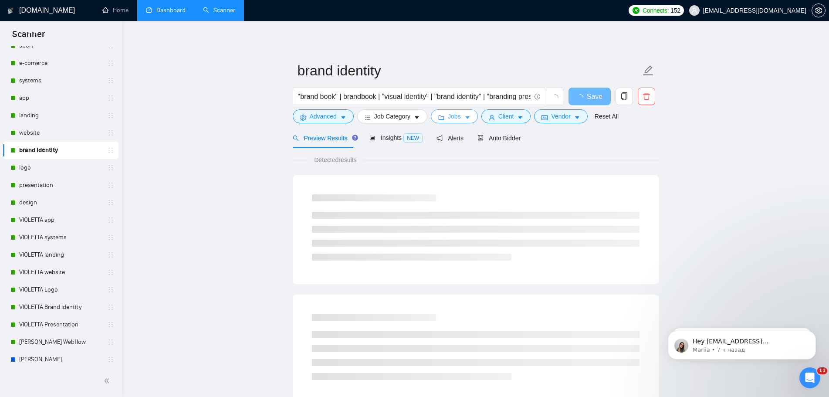
click at [450, 112] on span "Jobs" at bounding box center [454, 116] width 13 height 10
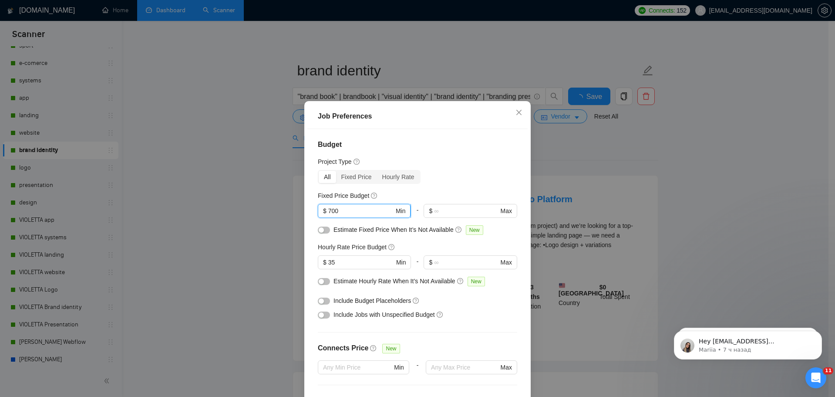
click at [326, 204] on span "$ 700 Min" at bounding box center [364, 211] width 93 height 14
type input "500"
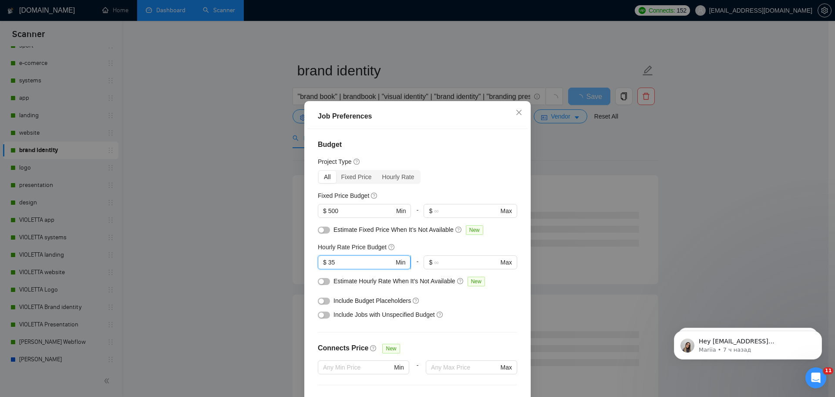
drag, startPoint x: 338, startPoint y: 212, endPoint x: 329, endPoint y: 213, distance: 9.7
click at [329, 257] on input "35" at bounding box center [361, 262] width 66 height 10
type input "25"
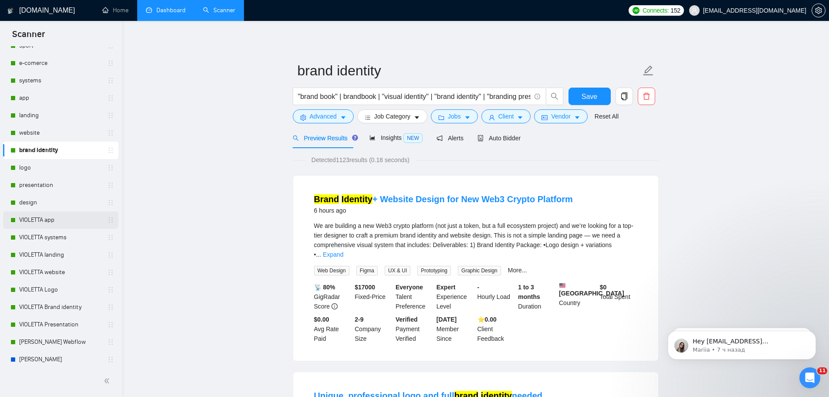
click at [45, 216] on link "VIOLETTA app" at bounding box center [60, 219] width 83 height 17
click at [585, 93] on span "Save" at bounding box center [589, 96] width 16 height 11
click at [29, 169] on link "logo" at bounding box center [60, 167] width 83 height 17
click at [61, 165] on link "logo" at bounding box center [60, 167] width 83 height 17
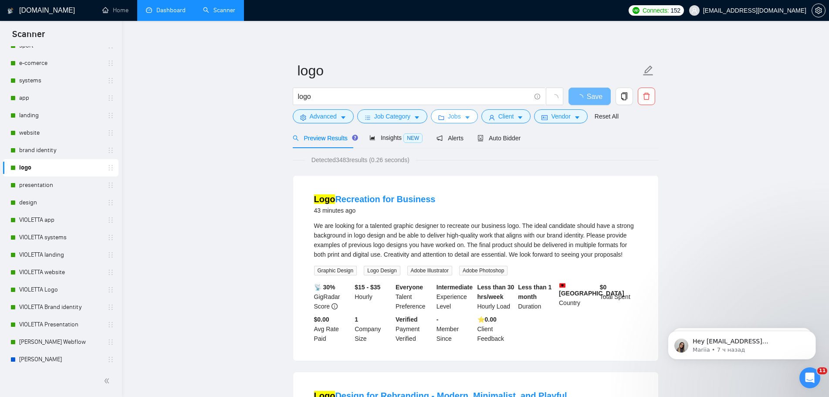
click at [458, 117] on span "Jobs" at bounding box center [454, 116] width 13 height 10
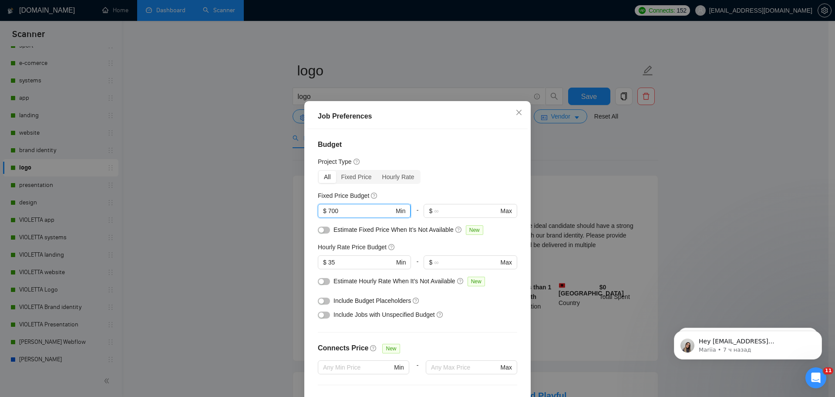
drag, startPoint x: 363, startPoint y: 159, endPoint x: 327, endPoint y: 159, distance: 36.6
click at [327, 204] on span "$ 700 Min" at bounding box center [364, 211] width 93 height 14
type input "500"
drag, startPoint x: 340, startPoint y: 212, endPoint x: 328, endPoint y: 214, distance: 12.0
click at [328, 257] on input "35" at bounding box center [361, 262] width 66 height 10
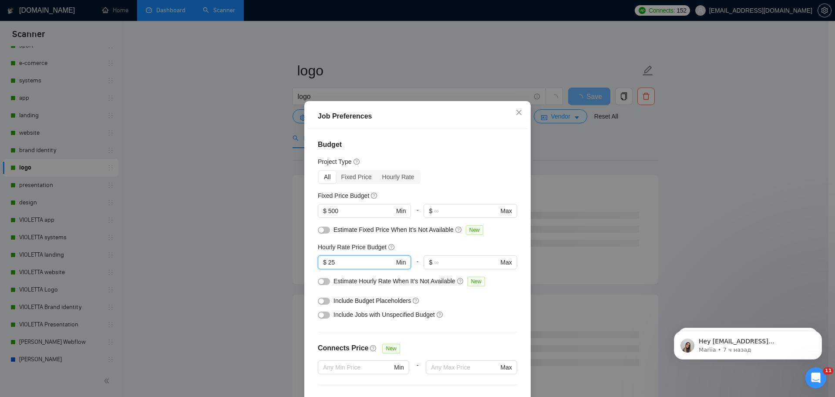
type input "25"
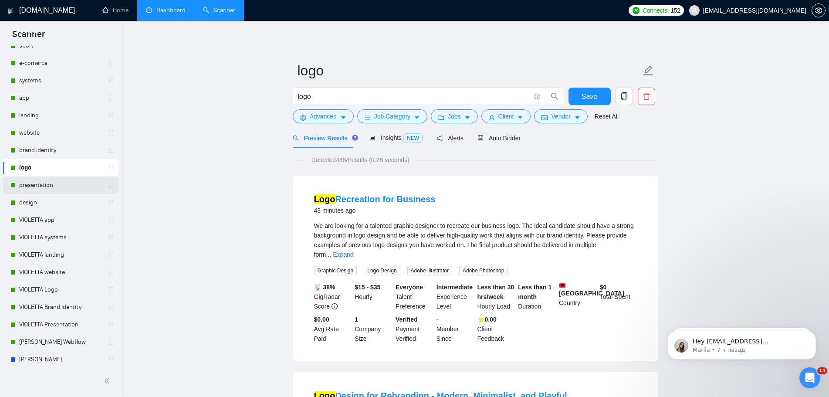
click at [37, 184] on link "presentation" at bounding box center [60, 184] width 83 height 17
click at [607, 93] on button "Save" at bounding box center [589, 96] width 42 height 17
click at [52, 185] on link "presentation" at bounding box center [60, 184] width 83 height 17
click at [61, 190] on link "presentation" at bounding box center [60, 184] width 83 height 17
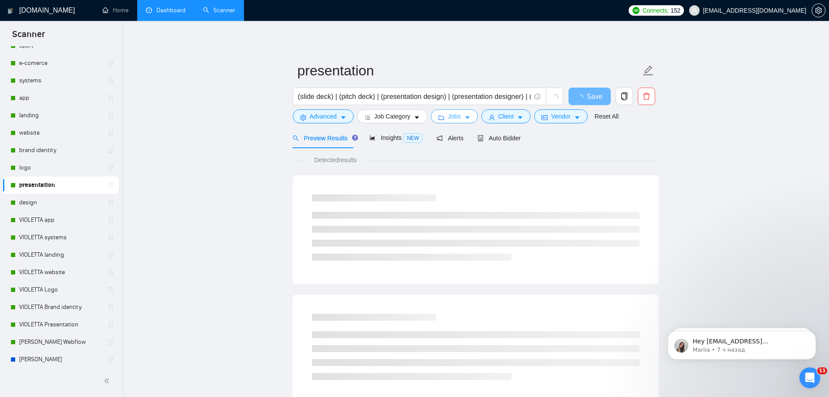
click at [468, 113] on button "Jobs" at bounding box center [454, 116] width 47 height 14
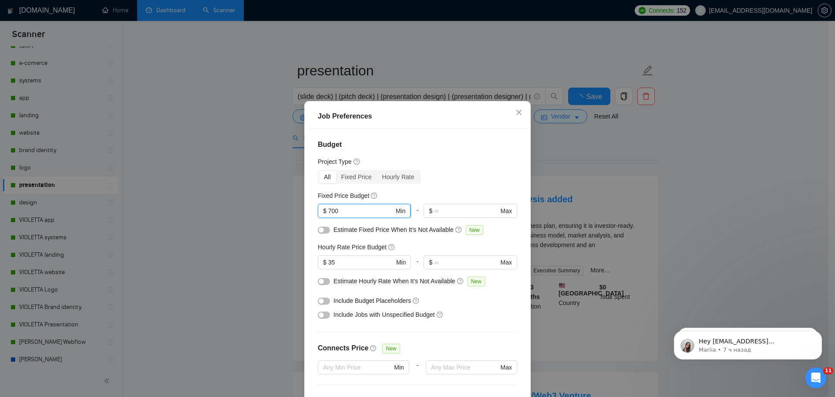
drag, startPoint x: 341, startPoint y: 156, endPoint x: 334, endPoint y: 158, distance: 7.3
click at [334, 206] on input "700" at bounding box center [361, 211] width 66 height 10
click at [342, 206] on input "700" at bounding box center [361, 211] width 66 height 10
drag, startPoint x: 344, startPoint y: 160, endPoint x: 329, endPoint y: 161, distance: 14.9
click at [329, 206] on input "700" at bounding box center [361, 211] width 66 height 10
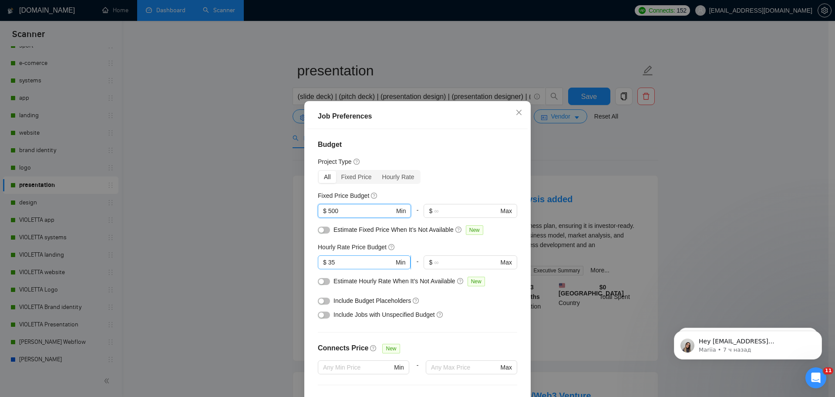
type input "500"
drag, startPoint x: 340, startPoint y: 207, endPoint x: 318, endPoint y: 210, distance: 22.0
click at [318, 255] on span "$ 35 Min" at bounding box center [364, 262] width 93 height 14
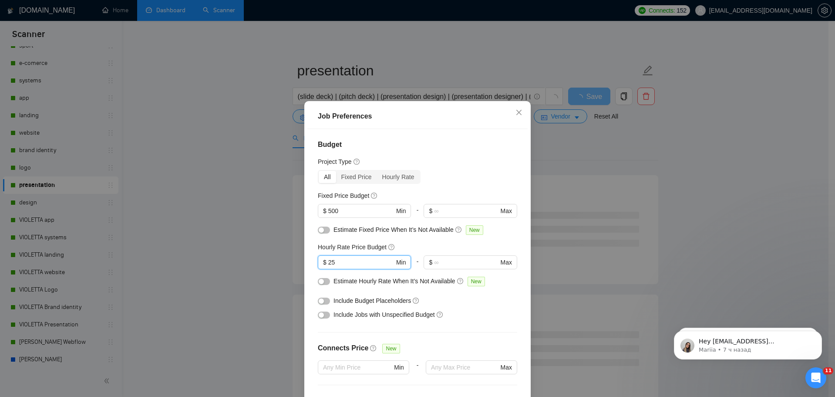
type input "25"
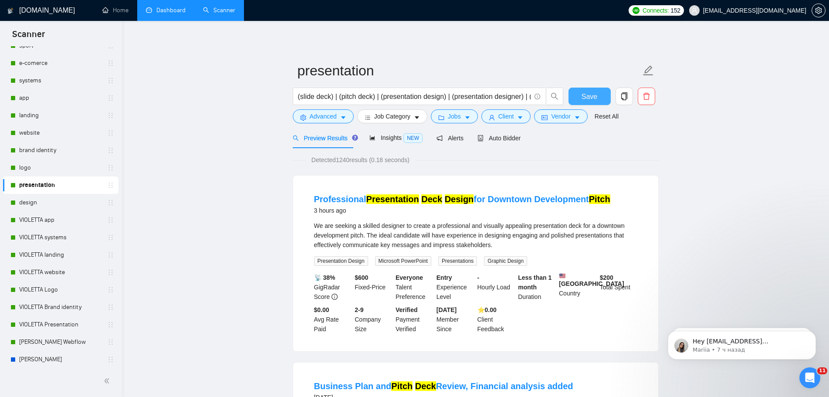
click at [602, 103] on button "Save" at bounding box center [589, 96] width 42 height 17
drag, startPoint x: 52, startPoint y: 167, endPoint x: 437, endPoint y: 131, distance: 386.7
click at [52, 167] on link "logo" at bounding box center [60, 167] width 83 height 17
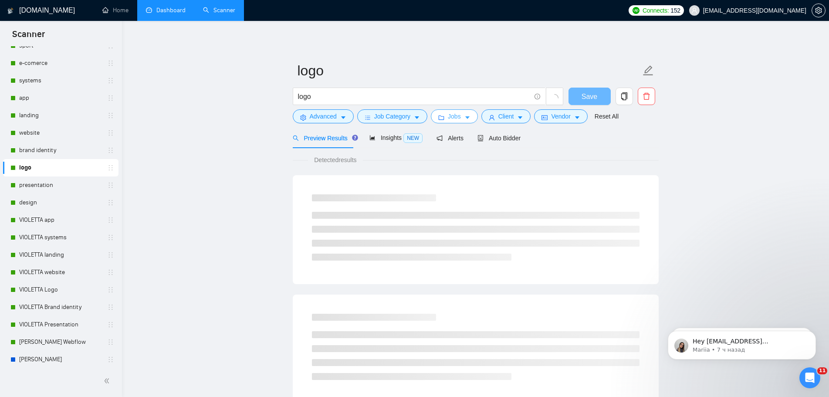
click at [467, 116] on icon "caret-down" at bounding box center [467, 118] width 6 height 6
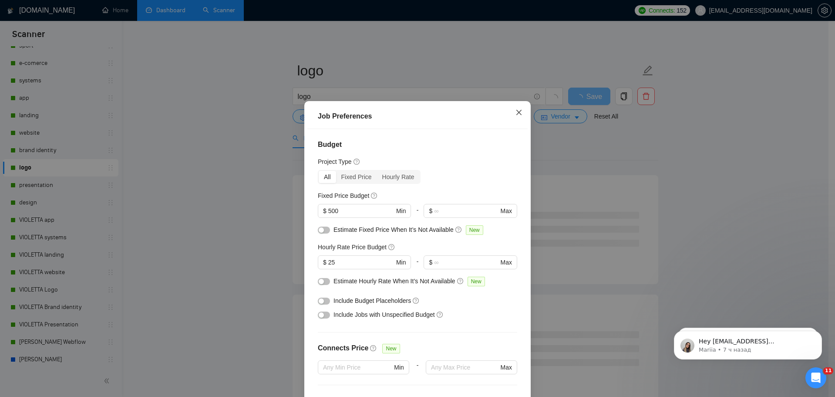
click at [524, 101] on span "Close" at bounding box center [519, 113] width 24 height 24
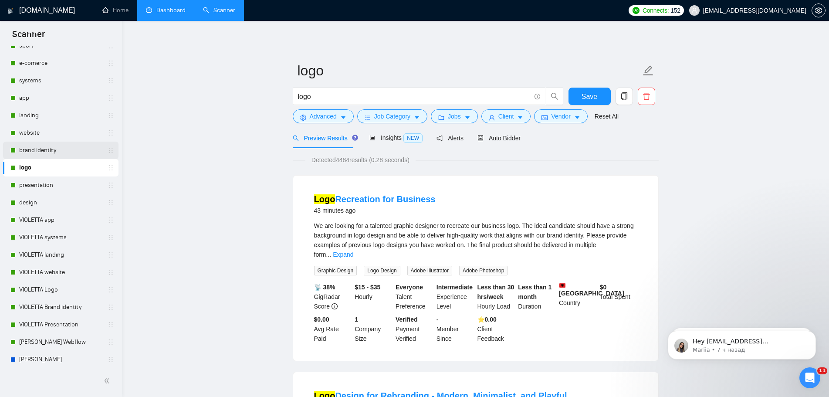
click at [29, 150] on link "brand identity" at bounding box center [60, 150] width 83 height 17
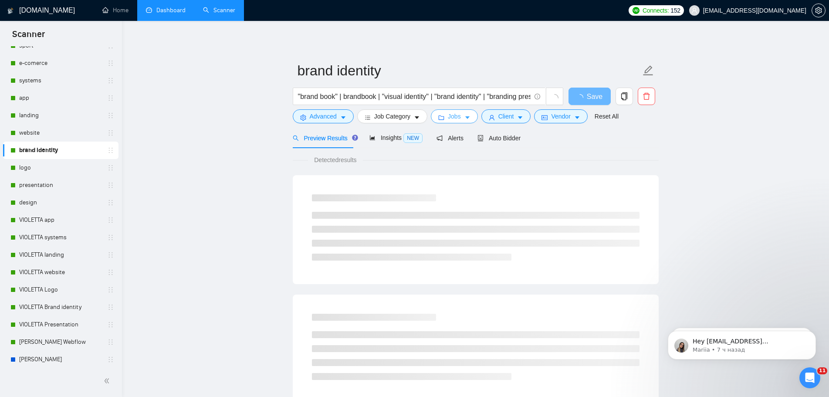
click at [464, 121] on icon "caret-down" at bounding box center [467, 118] width 6 height 6
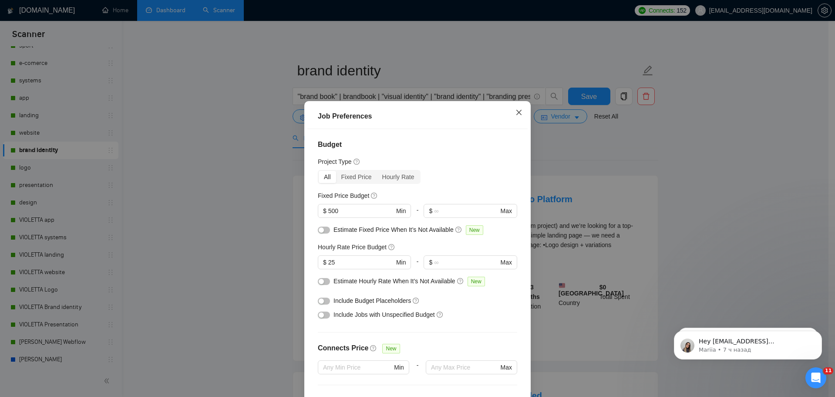
click at [520, 101] on span "Close" at bounding box center [519, 113] width 24 height 24
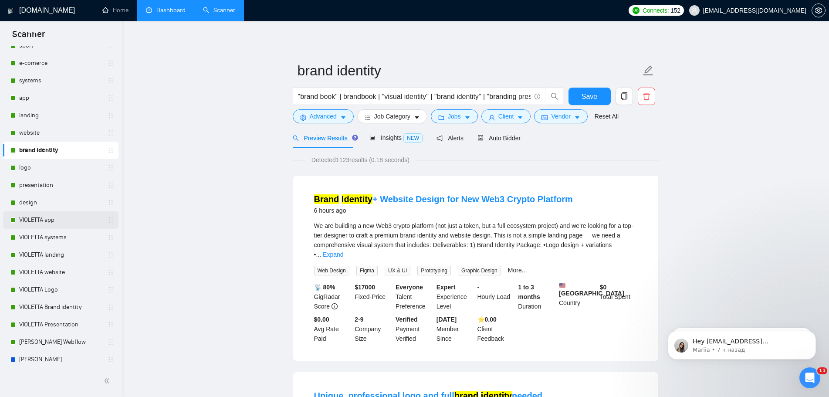
click at [41, 221] on link "VIOLETTA app" at bounding box center [60, 219] width 83 height 17
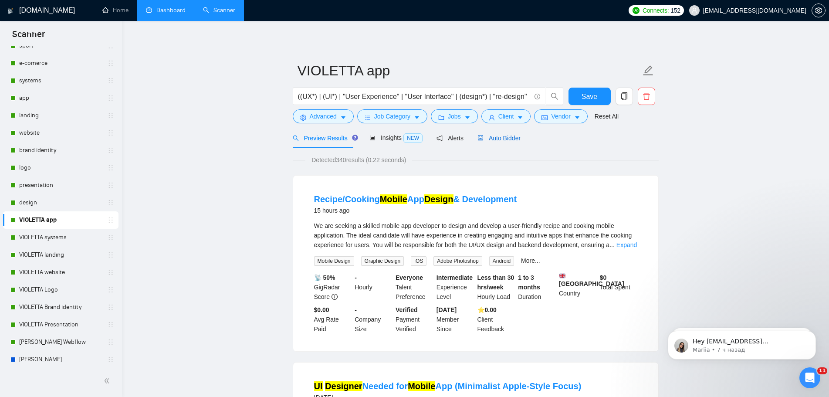
click at [504, 140] on span "Auto Bidder" at bounding box center [498, 138] width 43 height 7
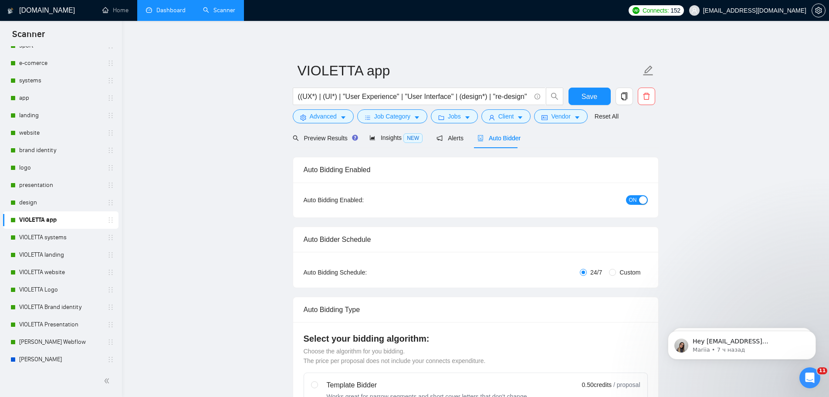
radio input "false"
radio input "true"
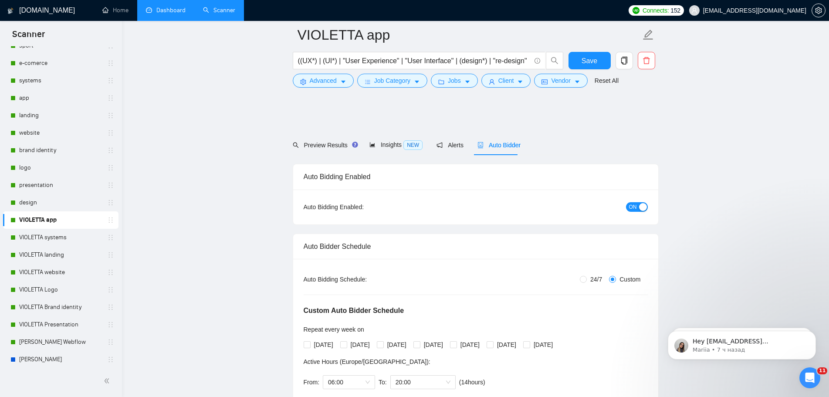
scroll to position [131, 0]
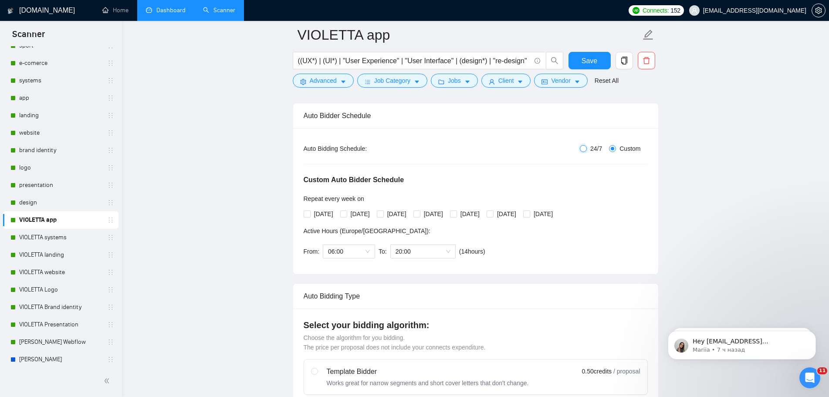
click at [582, 149] on input "24/7" at bounding box center [583, 148] width 7 height 7
radio input "true"
radio input "false"
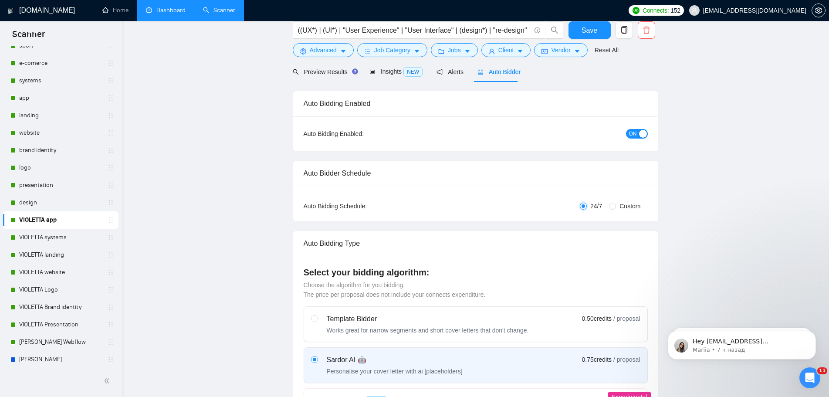
scroll to position [0, 0]
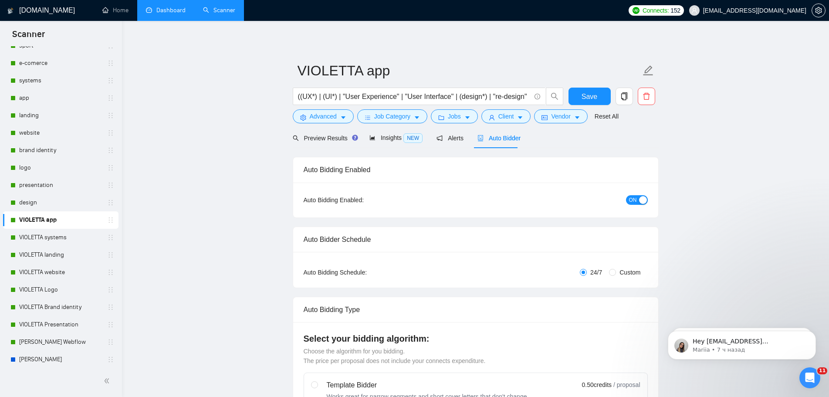
click at [628, 199] on button "ON" at bounding box center [637, 200] width 22 height 10
click at [588, 96] on span "Save" at bounding box center [589, 96] width 16 height 11
click at [30, 237] on link "VIOLETTA systems" at bounding box center [60, 237] width 83 height 17
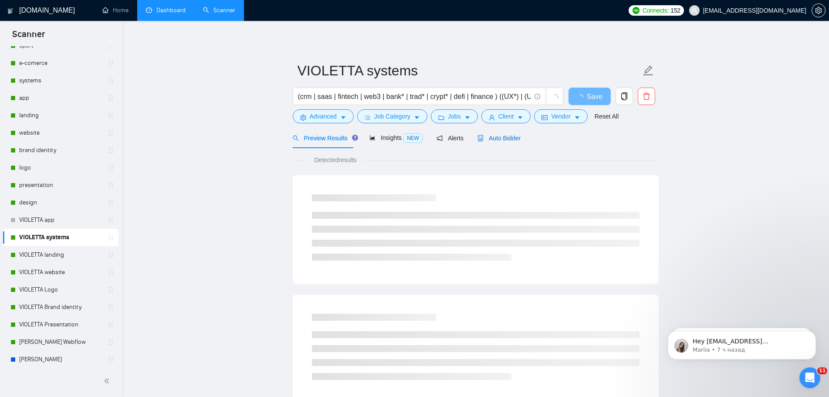
click at [505, 139] on span "Auto Bidder" at bounding box center [498, 138] width 43 height 7
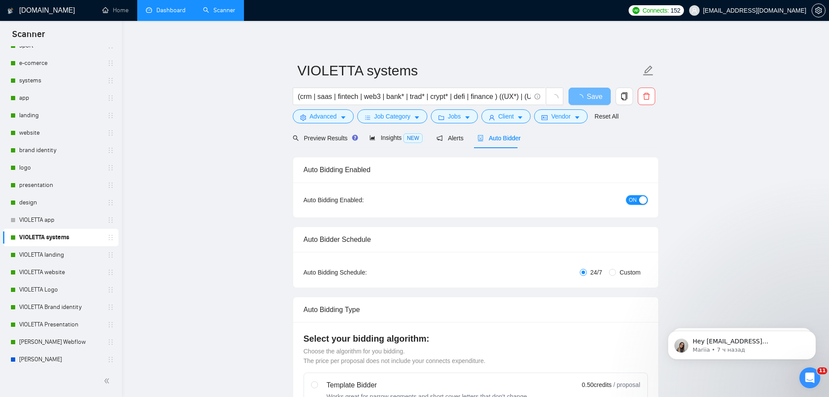
radio input "false"
radio input "true"
click at [633, 202] on span "ON" at bounding box center [633, 200] width 8 height 10
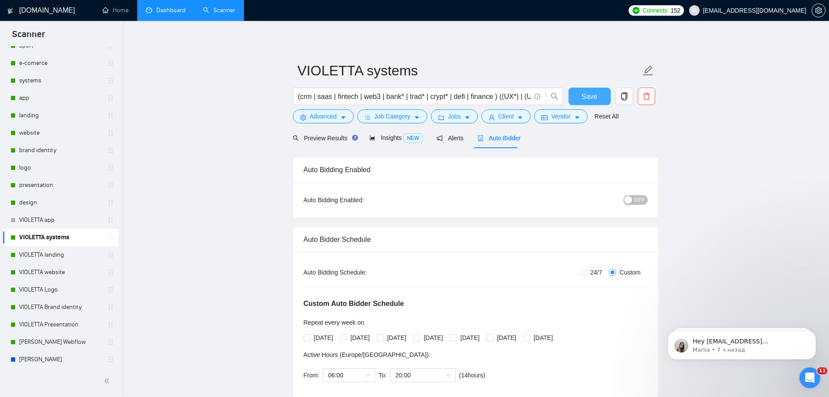
click at [594, 98] on span "Save" at bounding box center [589, 96] width 16 height 11
click at [59, 256] on link "VIOLETTA landing" at bounding box center [60, 254] width 83 height 17
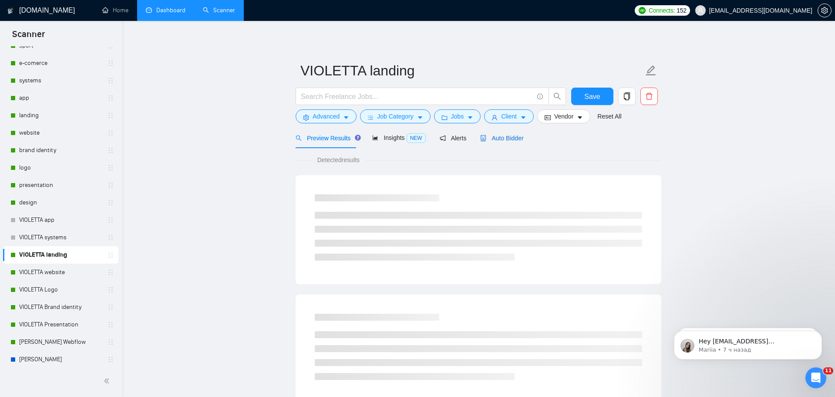
click at [503, 139] on span "Auto Bidder" at bounding box center [501, 138] width 43 height 7
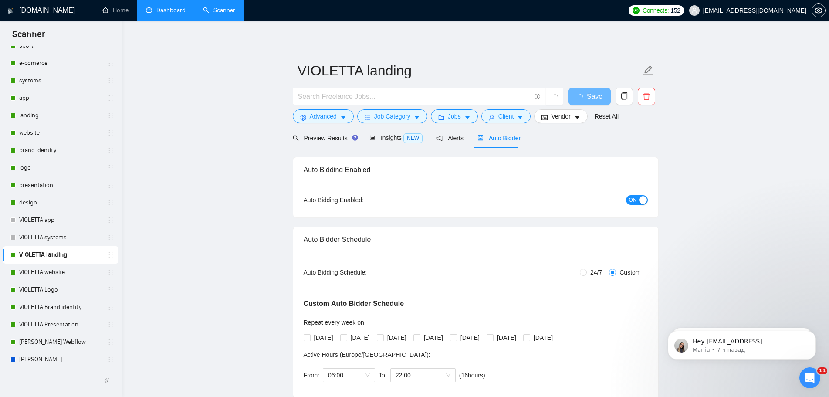
click at [632, 202] on span "ON" at bounding box center [633, 200] width 8 height 10
click at [591, 98] on span "Save" at bounding box center [589, 96] width 16 height 11
click at [54, 274] on link "VIOLETTA website" at bounding box center [60, 271] width 83 height 17
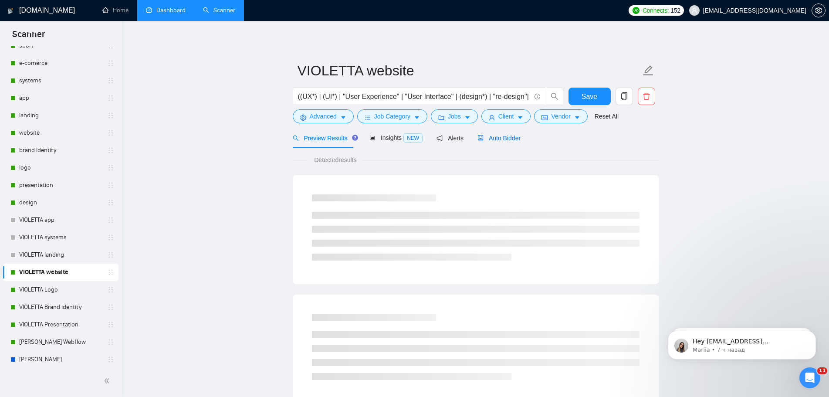
click at [503, 141] on span "Auto Bidder" at bounding box center [498, 138] width 43 height 7
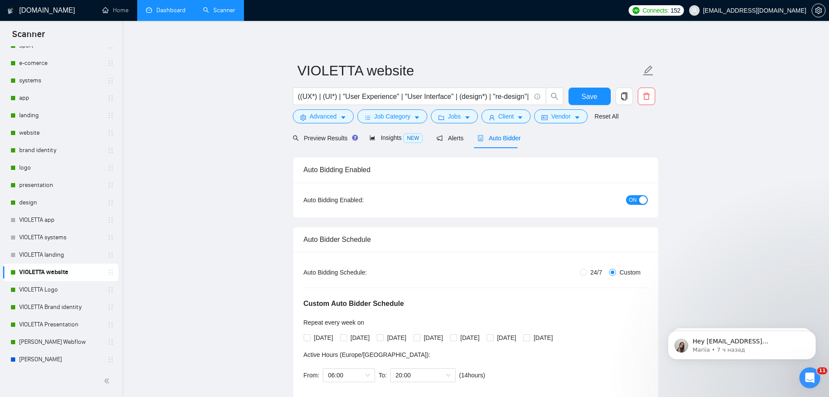
click at [631, 203] on span "ON" at bounding box center [633, 200] width 8 height 10
click at [584, 96] on span "Save" at bounding box center [589, 96] width 16 height 11
click at [54, 293] on link "VIOLETTA Logo" at bounding box center [60, 289] width 83 height 17
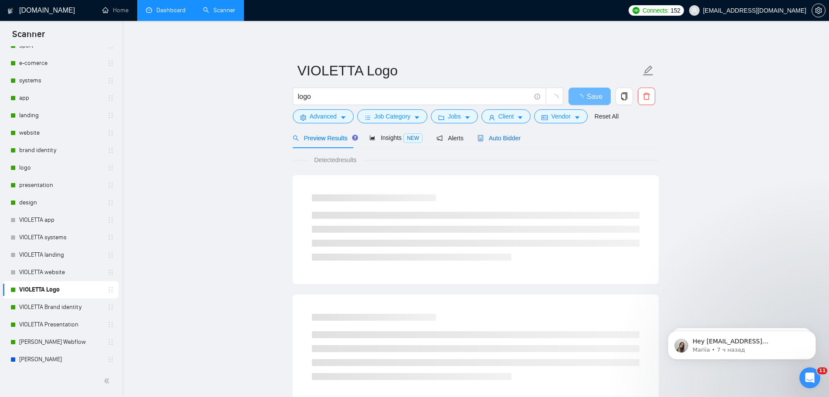
click at [510, 139] on span "Auto Bidder" at bounding box center [498, 138] width 43 height 7
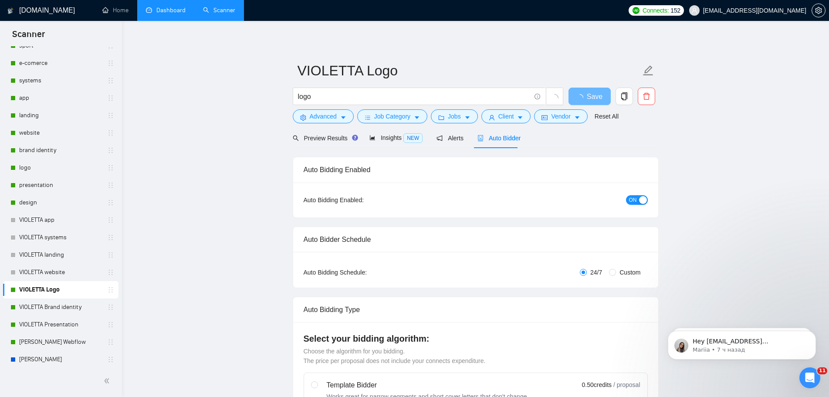
radio input "false"
radio input "true"
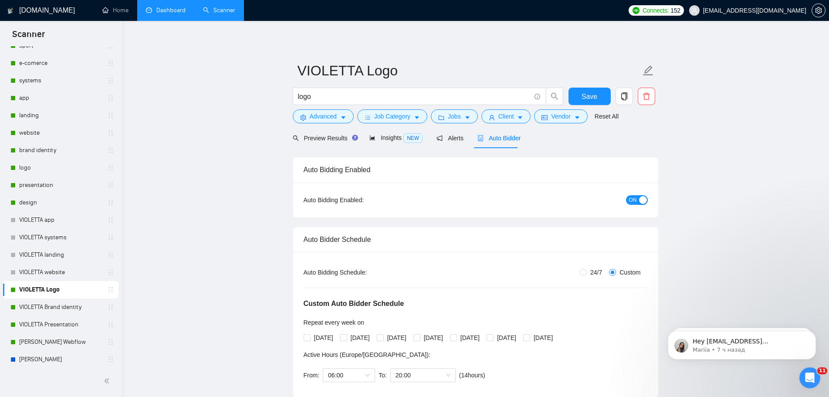
click at [632, 201] on span "ON" at bounding box center [633, 200] width 8 height 10
click at [587, 97] on span "Save" at bounding box center [589, 96] width 16 height 11
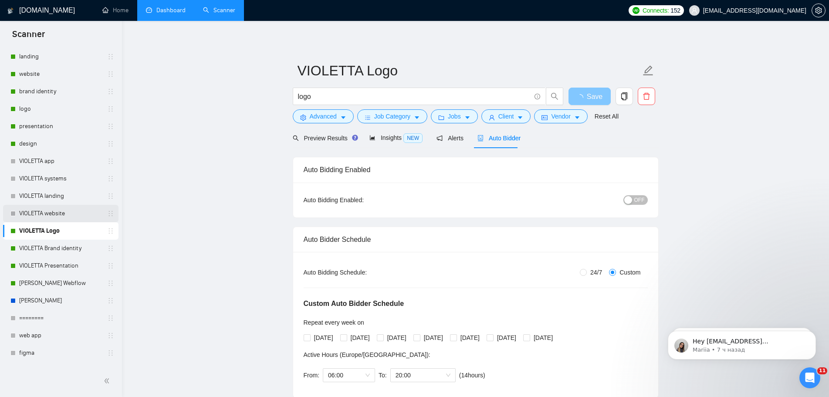
scroll to position [261, 0]
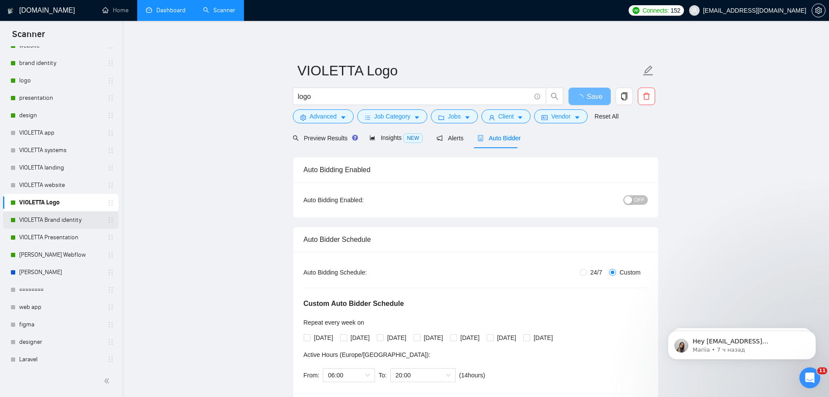
click at [73, 219] on link "VIOLETTA Brand identity" at bounding box center [60, 219] width 83 height 17
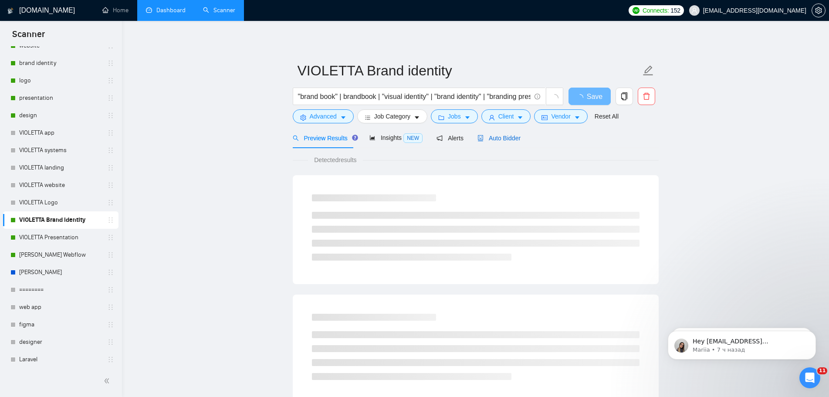
click at [507, 141] on span "Auto Bidder" at bounding box center [498, 138] width 43 height 7
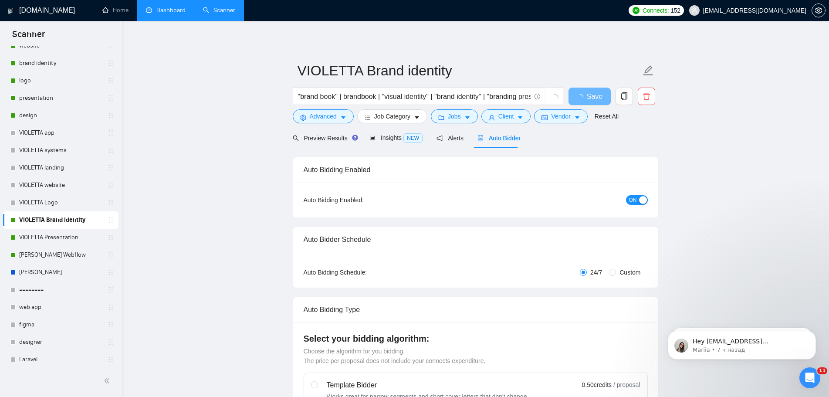
radio input "false"
radio input "true"
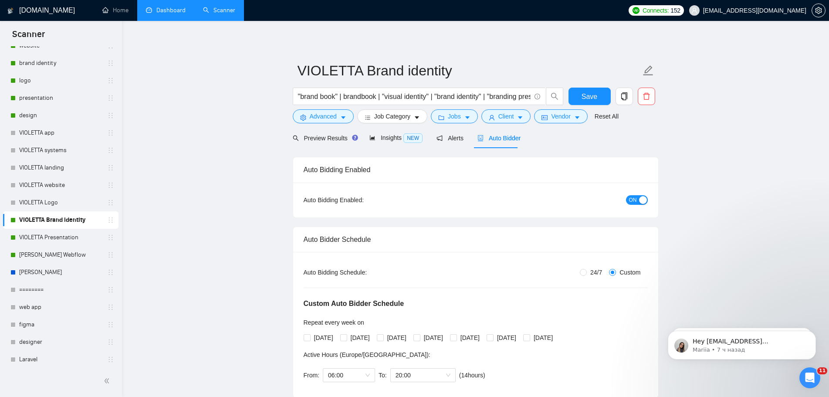
click at [634, 205] on div "ON" at bounding box center [590, 200] width 115 height 14
click at [631, 200] on span "ON" at bounding box center [633, 200] width 8 height 10
click at [586, 98] on span "Save" at bounding box center [589, 96] width 16 height 11
click at [58, 236] on link "VIOLETTA Presentation" at bounding box center [60, 237] width 83 height 17
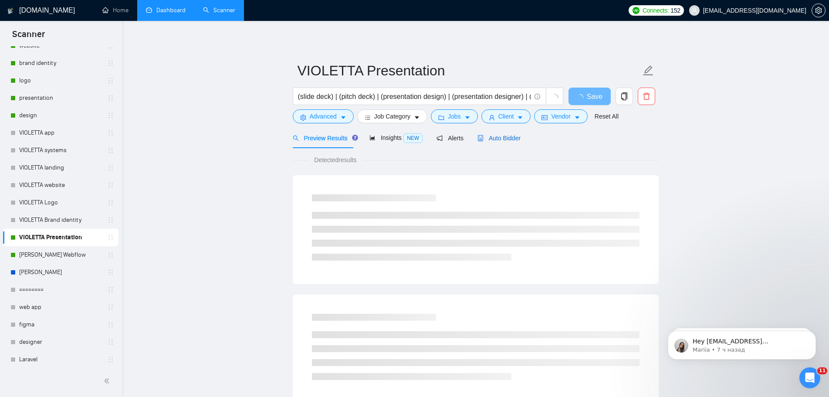
click at [493, 136] on span "Auto Bidder" at bounding box center [498, 138] width 43 height 7
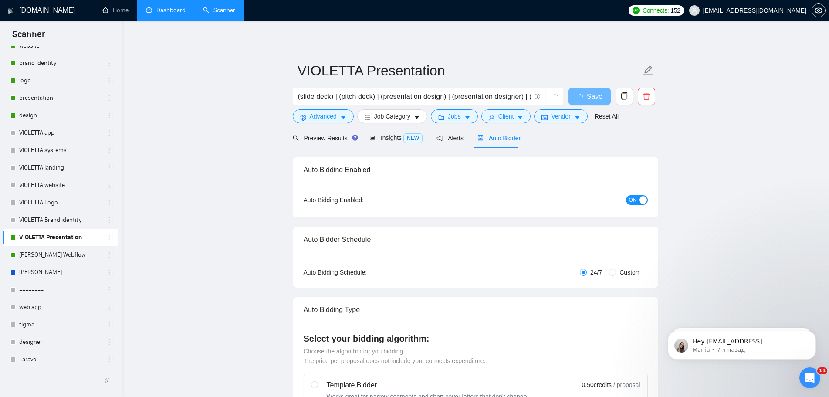
click at [632, 204] on span "ON" at bounding box center [633, 200] width 8 height 10
radio input "false"
radio input "true"
click at [632, 202] on span "ON" at bounding box center [633, 200] width 8 height 10
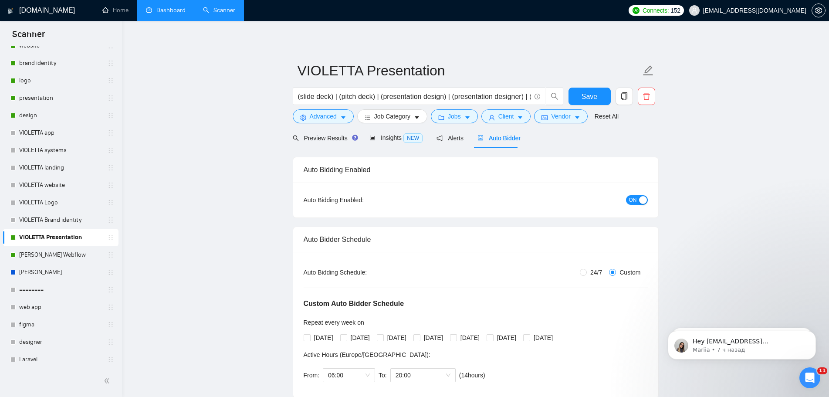
click at [627, 201] on button "ON" at bounding box center [637, 200] width 22 height 10
click at [591, 95] on span "Save" at bounding box center [589, 96] width 16 height 11
click at [61, 258] on link "[PERSON_NAME] Webflow" at bounding box center [60, 254] width 83 height 17
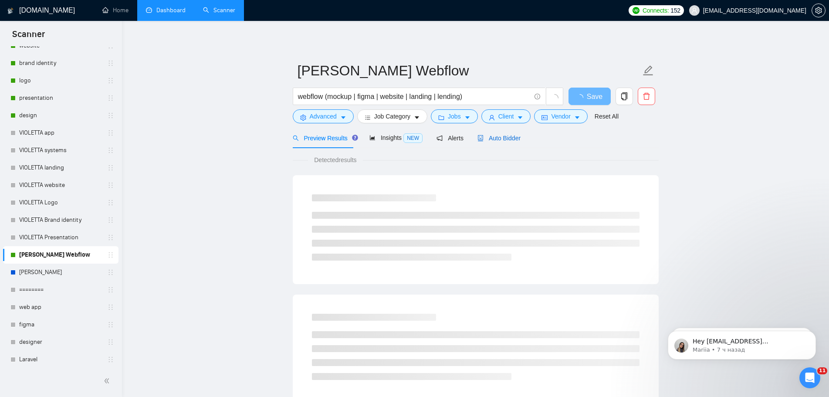
drag, startPoint x: 506, startPoint y: 141, endPoint x: 511, endPoint y: 143, distance: 5.8
click at [506, 140] on span "Auto Bidder" at bounding box center [498, 138] width 43 height 7
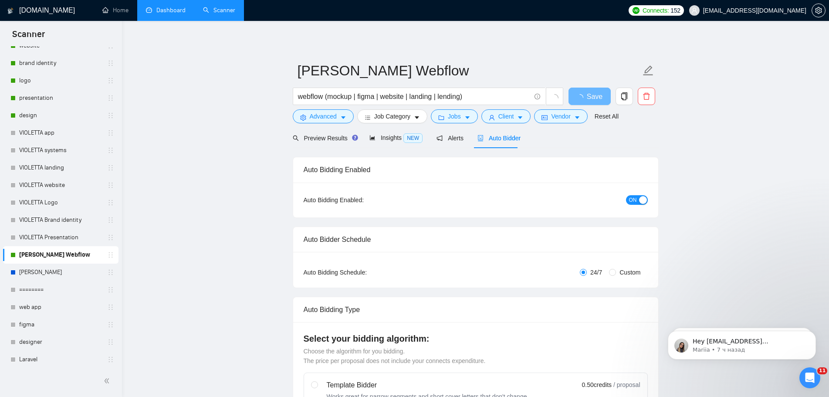
click at [629, 202] on span "ON" at bounding box center [633, 200] width 8 height 10
radio input "false"
radio input "true"
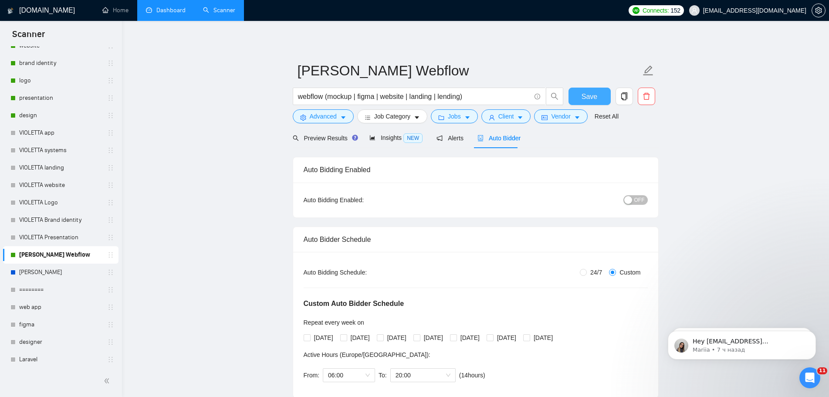
click at [589, 93] on span "Save" at bounding box center [589, 96] width 16 height 11
click at [71, 268] on link "[PERSON_NAME]" at bounding box center [60, 271] width 83 height 17
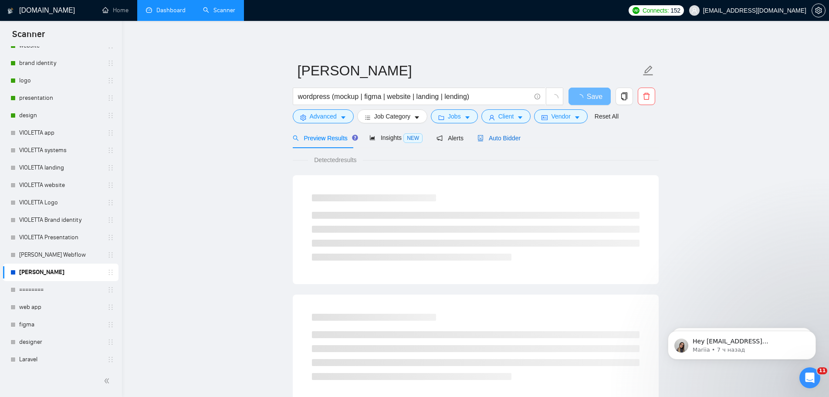
click at [501, 140] on span "Auto Bidder" at bounding box center [498, 138] width 43 height 7
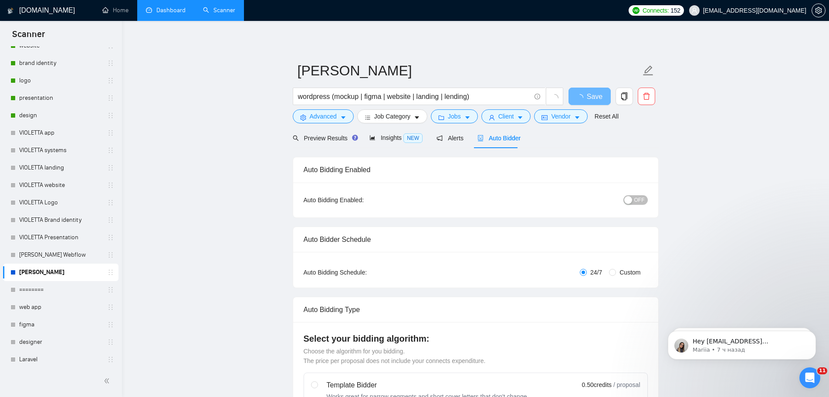
radio input "false"
radio input "true"
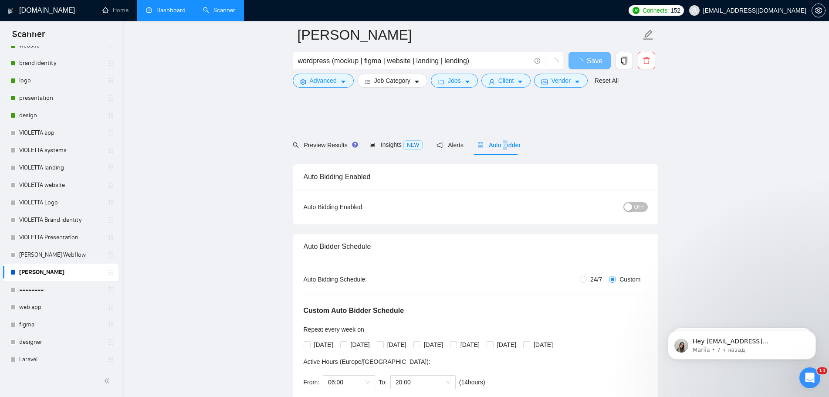
scroll to position [87, 0]
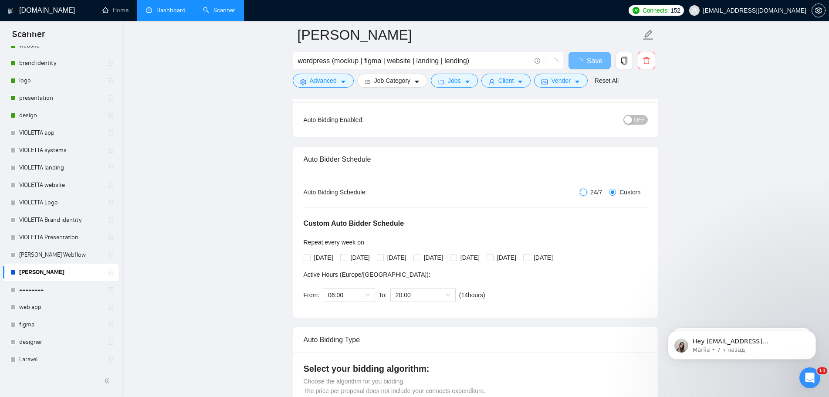
click at [586, 192] on input "24/7" at bounding box center [583, 192] width 7 height 7
radio input "true"
radio input "false"
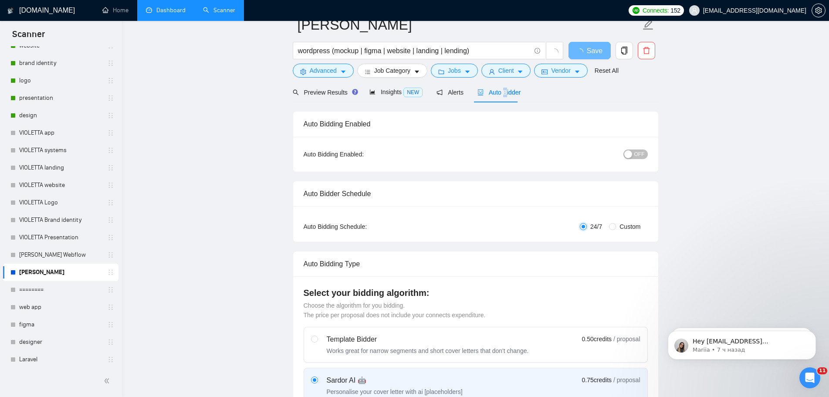
scroll to position [0, 0]
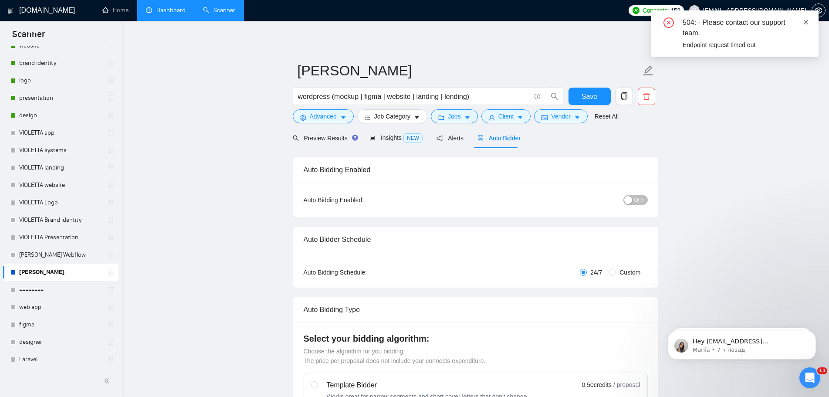
click at [804, 21] on icon "close" at bounding box center [806, 22] width 6 height 6
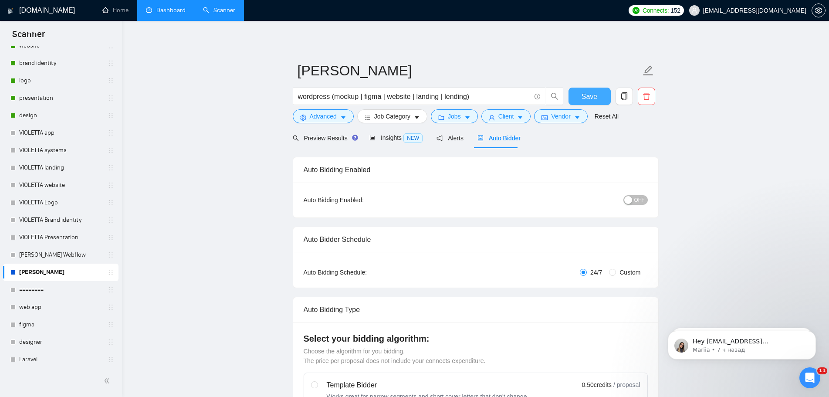
click at [599, 93] on button "Save" at bounding box center [589, 96] width 42 height 17
click at [814, 333] on icon "Dismiss notification" at bounding box center [813, 333] width 5 height 5
click at [814, 333] on icon "Dismiss notification" at bounding box center [813, 333] width 4 height 4
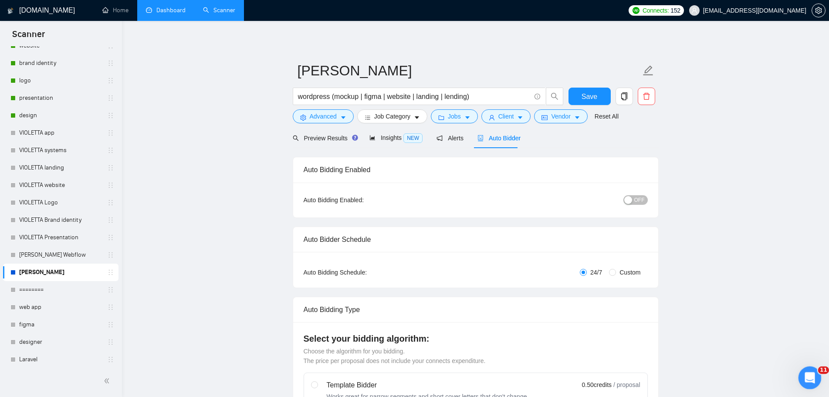
click at [810, 379] on icon "Открыть службу сообщений Intercom" at bounding box center [808, 376] width 14 height 14
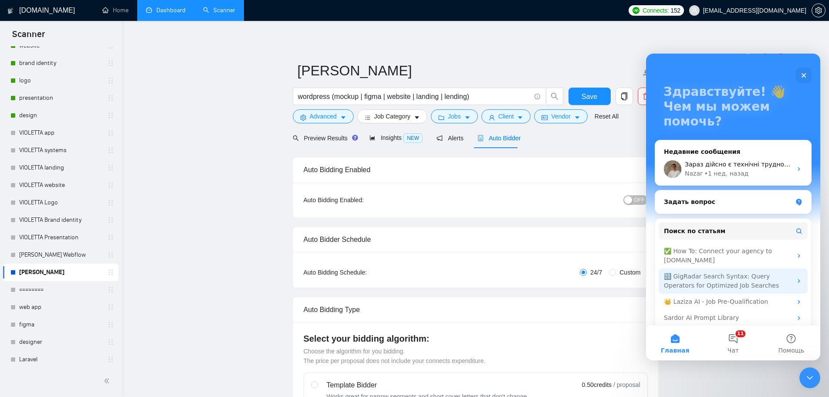
scroll to position [40, 0]
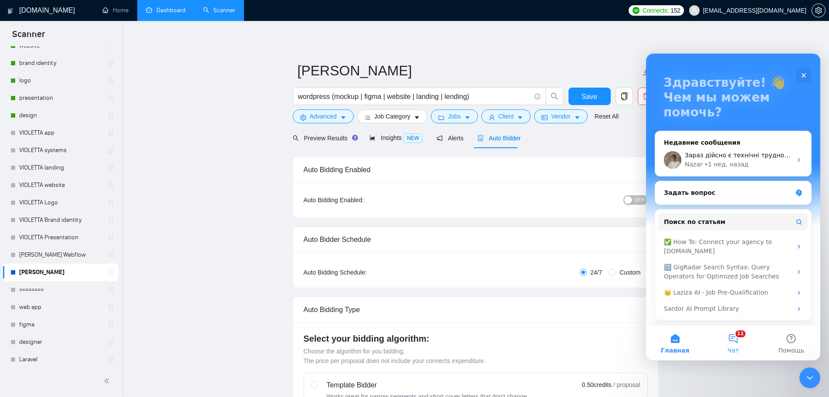
click at [727, 340] on button "11 Чат" at bounding box center [733, 342] width 58 height 35
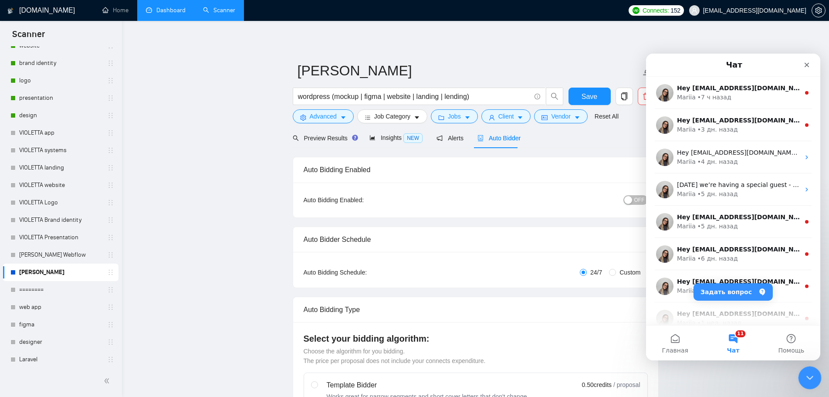
click at [814, 378] on div "Закрыть службу сообщений Intercom" at bounding box center [808, 376] width 21 height 21
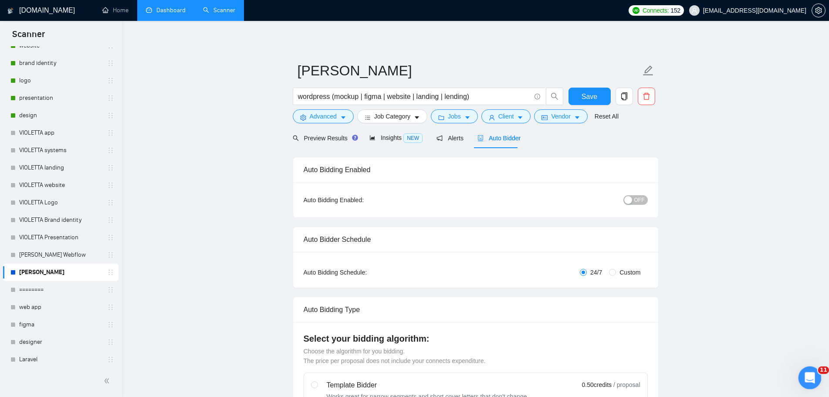
scroll to position [0, 0]
click at [49, 255] on link "[PERSON_NAME] Webflow" at bounding box center [60, 254] width 83 height 17
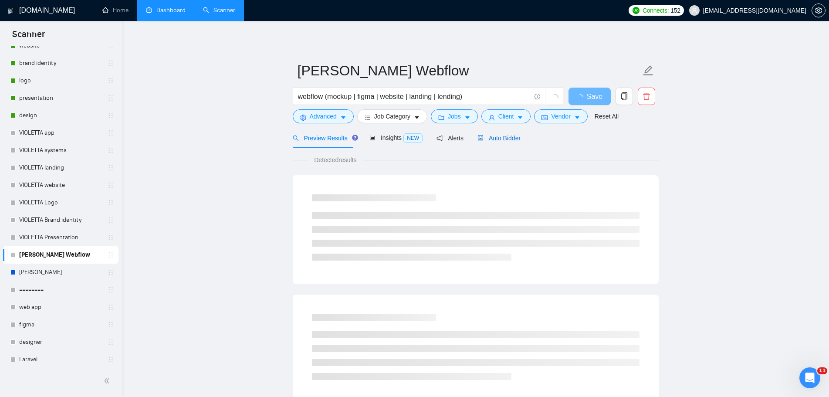
click at [507, 140] on span "Auto Bidder" at bounding box center [498, 138] width 43 height 7
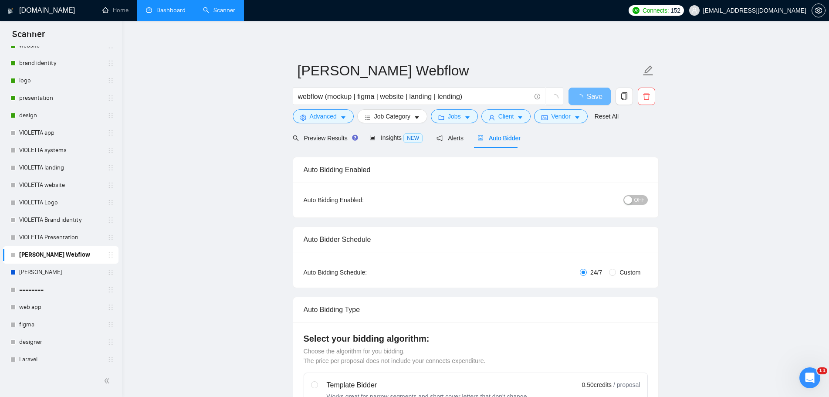
radio input "false"
radio input "true"
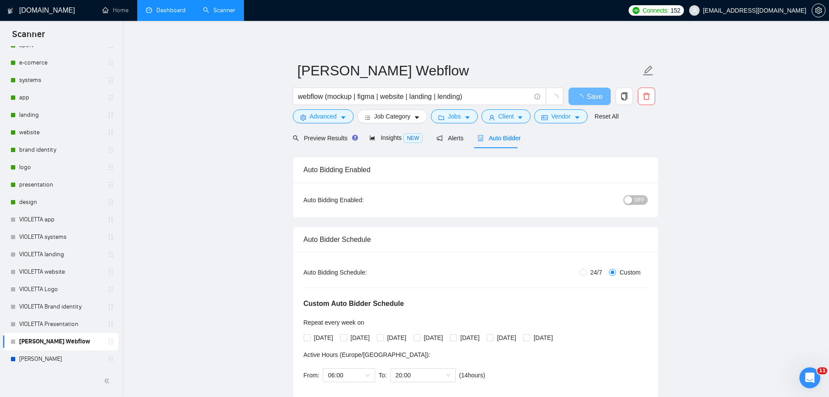
scroll to position [174, 0]
